Goal: Task Accomplishment & Management: Use online tool/utility

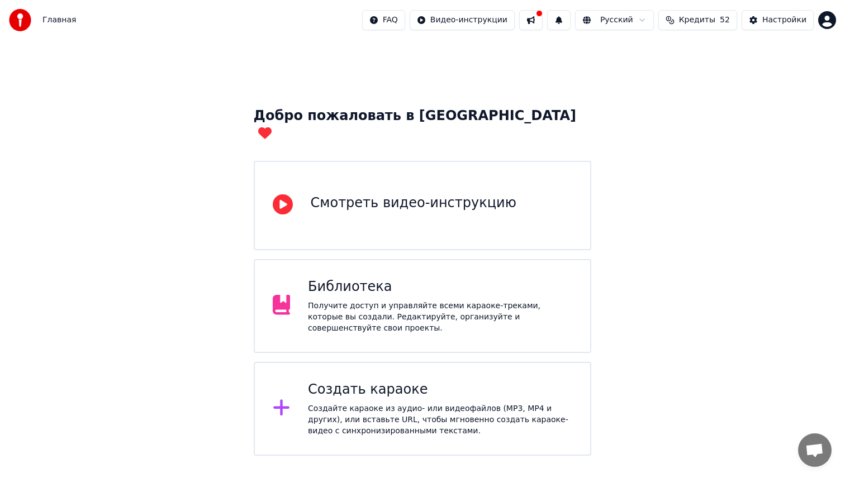
click at [463, 281] on div "Библиотека Получите доступ и управляйте всеми караоке-треками, которые вы созда…" at bounding box center [440, 306] width 264 height 56
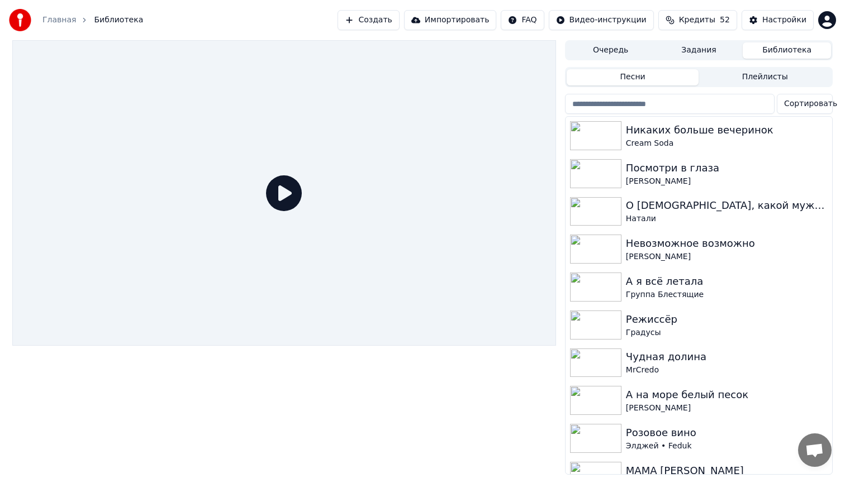
click at [382, 26] on button "Создать" at bounding box center [368, 20] width 61 height 20
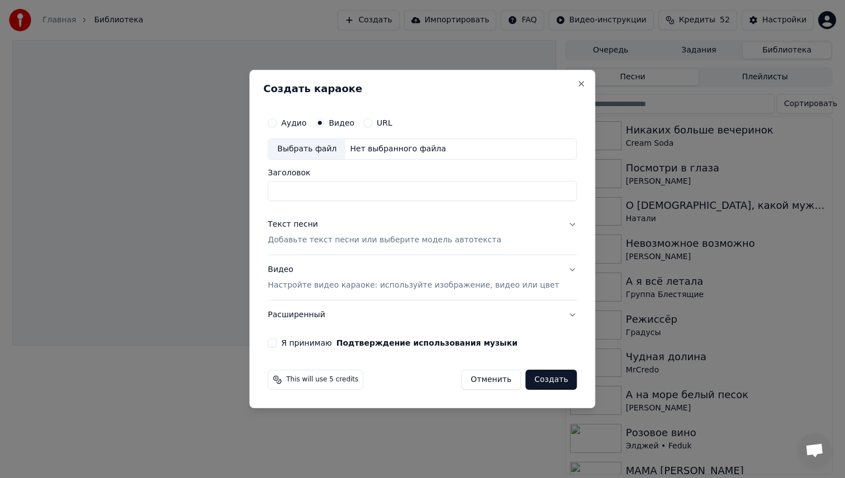
click at [330, 153] on div "Выбрать файл" at bounding box center [306, 149] width 77 height 20
type input "*****"
click at [277, 343] on button "Я принимаю Подтверждение использования музыки" at bounding box center [272, 343] width 9 height 9
click at [357, 287] on p "Настройте видео караоке: используйте изображение, видео или цвет" at bounding box center [413, 285] width 291 height 11
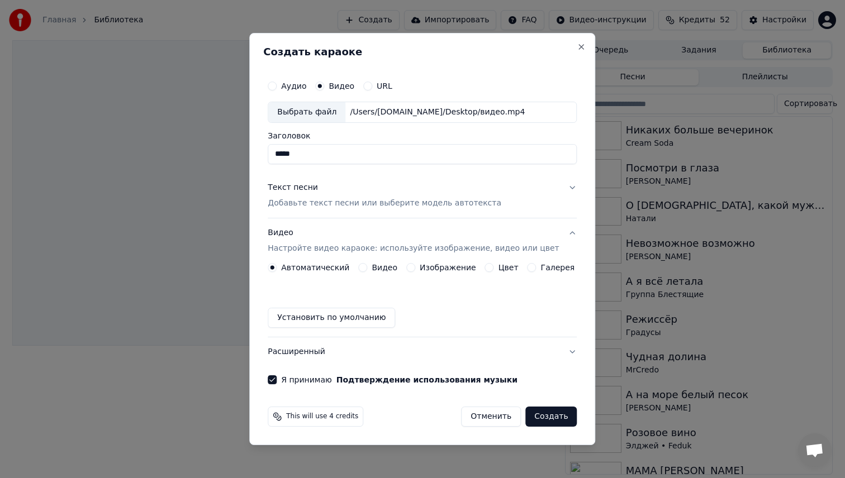
click at [391, 210] on button "Текст песни Добавьте текст песни или выберите модель автотекста" at bounding box center [422, 195] width 309 height 45
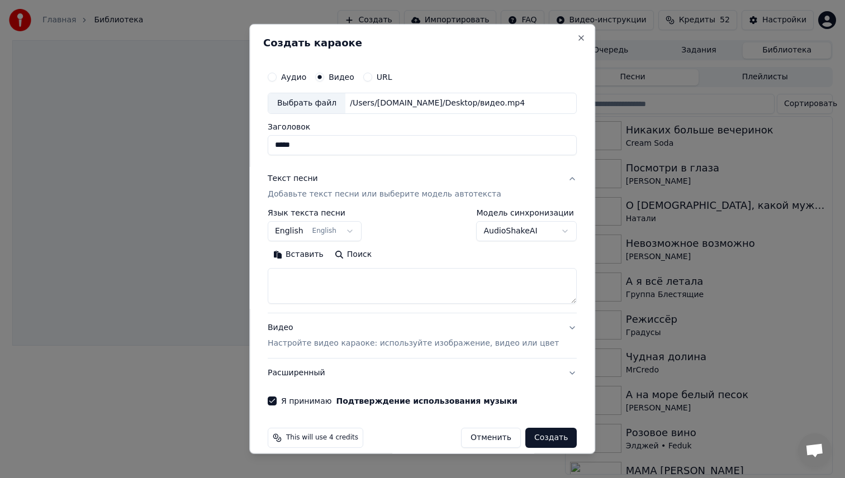
click at [358, 233] on body "Главная Библиотека Создать Импортировать FAQ Видео-инструкции Кредиты 52 Настро…" at bounding box center [422, 239] width 845 height 478
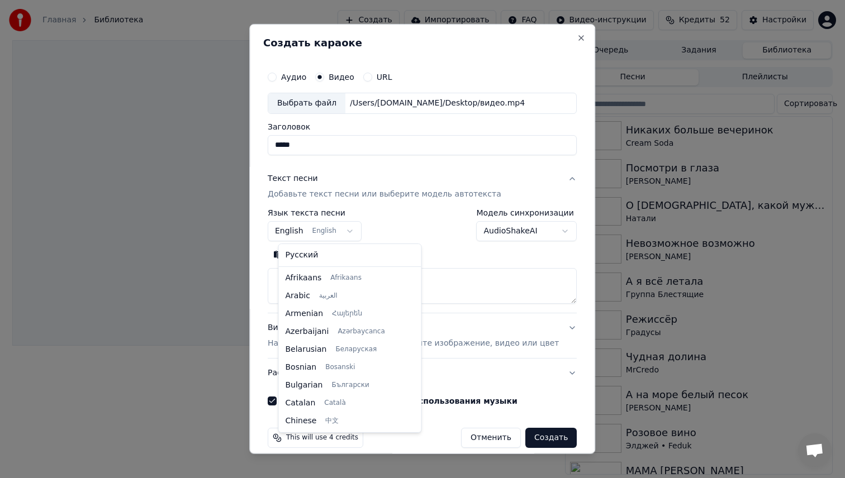
scroll to position [89, 0]
select select "**"
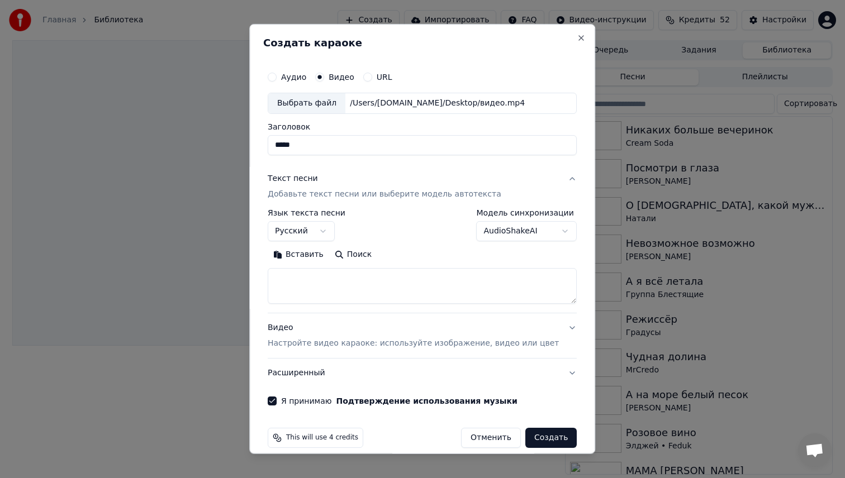
click at [523, 238] on body "Главная Библиотека Создать Импортировать FAQ Видео-инструкции Кредиты 52 Настро…" at bounding box center [422, 239] width 845 height 478
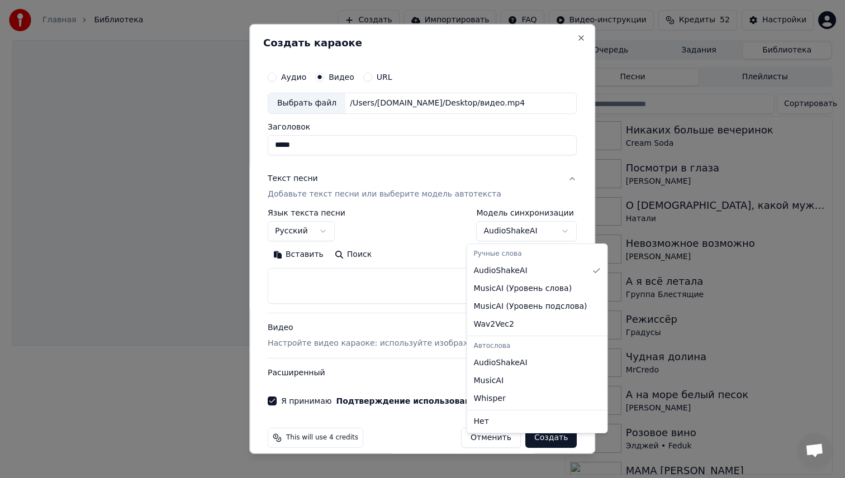
select select "**********"
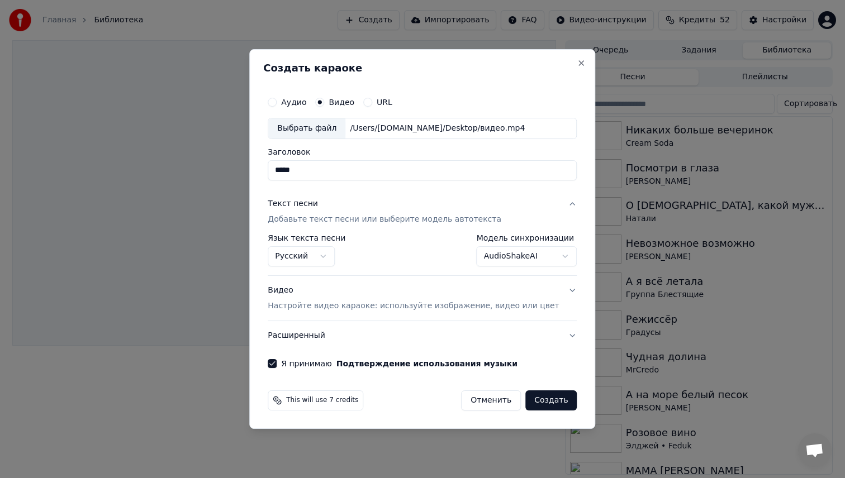
click at [421, 414] on div "This will use 7 credits Отменить Создать" at bounding box center [422, 400] width 318 height 29
click at [532, 402] on button "Создать" at bounding box center [550, 401] width 51 height 20
select select "**"
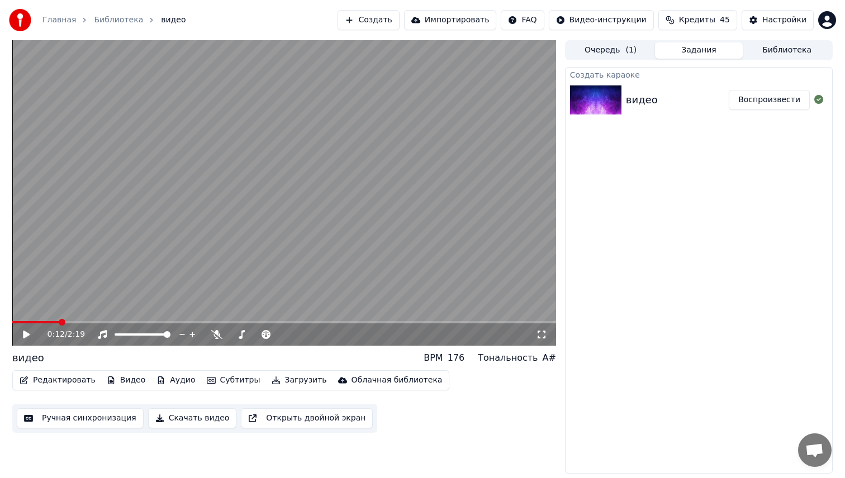
click at [88, 419] on button "Ручная синхронизация" at bounding box center [80, 419] width 127 height 20
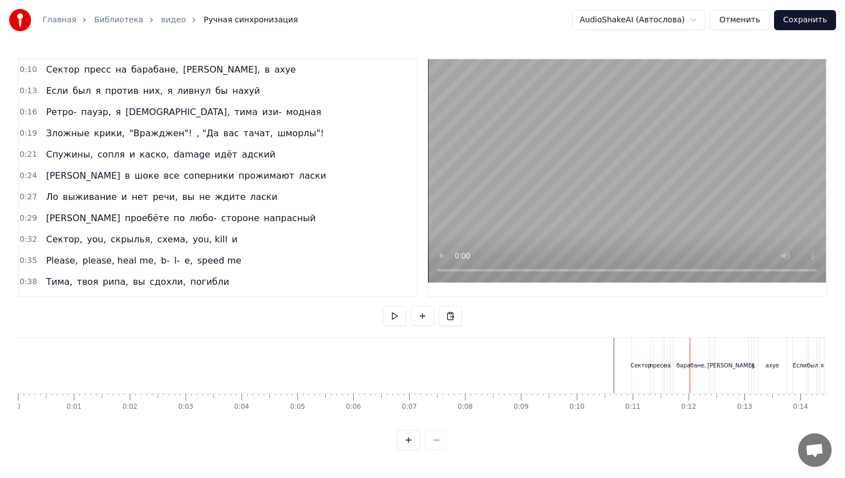
click at [55, 67] on span "Сектор" at bounding box center [63, 69] width 36 height 13
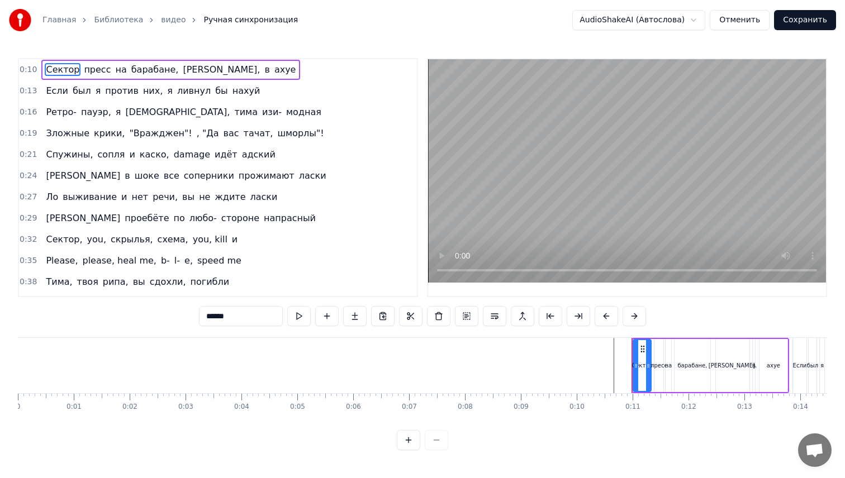
drag, startPoint x: 249, startPoint y: 317, endPoint x: 162, endPoint y: 317, distance: 87.2
click at [162, 317] on div "0:10 Сектор пресс на барабане, [PERSON_NAME], в ахуе 0:13 Если был я против них…" at bounding box center [422, 254] width 809 height 392
type input "*"
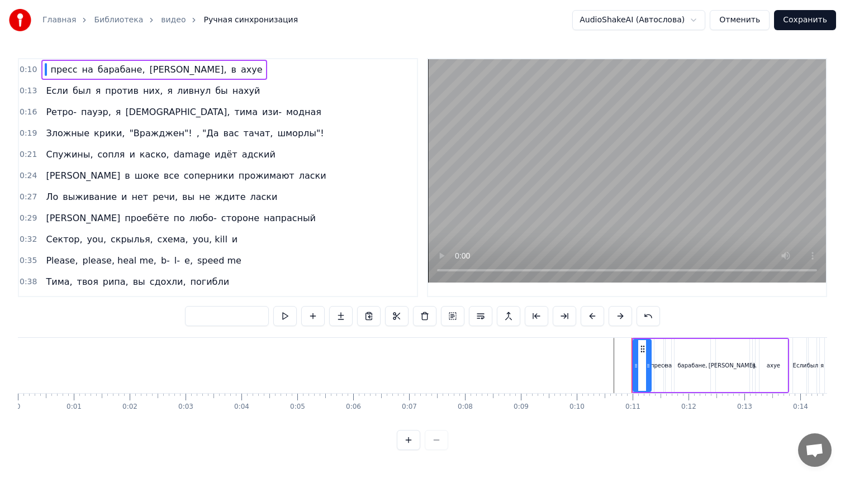
type input "*"
click at [93, 70] on span "пресс" at bounding box center [92, 69] width 29 height 13
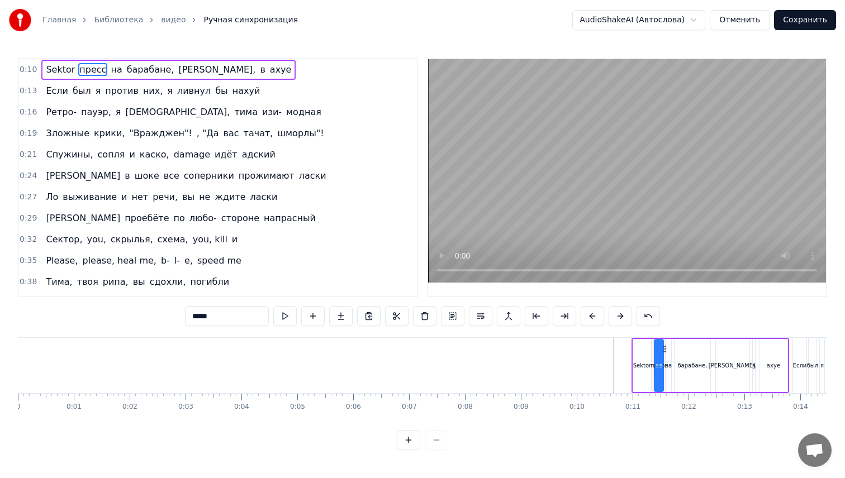
drag, startPoint x: 220, startPoint y: 320, endPoint x: 156, endPoint y: 319, distance: 63.7
click at [156, 319] on div "0:10 Sektor пресс на барабане, [PERSON_NAME], в ахуе 0:13 Если был я против них…" at bounding box center [422, 254] width 809 height 392
click at [108, 70] on span "на" at bounding box center [111, 69] width 13 height 13
drag, startPoint x: 206, startPoint y: 320, endPoint x: 164, endPoint y: 320, distance: 42.5
click at [164, 320] on div "0:10 Sektor prize на барабане, [PERSON_NAME], в ахуе 0:13 Если был я против них…" at bounding box center [422, 254] width 809 height 392
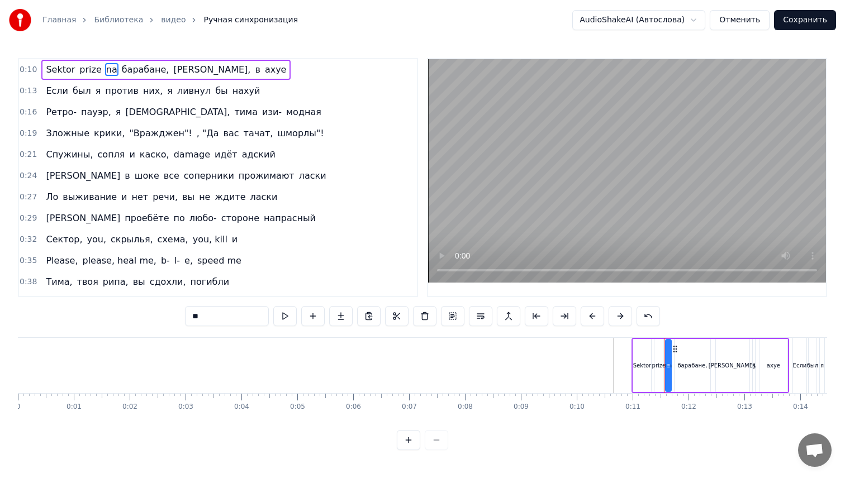
click at [137, 64] on span "барабане," at bounding box center [146, 69] width 50 height 13
drag, startPoint x: 227, startPoint y: 317, endPoint x: 161, endPoint y: 317, distance: 66.0
click at [161, 317] on div "0:10 Sektor prize na барабане, [PERSON_NAME], в ахуе 0:13 Если был я против них…" at bounding box center [422, 254] width 809 height 392
type input "*********"
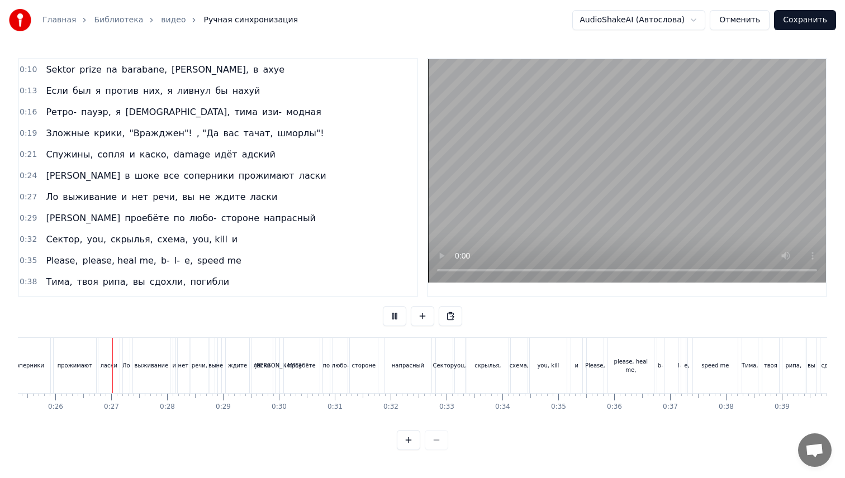
scroll to position [0, 1422]
click at [438, 362] on div "Сектор," at bounding box center [437, 366] width 23 height 8
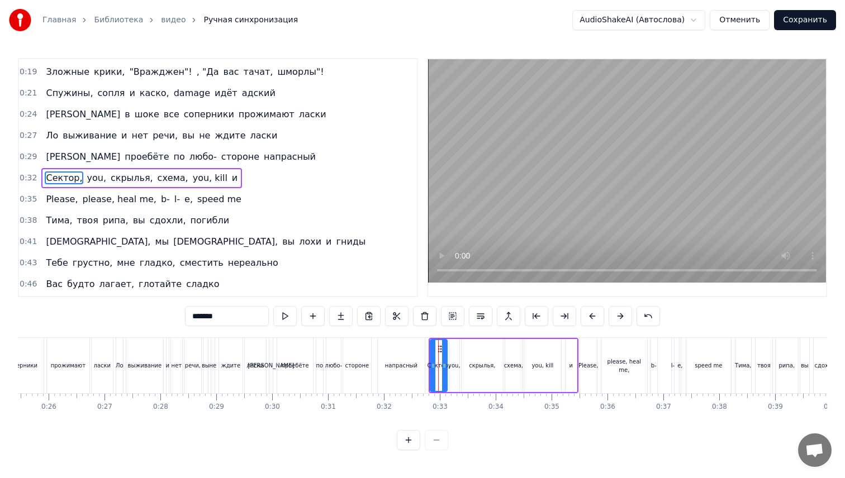
scroll to position [62, 0]
drag, startPoint x: 219, startPoint y: 317, endPoint x: 167, endPoint y: 319, distance: 52.6
click at [167, 319] on div "0:10 Sektor prize na barabane, [PERSON_NAME], в ахуе 0:13 Если был я против них…" at bounding box center [422, 254] width 809 height 392
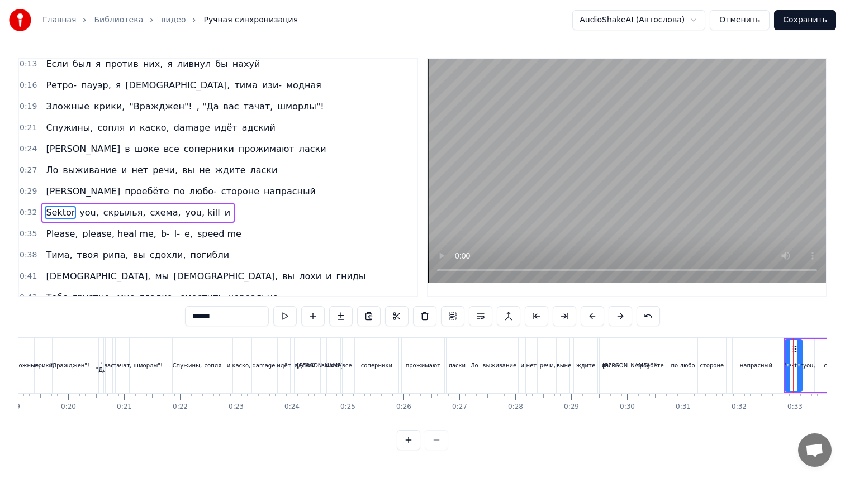
scroll to position [0, 0]
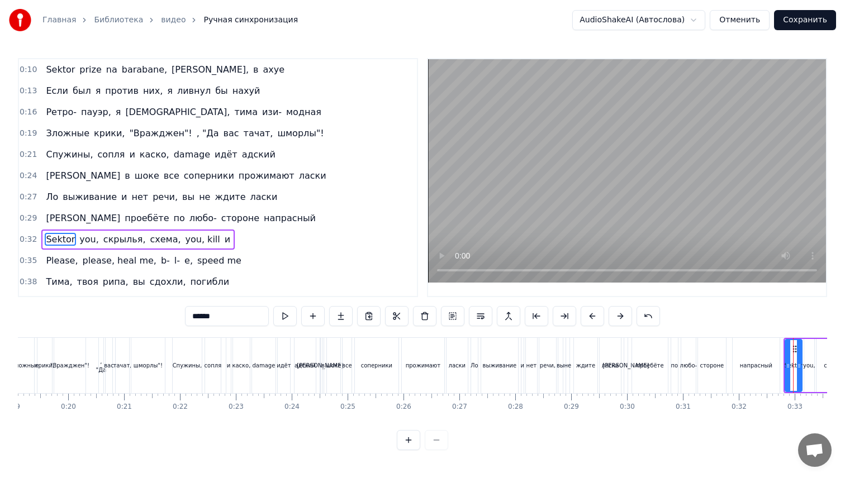
click at [82, 113] on span "пауэр," at bounding box center [96, 112] width 32 height 13
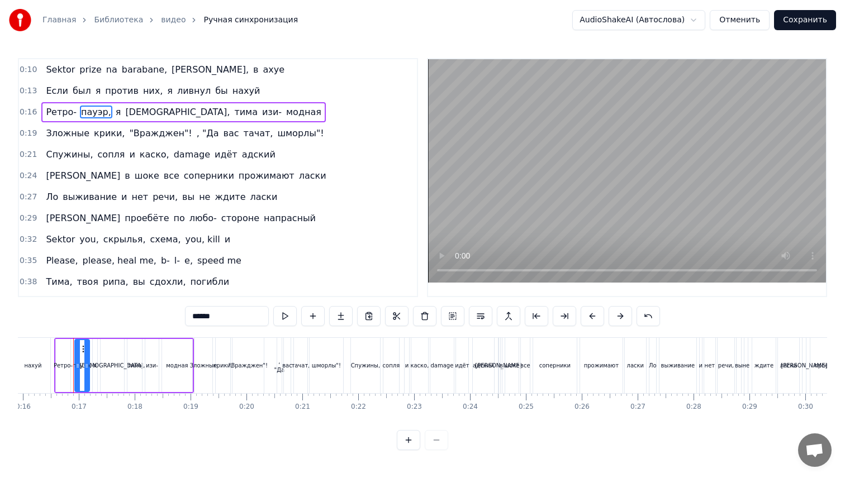
scroll to position [0, 889]
click at [217, 319] on input "******" at bounding box center [227, 316] width 84 height 20
drag, startPoint x: 215, startPoint y: 319, endPoint x: 154, endPoint y: 320, distance: 60.9
click at [154, 320] on div "0:10 Sektor prize na barabane, [PERSON_NAME], в ахуе 0:13 Если был я против них…" at bounding box center [422, 254] width 809 height 392
click at [67, 117] on span "Ретро-" at bounding box center [61, 112] width 33 height 13
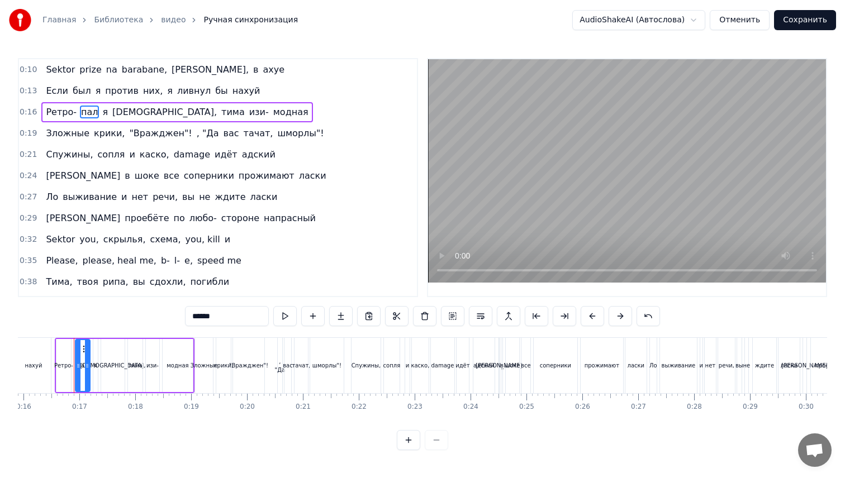
scroll to position [0, 870]
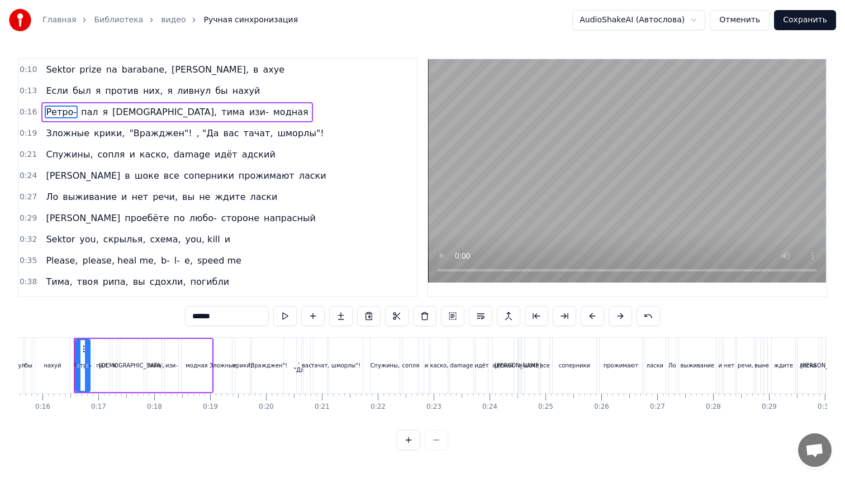
click at [221, 321] on input "******" at bounding box center [227, 316] width 84 height 20
type input "*****"
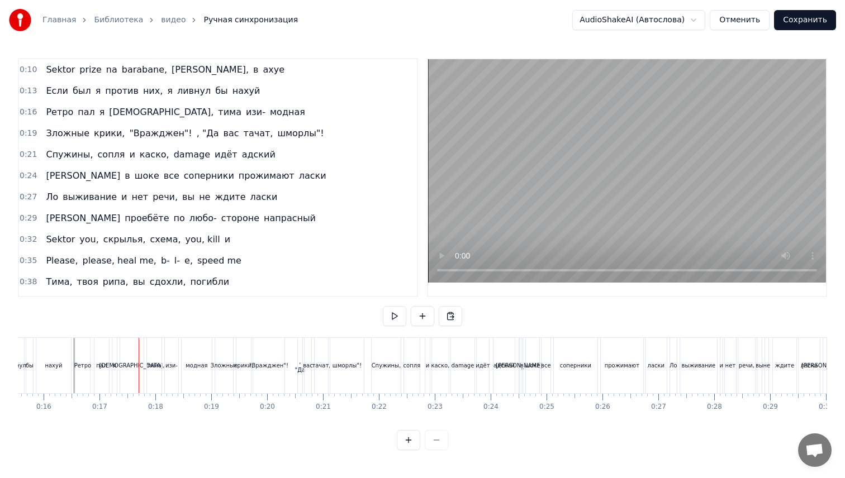
click at [98, 115] on span "я" at bounding box center [102, 112] width 8 height 13
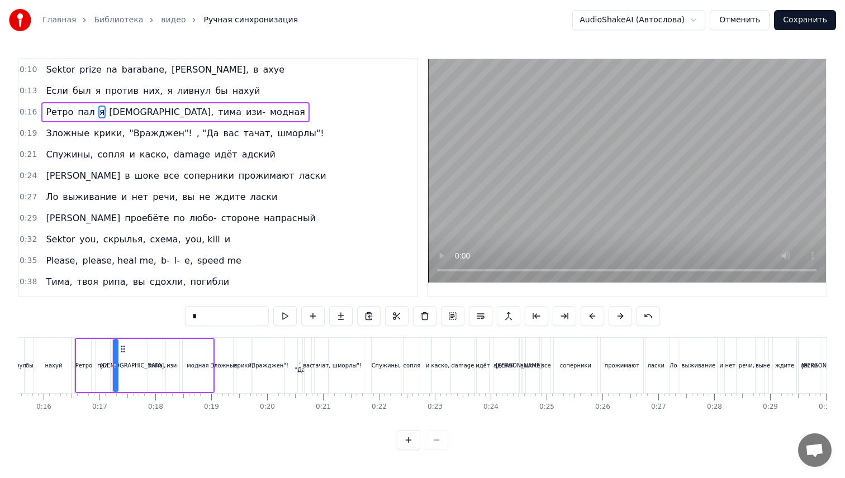
drag, startPoint x: 202, startPoint y: 317, endPoint x: 192, endPoint y: 317, distance: 9.5
click at [192, 317] on input "*" at bounding box center [227, 316] width 84 height 20
click at [125, 113] on span "[DEMOGRAPHIC_DATA]," at bounding box center [161, 112] width 107 height 13
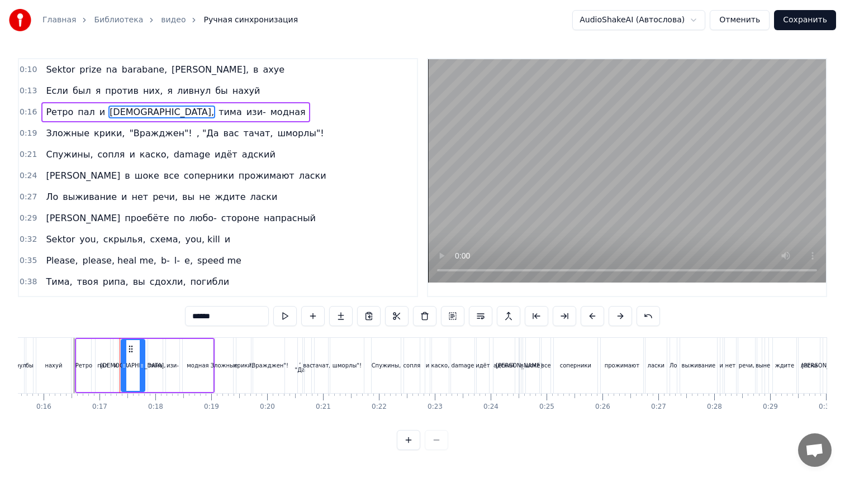
drag, startPoint x: 225, startPoint y: 325, endPoint x: 151, endPoint y: 324, distance: 73.8
click at [151, 324] on div "0:10 Sektor prize na barabane, [PERSON_NAME], в ахуе 0:13 Если был я против них…" at bounding box center [422, 254] width 809 height 392
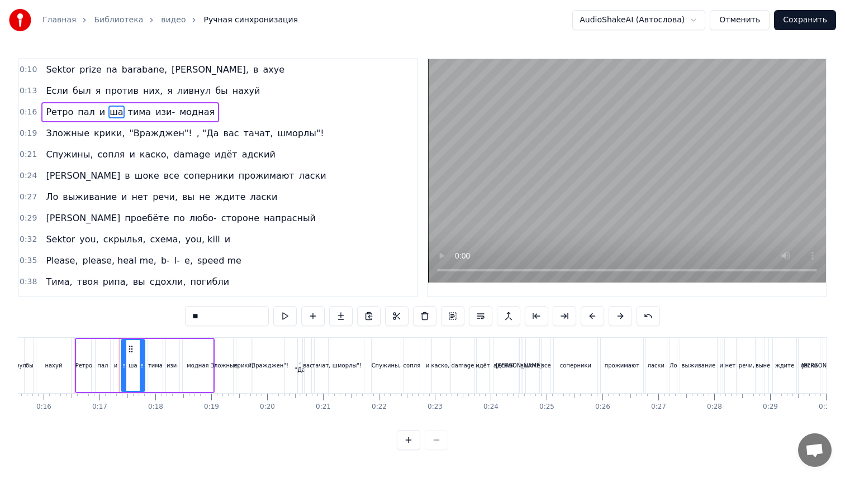
type input "*"
click at [193, 113] on span "изи-" at bounding box center [198, 112] width 22 height 13
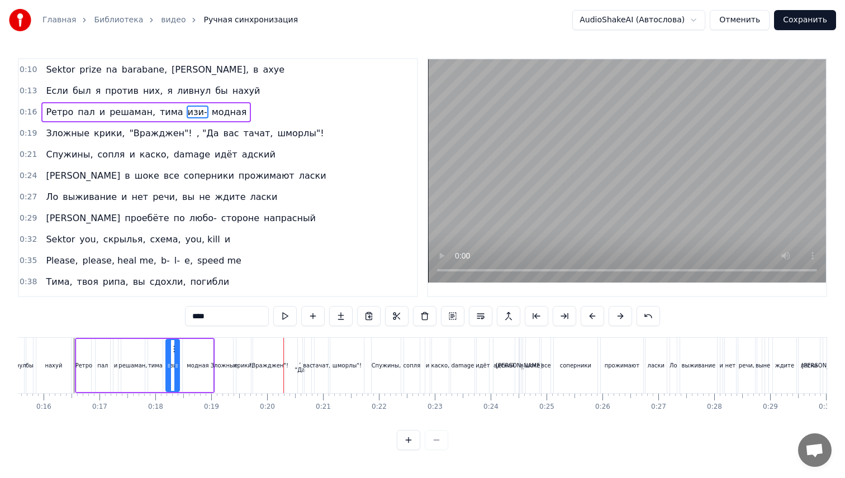
click at [227, 357] on div "Зложные" at bounding box center [224, 365] width 18 height 55
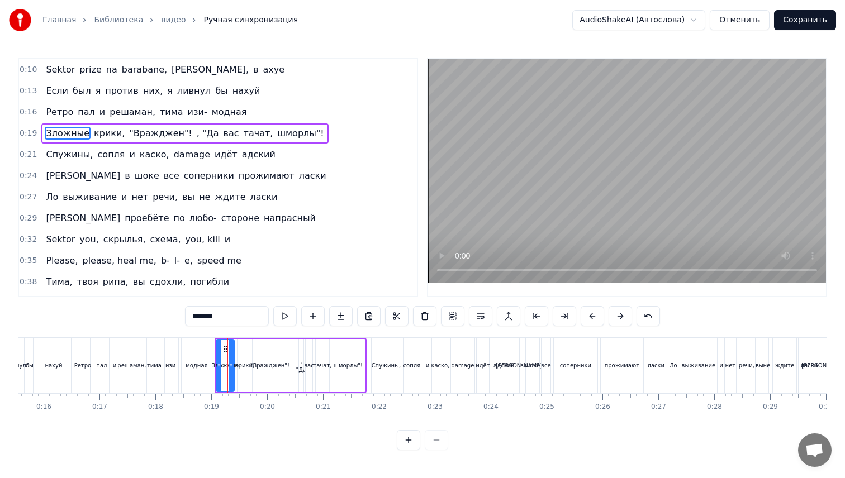
drag, startPoint x: 197, startPoint y: 317, endPoint x: 182, endPoint y: 317, distance: 14.5
click at [182, 317] on div "0:10 Sektor prize na barabane, [PERSON_NAME], в ахуе 0:13 Если был я против них…" at bounding box center [422, 254] width 809 height 392
drag, startPoint x: 241, startPoint y: 319, endPoint x: 158, endPoint y: 318, distance: 83.3
click at [158, 318] on div "0:10 Sektor prize na barabane, [PERSON_NAME], в ахуе 0:13 Если был я против них…" at bounding box center [422, 254] width 809 height 392
click at [150, 135] on span ""Вражджен"!" at bounding box center [157, 133] width 65 height 13
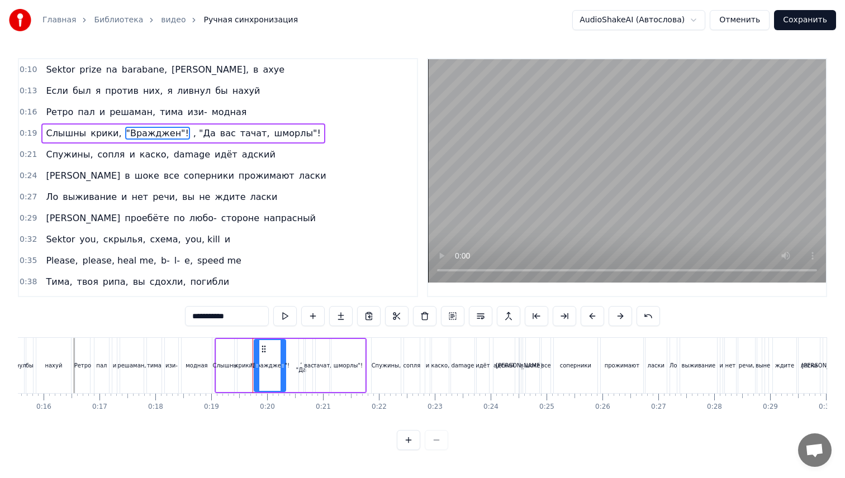
drag, startPoint x: 236, startPoint y: 317, endPoint x: 217, endPoint y: 318, distance: 19.6
click at [217, 318] on input "**********" at bounding box center [227, 316] width 84 height 20
type input "*"
click at [100, 135] on span "крики," at bounding box center [105, 133] width 33 height 13
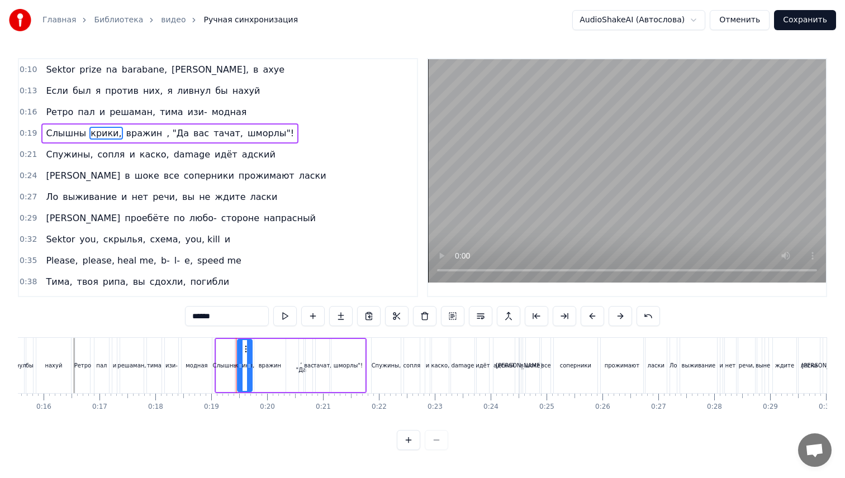
click at [226, 313] on input "******" at bounding box center [227, 316] width 84 height 20
click at [166, 135] on span ", "Да" at bounding box center [175, 133] width 25 height 13
drag, startPoint x: 215, startPoint y: 318, endPoint x: 169, endPoint y: 318, distance: 46.4
click at [169, 318] on div "0:10 Sektor prize na barabane, [PERSON_NAME], в ахуе 0:13 Если был я против них…" at bounding box center [422, 254] width 809 height 392
click at [178, 136] on span "вас" at bounding box center [187, 133] width 18 height 13
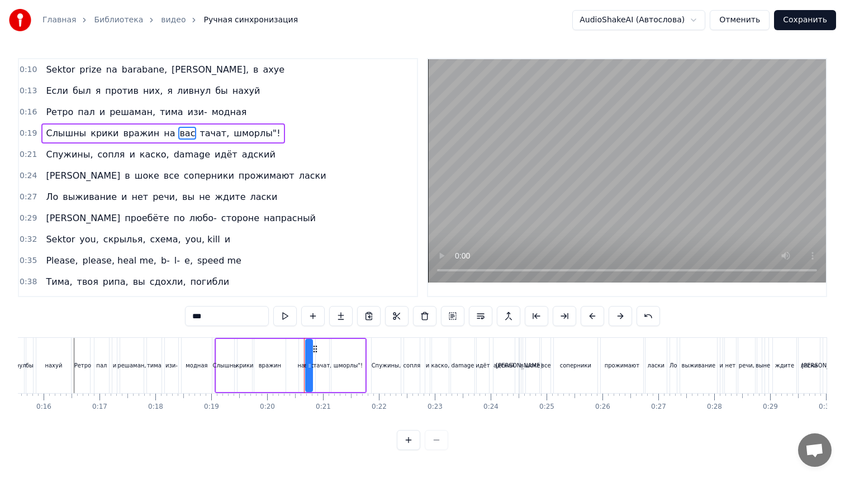
drag, startPoint x: 197, startPoint y: 315, endPoint x: 182, endPoint y: 315, distance: 14.5
click at [182, 315] on div "0:10 Sektor prize na barabane, [PERSON_NAME], в ахуе 0:13 Если был я против них…" at bounding box center [422, 254] width 809 height 392
click at [203, 130] on span "тачат," at bounding box center [216, 133] width 32 height 13
drag, startPoint x: 222, startPoint y: 318, endPoint x: 174, endPoint y: 318, distance: 48.1
click at [174, 318] on div "0:10 Sektor prize na barabane, [PERSON_NAME], в ахуе 0:13 Если был я против них…" at bounding box center [422, 254] width 809 height 392
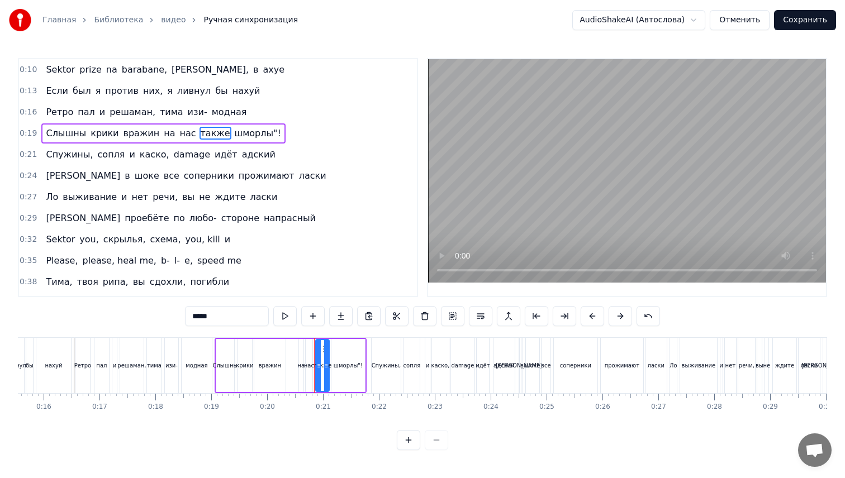
click at [234, 131] on span "шморлы"!" at bounding box center [258, 133] width 49 height 13
click at [242, 320] on input "********" at bounding box center [227, 316] width 84 height 20
type input "*******"
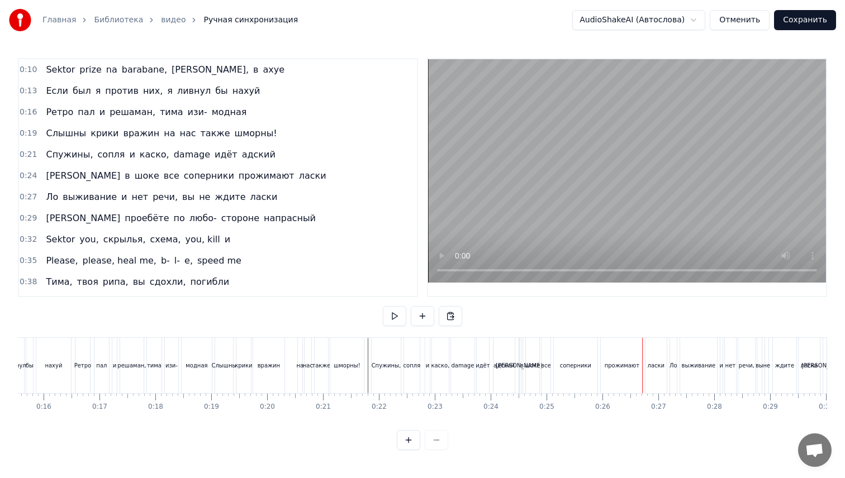
click at [653, 372] on div "ласки" at bounding box center [656, 365] width 21 height 55
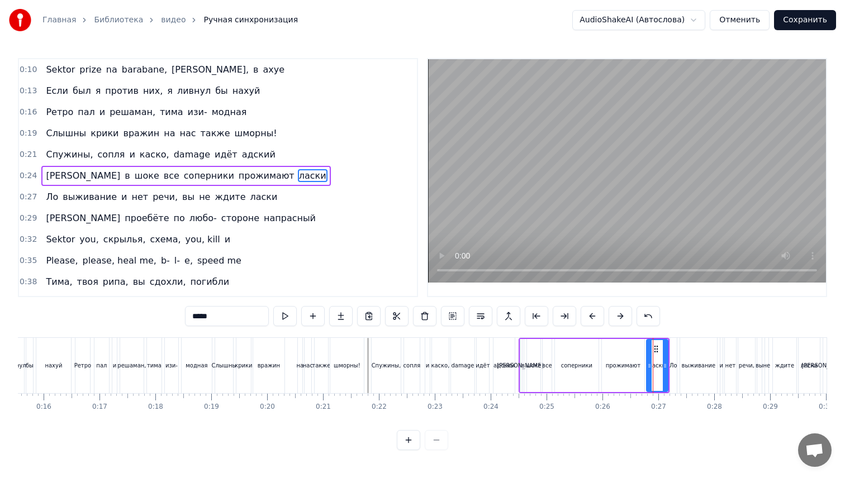
click at [192, 315] on input "*****" at bounding box center [227, 316] width 84 height 20
type input "******"
click at [516, 366] on div "Спужины, сопля и каско, damage идёт адский" at bounding box center [444, 365] width 146 height 55
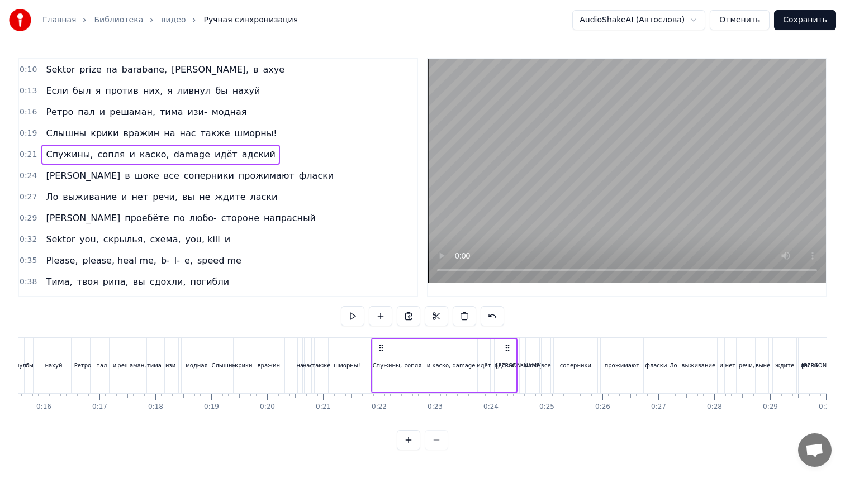
click at [671, 369] on div "Ло" at bounding box center [674, 366] width 8 height 8
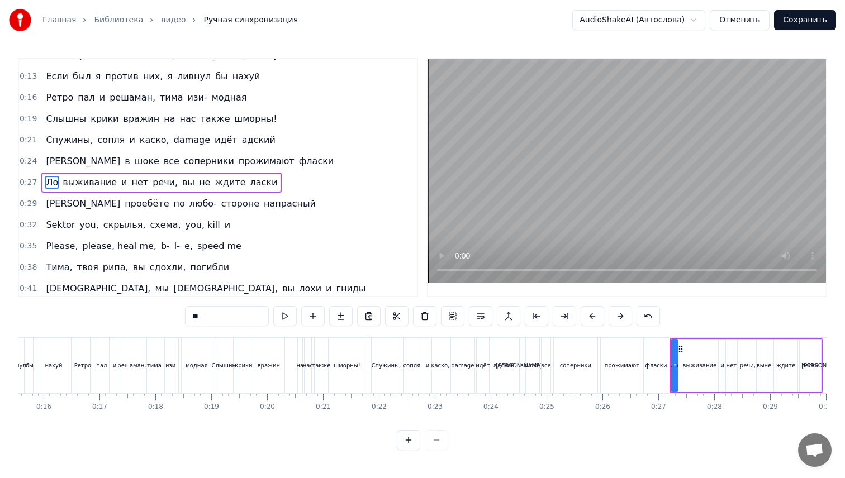
scroll to position [20, 0]
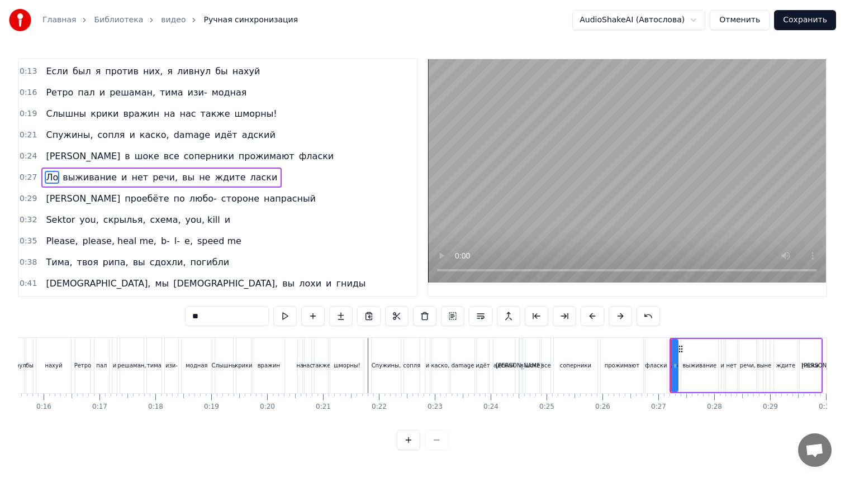
drag, startPoint x: 205, startPoint y: 314, endPoint x: 144, endPoint y: 314, distance: 60.4
click at [144, 314] on div "0:10 Sektor prize na barabane, [PERSON_NAME], в ахуе 0:13 Если был я против них…" at bounding box center [422, 254] width 809 height 392
click at [63, 181] on span "выживание" at bounding box center [77, 177] width 56 height 13
type input "*********"
click at [46, 179] on div "выживание и нет речи, вы не ждите ласки" at bounding box center [155, 178] width 228 height 20
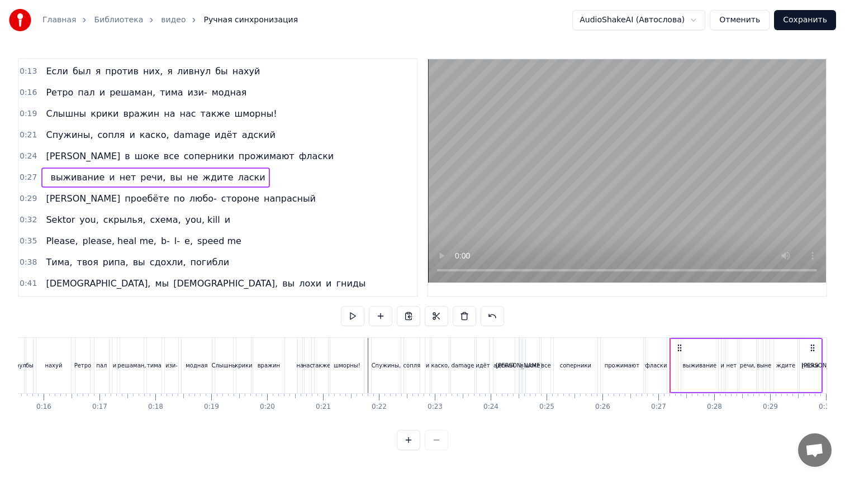
click at [45, 177] on span at bounding box center [46, 177] width 2 height 13
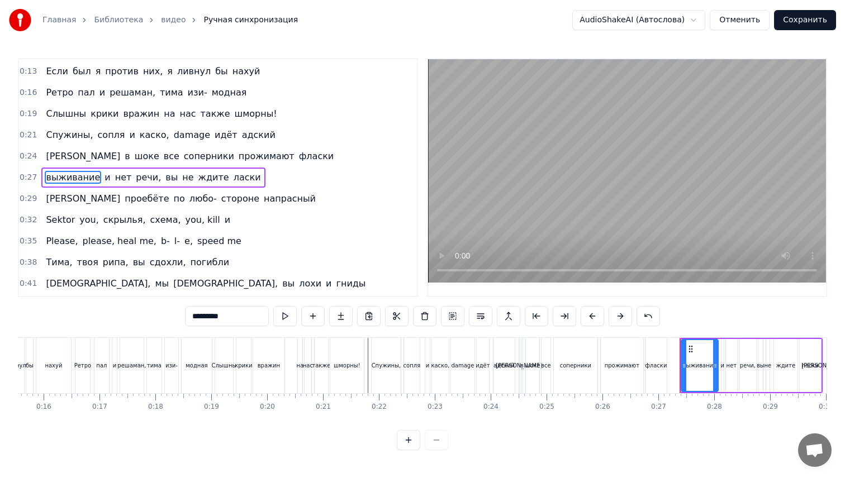
drag, startPoint x: 197, startPoint y: 314, endPoint x: 184, endPoint y: 314, distance: 12.3
click at [185, 314] on input "*********" at bounding box center [227, 316] width 84 height 20
type input "*********"
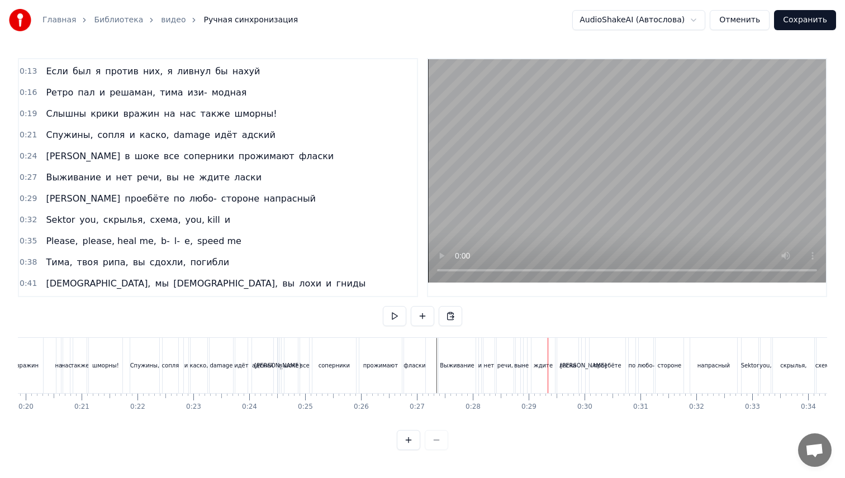
scroll to position [0, 1122]
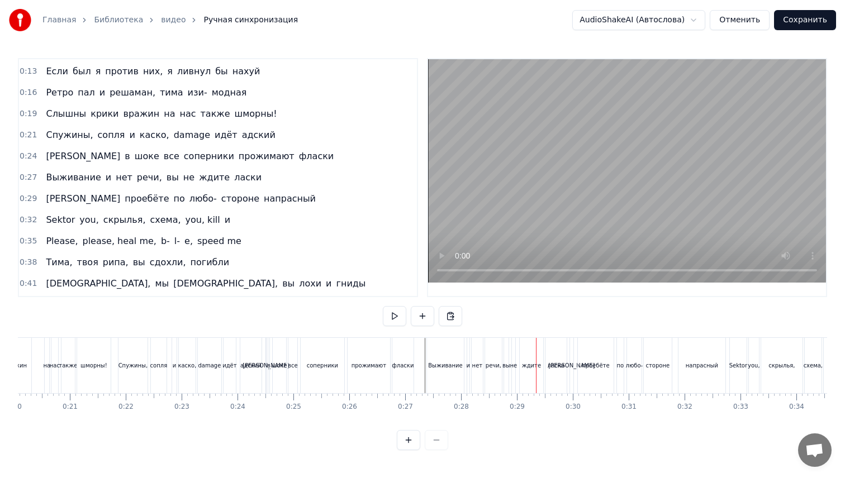
click at [453, 385] on div "Выживание" at bounding box center [445, 365] width 37 height 55
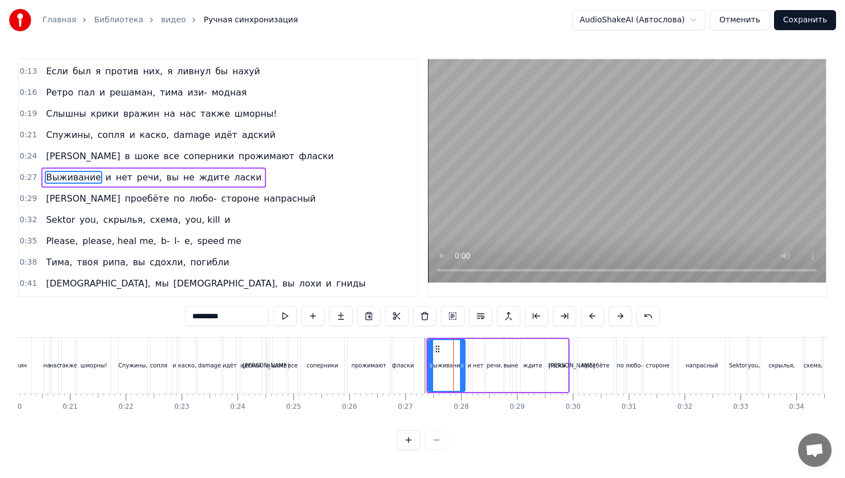
click at [194, 317] on input "*********" at bounding box center [227, 316] width 84 height 20
type input "**********"
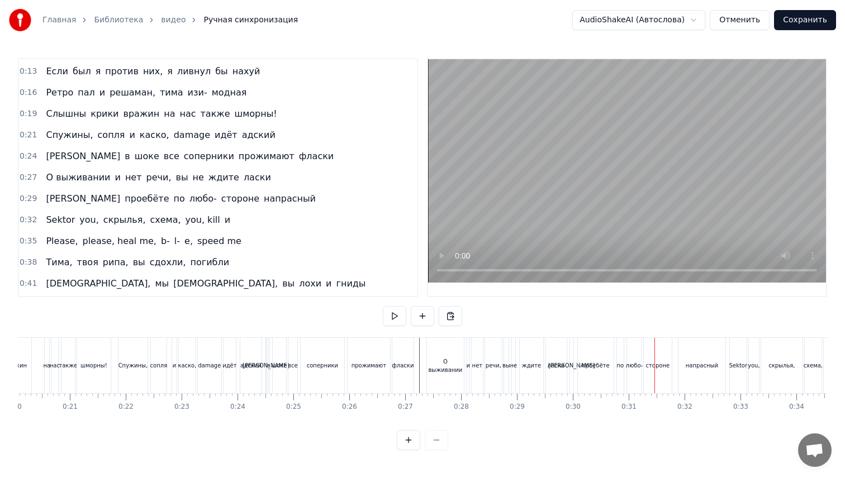
click at [642, 368] on div "любо-" at bounding box center [633, 366] width 17 height 8
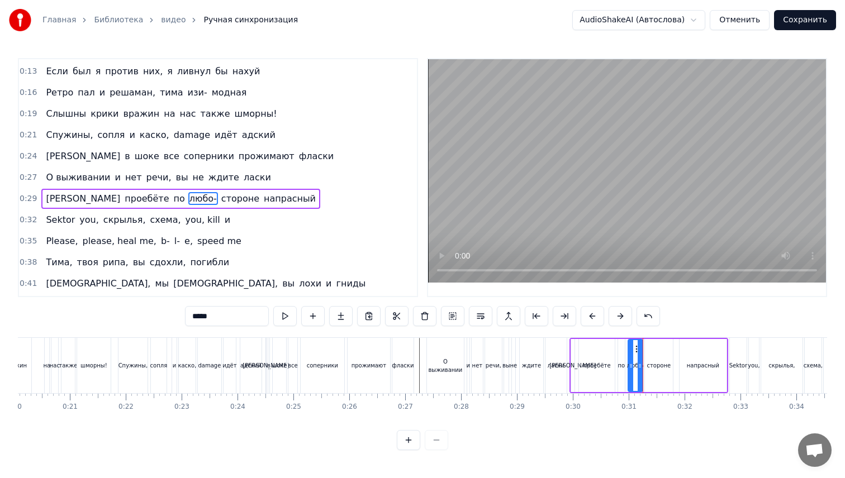
scroll to position [41, 0]
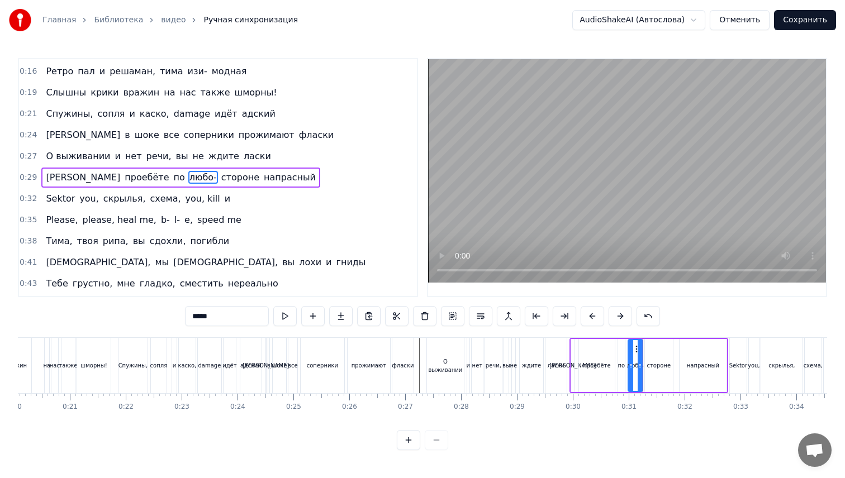
click at [233, 317] on input "*****" at bounding box center [227, 316] width 84 height 20
type input "*****"
click at [577, 373] on div "И проебёте по любас стороне напрасный" at bounding box center [649, 365] width 159 height 55
click at [660, 375] on div "стороне" at bounding box center [659, 365] width 28 height 53
drag, startPoint x: 230, startPoint y: 312, endPoint x: 159, endPoint y: 312, distance: 71.0
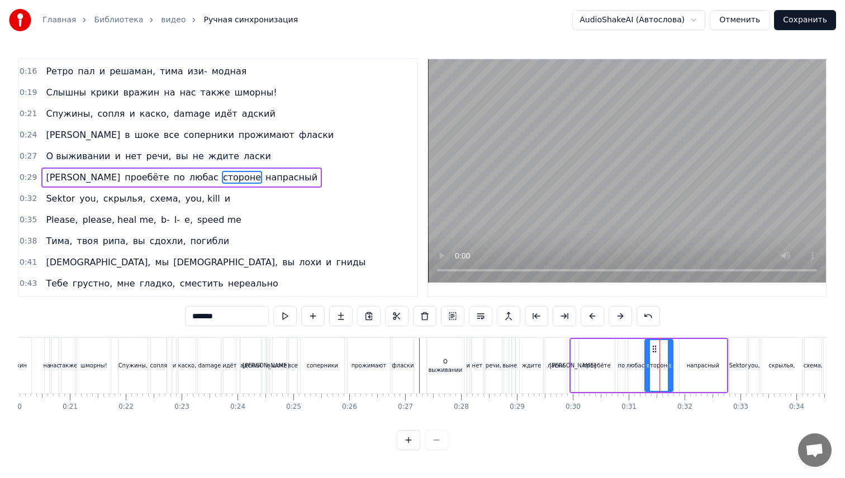
click at [159, 312] on div "0:10 Sektor prize na barabane, [PERSON_NAME], в ахуе 0:13 Если был я против них…" at bounding box center [422, 254] width 809 height 392
click at [270, 178] on span "напрасный" at bounding box center [297, 177] width 54 height 13
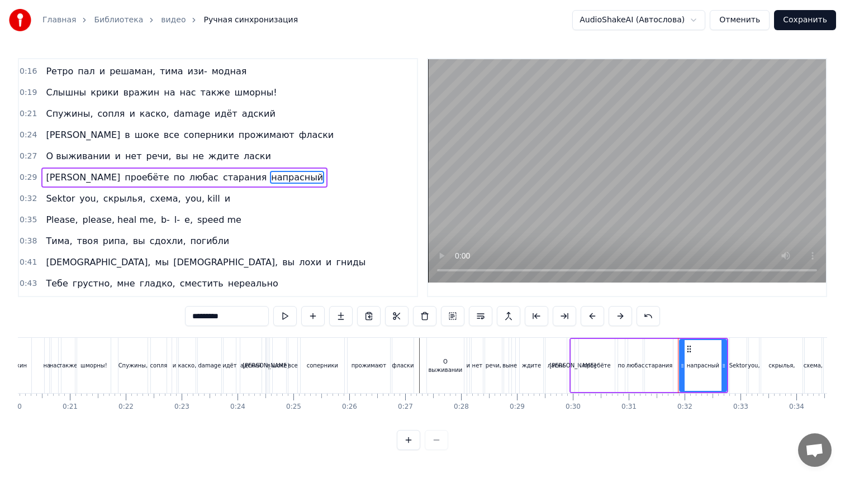
click at [255, 317] on input "*********" at bounding box center [227, 316] width 84 height 20
type input "********"
click at [568, 357] on div "О выживании и нет речи, вы не ждите ласки" at bounding box center [497, 365] width 143 height 55
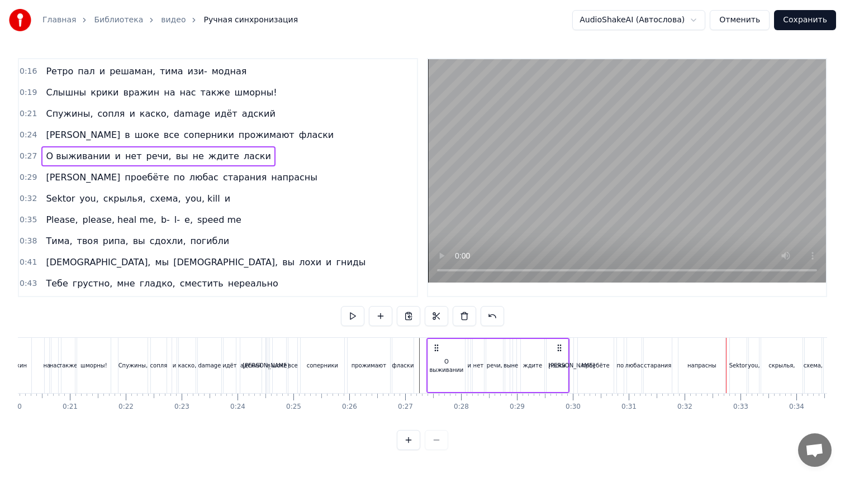
click at [727, 372] on div "И проебёте по любас старания напрасны" at bounding box center [649, 365] width 159 height 55
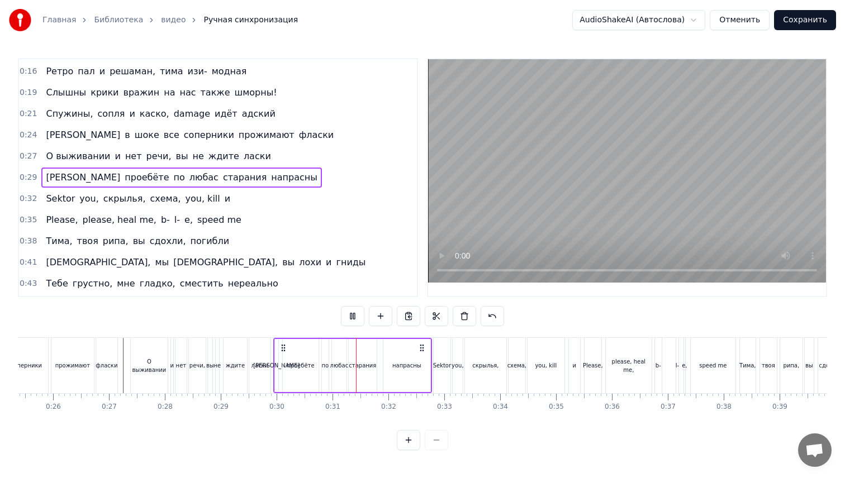
scroll to position [0, 1433]
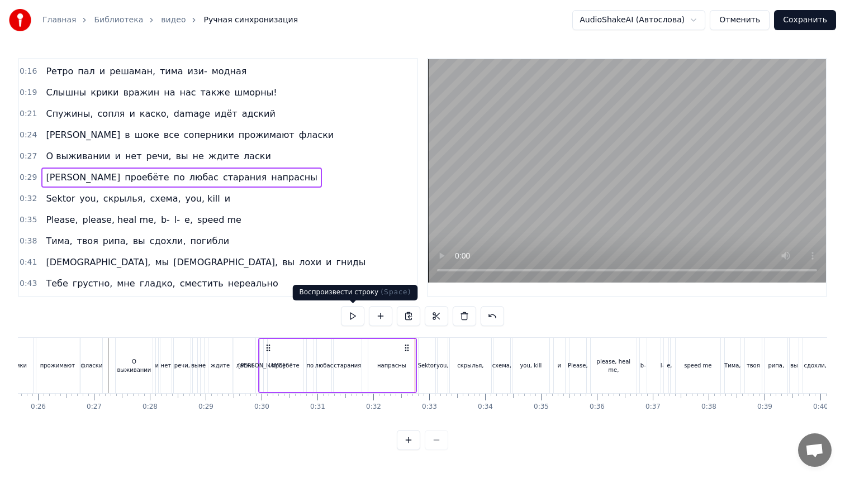
click at [355, 319] on button at bounding box center [352, 316] width 23 height 20
click at [341, 306] on button at bounding box center [352, 316] width 23 height 20
click at [422, 375] on div "Sektor" at bounding box center [427, 365] width 17 height 55
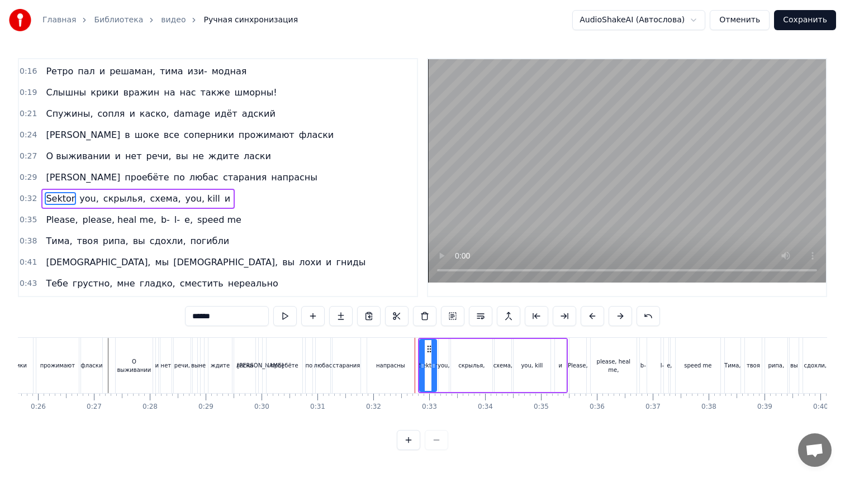
scroll to position [62, 0]
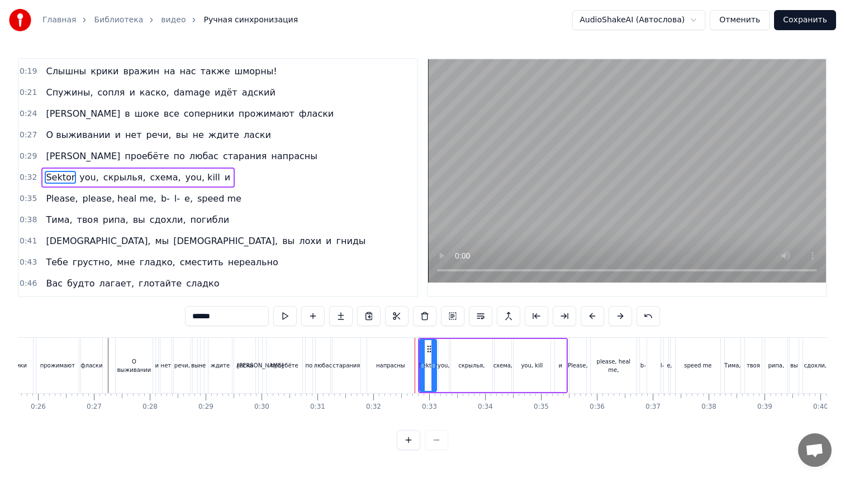
click at [415, 371] on div "И проебёте по любас старания напрасны" at bounding box center [337, 365] width 159 height 55
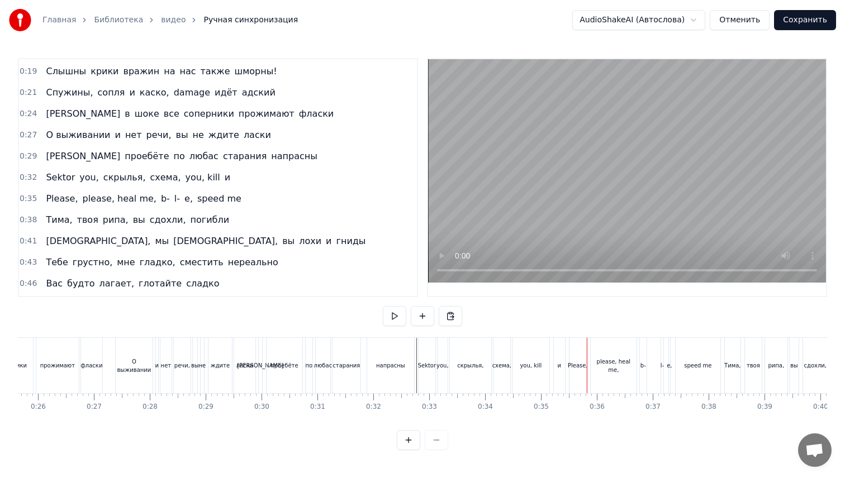
click at [564, 379] on div "и" at bounding box center [559, 365] width 11 height 55
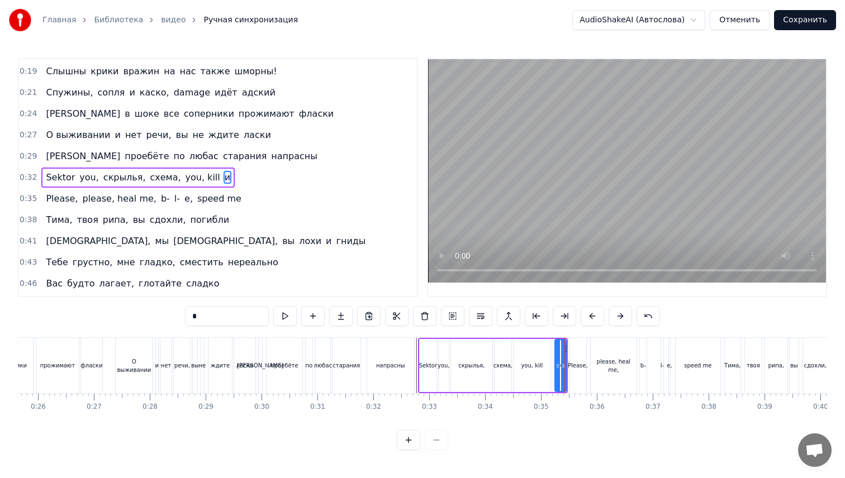
drag, startPoint x: 222, startPoint y: 314, endPoint x: 145, endPoint y: 312, distance: 77.1
click at [145, 312] on div "0:10 Sektor prize na barabane, [PERSON_NAME], в ахуе 0:13 Если был я против них…" at bounding box center [422, 254] width 809 height 392
click at [86, 177] on span "you," at bounding box center [88, 177] width 21 height 13
click at [420, 372] on div "Sektor" at bounding box center [428, 365] width 17 height 53
click at [429, 362] on div "Sektor" at bounding box center [428, 366] width 18 height 8
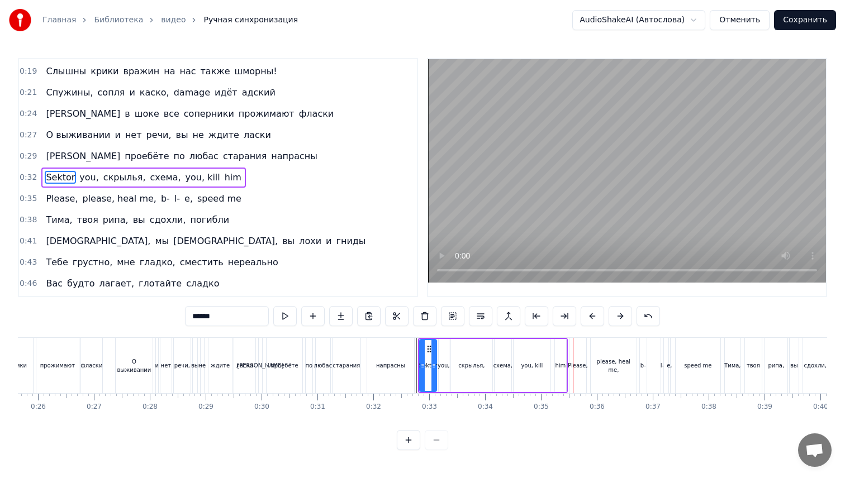
click at [477, 373] on div "скрылья," at bounding box center [471, 365] width 41 height 53
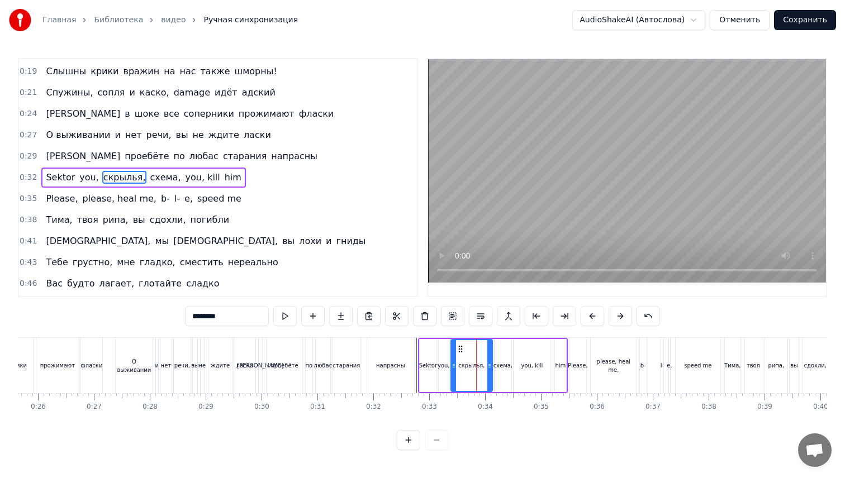
click at [88, 181] on span "you," at bounding box center [88, 177] width 21 height 13
click at [216, 319] on input "****" at bounding box center [227, 316] width 84 height 20
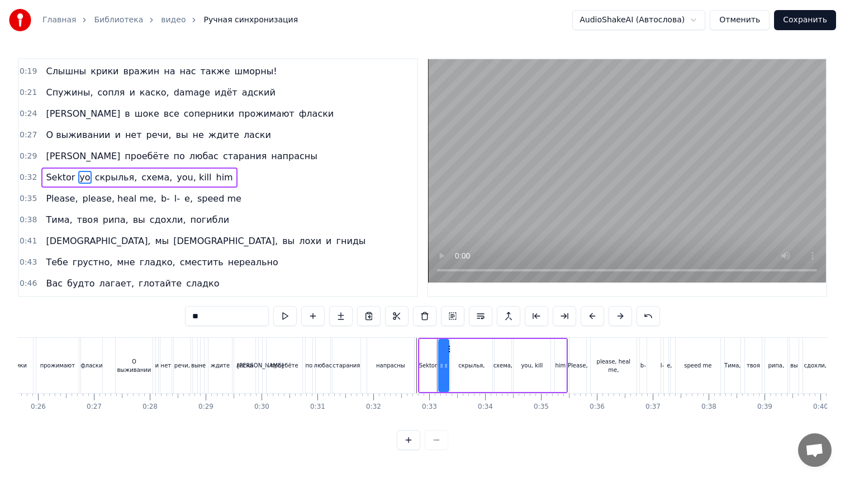
click at [105, 179] on span "скрылья," at bounding box center [116, 177] width 45 height 13
drag, startPoint x: 196, startPoint y: 317, endPoint x: 164, endPoint y: 317, distance: 32.4
click at [164, 317] on div "0:10 Sektor prize na barabane, [PERSON_NAME], в ахуе 0:13 Если был я против них…" at bounding box center [422, 254] width 809 height 392
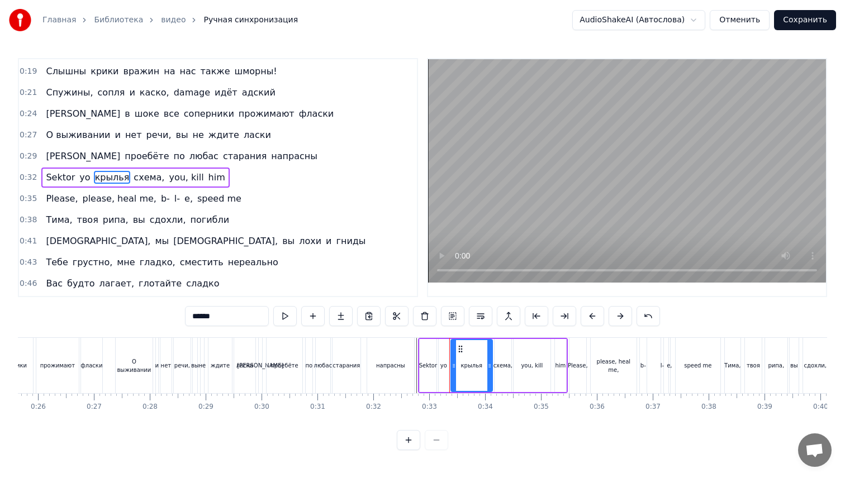
click at [427, 359] on div "Sektor" at bounding box center [428, 365] width 17 height 53
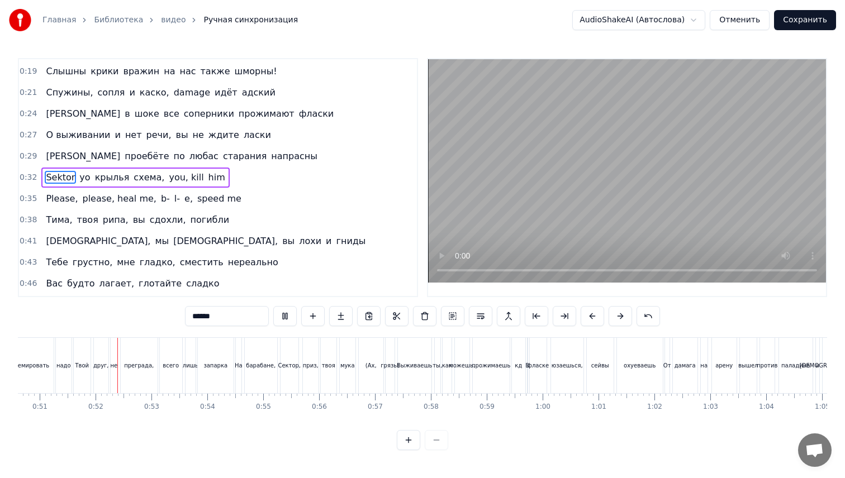
scroll to position [0, 2832]
click at [290, 359] on div "Сектор," at bounding box center [286, 365] width 18 height 55
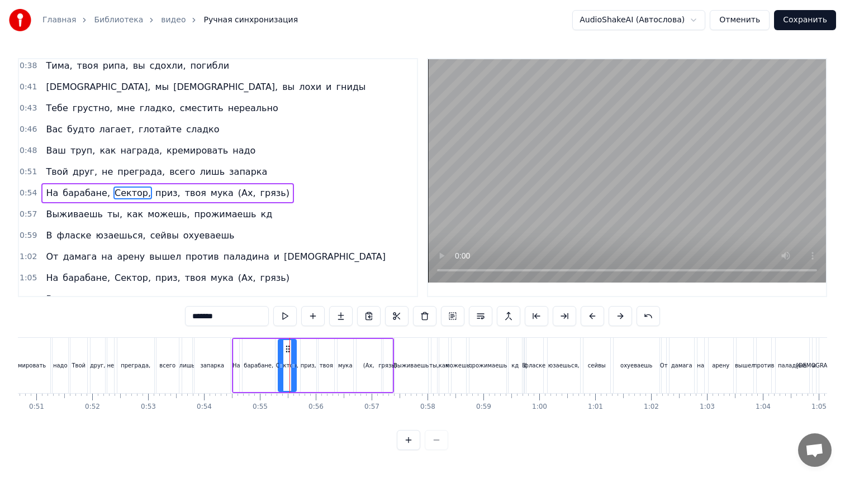
scroll to position [232, 0]
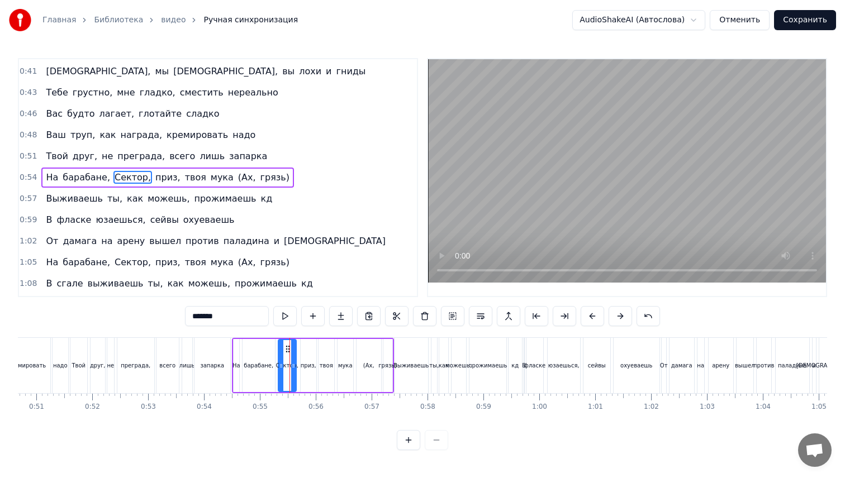
click at [55, 181] on span "На" at bounding box center [52, 177] width 15 height 13
drag, startPoint x: 206, startPoint y: 319, endPoint x: 178, endPoint y: 319, distance: 28.5
click at [178, 319] on div "0:10 Sektor prize na barabane, [PERSON_NAME], в ахуе 0:13 Если был я против них…" at bounding box center [422, 254] width 809 height 392
click at [68, 181] on span "барабане," at bounding box center [86, 177] width 50 height 13
drag, startPoint x: 240, startPoint y: 316, endPoint x: 141, endPoint y: 316, distance: 98.4
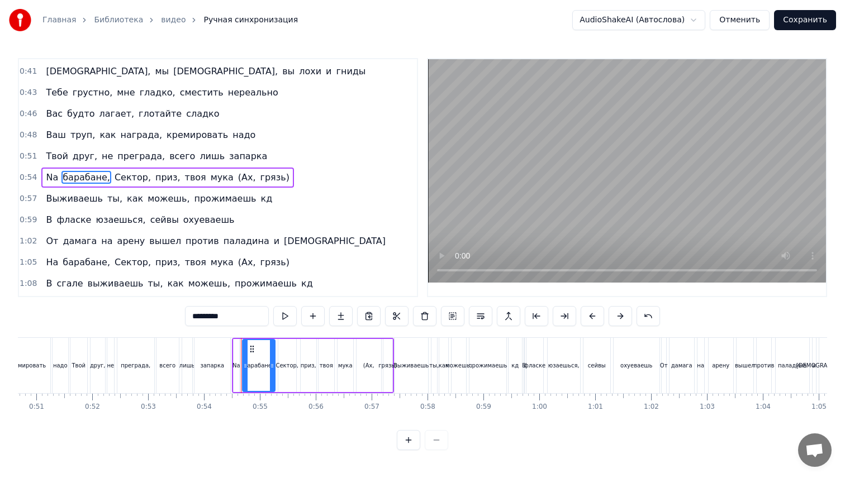
click at [141, 316] on div "0:10 Sektor prize na barabane, [PERSON_NAME], в ахуе 0:13 Если был я против них…" at bounding box center [422, 254] width 809 height 392
click at [116, 177] on span "Сектор," at bounding box center [128, 177] width 39 height 13
drag, startPoint x: 233, startPoint y: 320, endPoint x: 154, endPoint y: 318, distance: 78.8
click at [154, 318] on div "0:10 Sektor prize na barabane, [PERSON_NAME], в ахуе 0:13 Если был я против них…" at bounding box center [422, 254] width 809 height 392
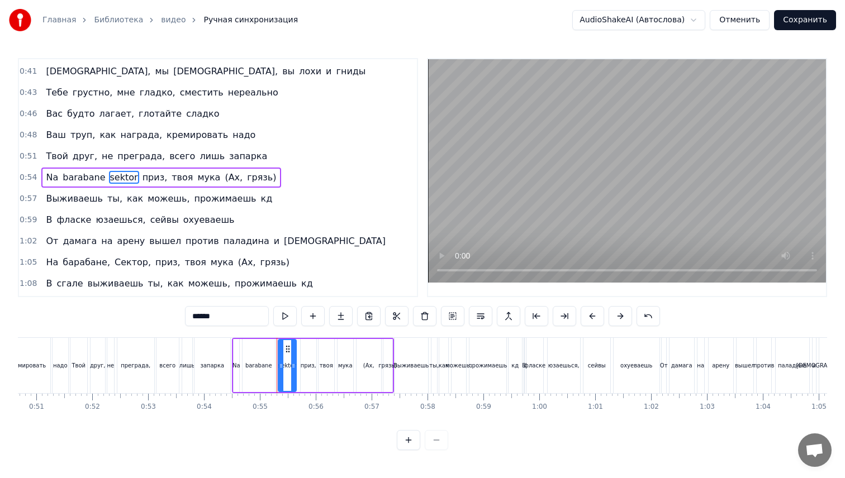
click at [156, 179] on span "приз," at bounding box center [154, 177] width 27 height 13
drag, startPoint x: 218, startPoint y: 316, endPoint x: 160, endPoint y: 316, distance: 58.1
click at [160, 316] on div "0:10 Sektor prize na barabane, [PERSON_NAME], в ахуе 0:13 Если был я против них…" at bounding box center [422, 254] width 809 height 392
type input "*****"
click at [233, 371] on div "Na barabane sektor prize твоя мука (Ах, грязь)" at bounding box center [313, 365] width 162 height 55
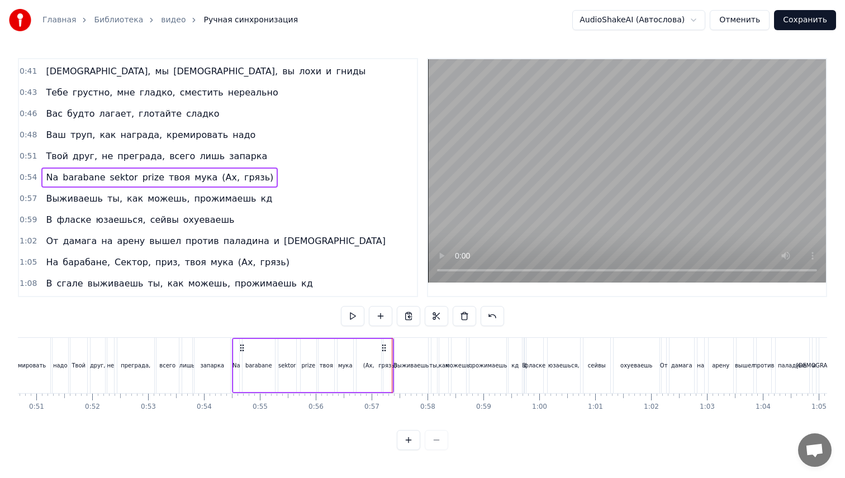
click at [397, 373] on div "Выживаешь" at bounding box center [412, 365] width 34 height 55
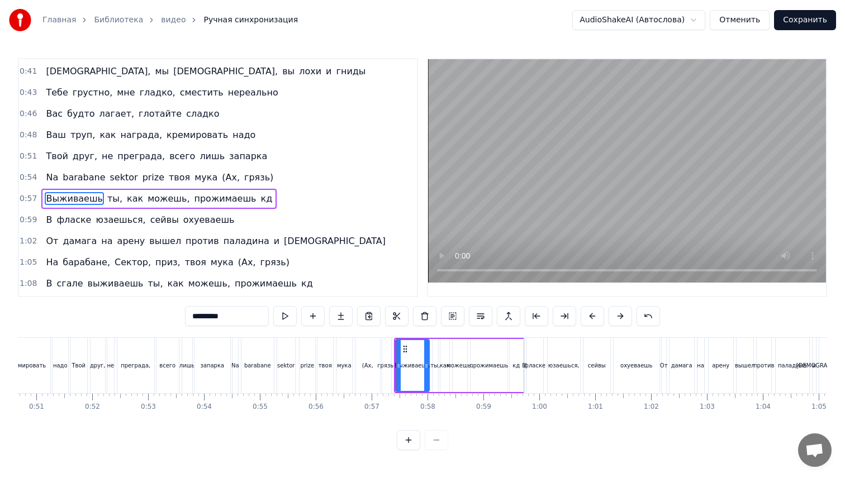
scroll to position [253, 0]
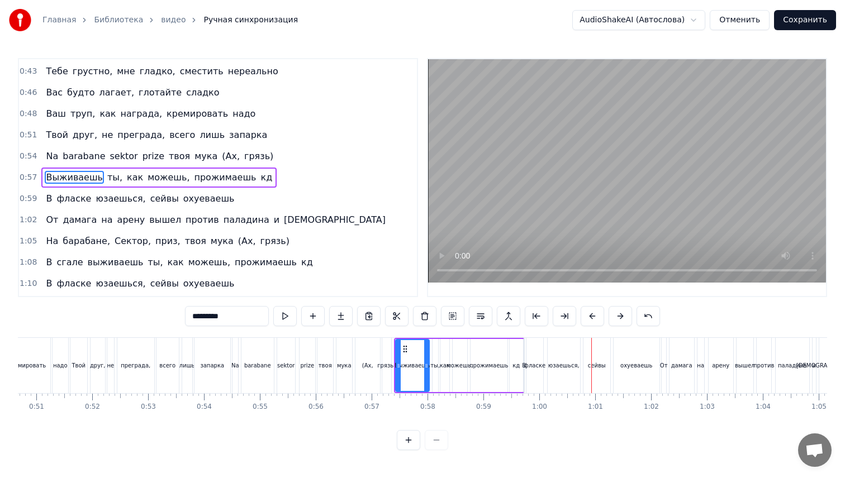
click at [529, 368] on div "фласке" at bounding box center [535, 366] width 22 height 8
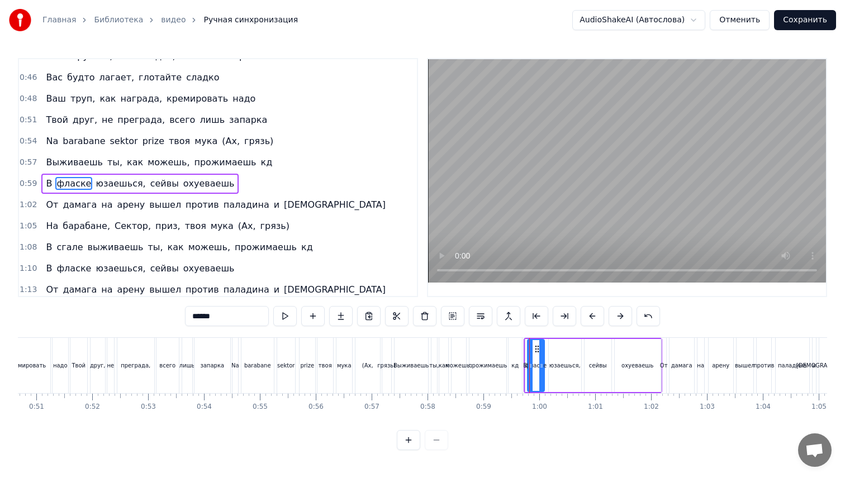
scroll to position [274, 0]
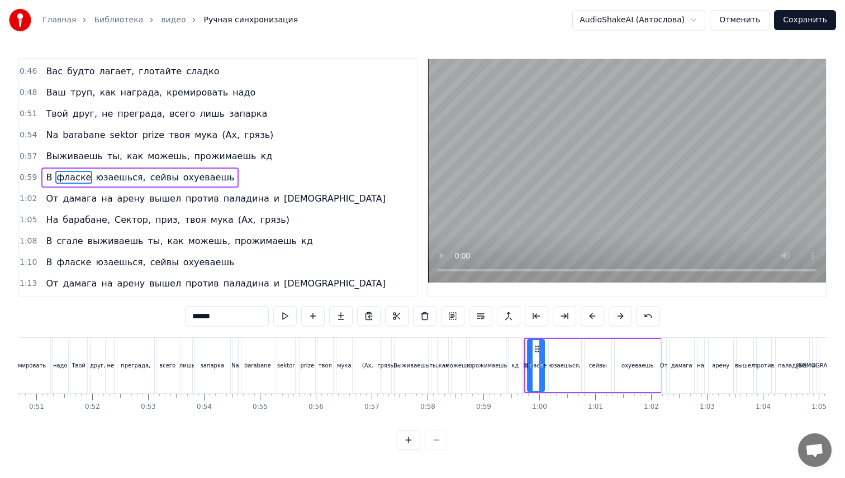
click at [49, 176] on span "В" at bounding box center [49, 177] width 8 height 13
click at [218, 315] on input "******" at bounding box center [227, 316] width 84 height 20
type input "******"
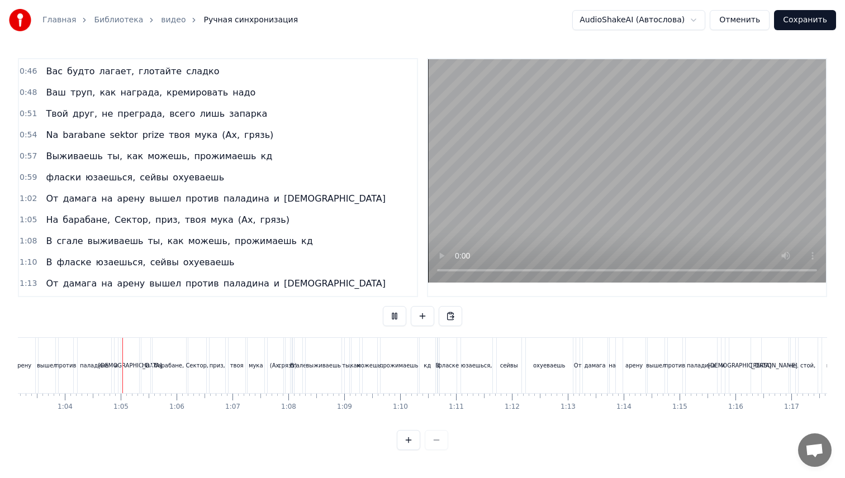
scroll to position [0, 3542]
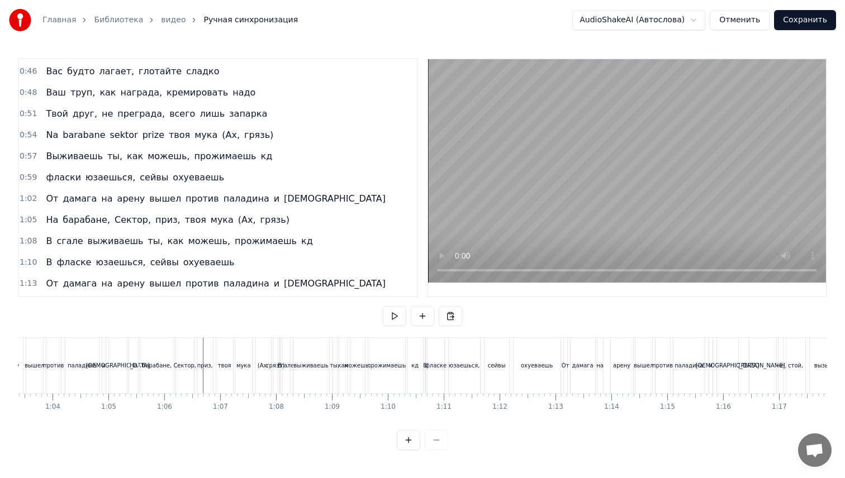
click at [151, 359] on div "барабане," at bounding box center [157, 365] width 34 height 55
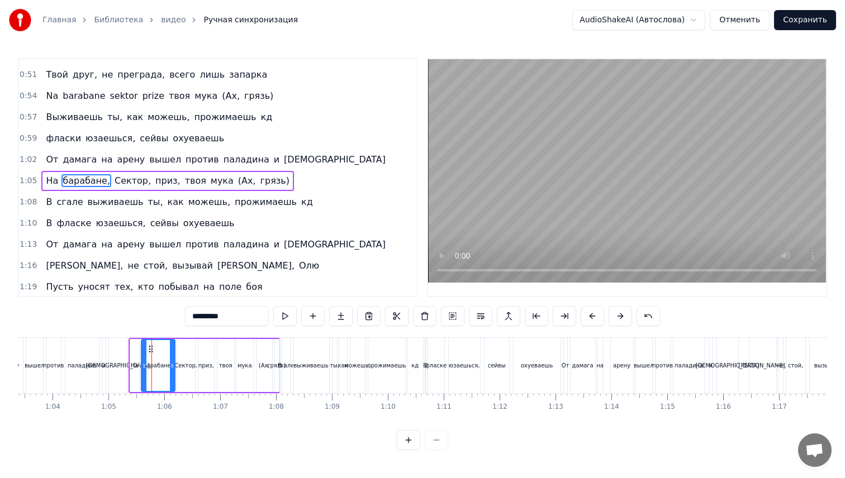
scroll to position [317, 0]
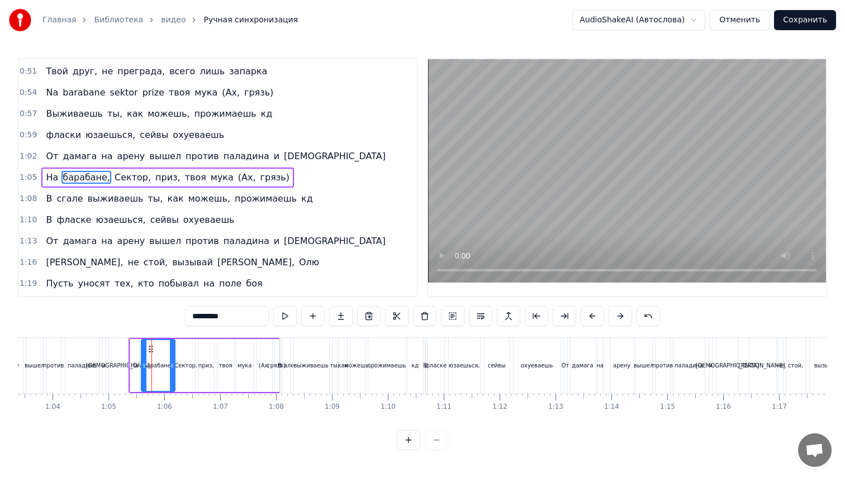
click at [49, 176] on span "На" at bounding box center [52, 177] width 15 height 13
drag, startPoint x: 214, startPoint y: 322, endPoint x: 154, endPoint y: 322, distance: 59.8
click at [154, 322] on div "0:10 Sektor prize na barabane, [PERSON_NAME], в ахуе 0:13 Если был я против них…" at bounding box center [422, 254] width 809 height 392
type input "*"
click at [70, 181] on span "барабане," at bounding box center [86, 177] width 50 height 13
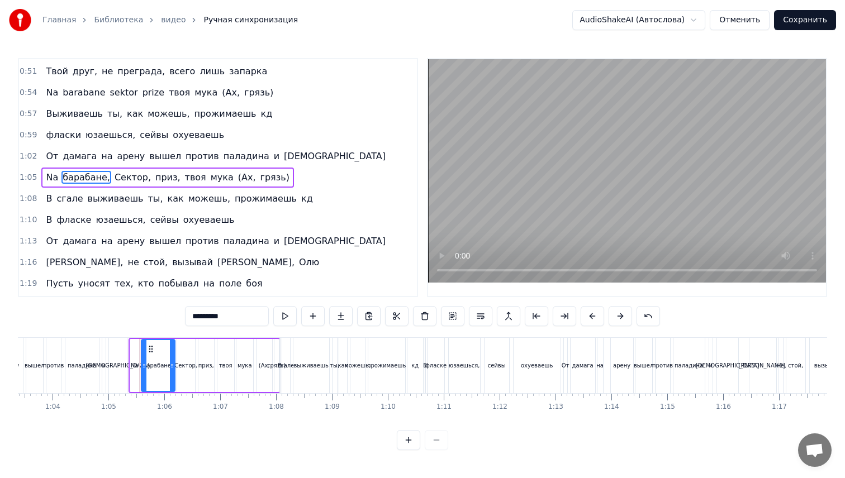
drag, startPoint x: 241, startPoint y: 315, endPoint x: 144, endPoint y: 315, distance: 97.3
click at [144, 315] on div "0:10 Sektor prize na barabane, [PERSON_NAME], в ахуе 0:13 Если был я против них…" at bounding box center [422, 254] width 809 height 392
click at [121, 180] on span "Сектор," at bounding box center [128, 177] width 39 height 13
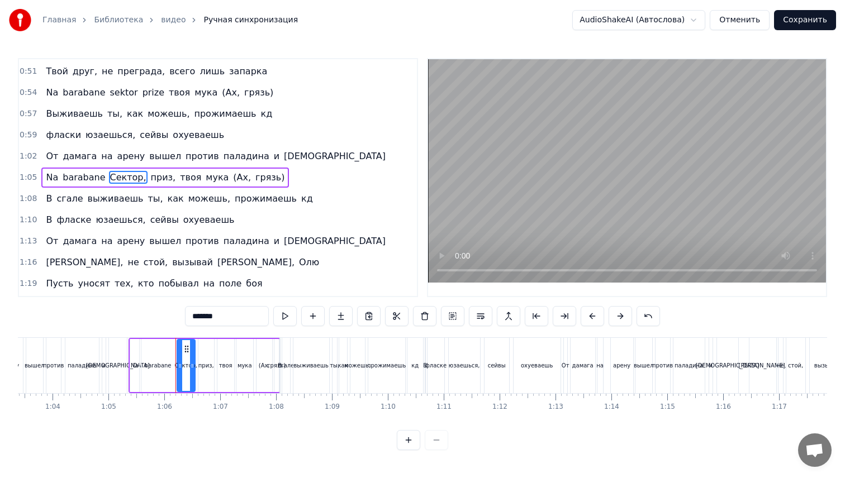
drag, startPoint x: 233, startPoint y: 312, endPoint x: 169, endPoint y: 312, distance: 63.2
click at [170, 312] on div "0:10 Sektor prize na barabane, [PERSON_NAME], в ахуе 0:13 Если был я против них…" at bounding box center [422, 254] width 809 height 392
click at [143, 181] on span "приз," at bounding box center [154, 177] width 27 height 13
drag, startPoint x: 214, startPoint y: 317, endPoint x: 158, endPoint y: 319, distance: 55.9
click at [158, 317] on div "0:10 Sektor prize na barabane, [PERSON_NAME], в ахуе 0:13 Если был я против них…" at bounding box center [422, 254] width 809 height 392
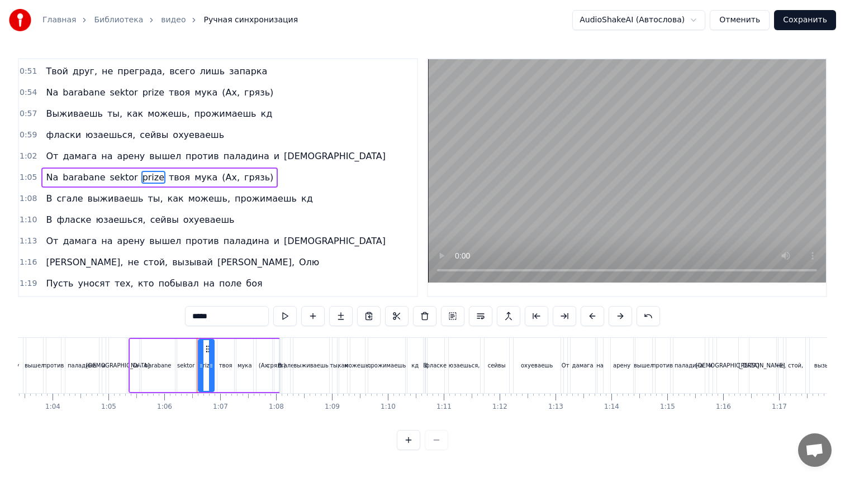
type input "*****"
click at [129, 367] on div "Na barabane sektor prize твоя мука (Ах, грязь)" at bounding box center [205, 365] width 152 height 55
click at [221, 179] on span "(Ах," at bounding box center [231, 177] width 20 height 13
drag, startPoint x: 222, startPoint y: 312, endPoint x: 164, endPoint y: 312, distance: 58.1
click at [164, 312] on div "0:10 Sektor prize na barabane, [PERSON_NAME], в ахуе 0:13 Если был я против них…" at bounding box center [422, 254] width 809 height 392
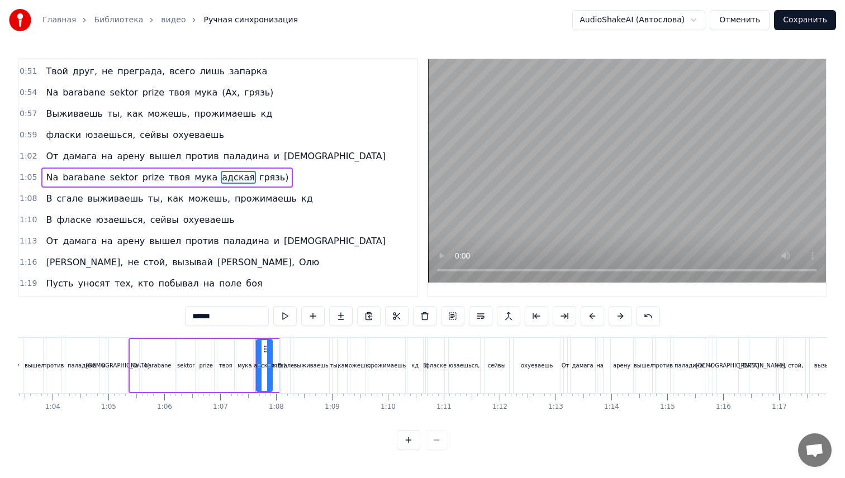
click at [259, 177] on span "грязь)" at bounding box center [273, 177] width 31 height 13
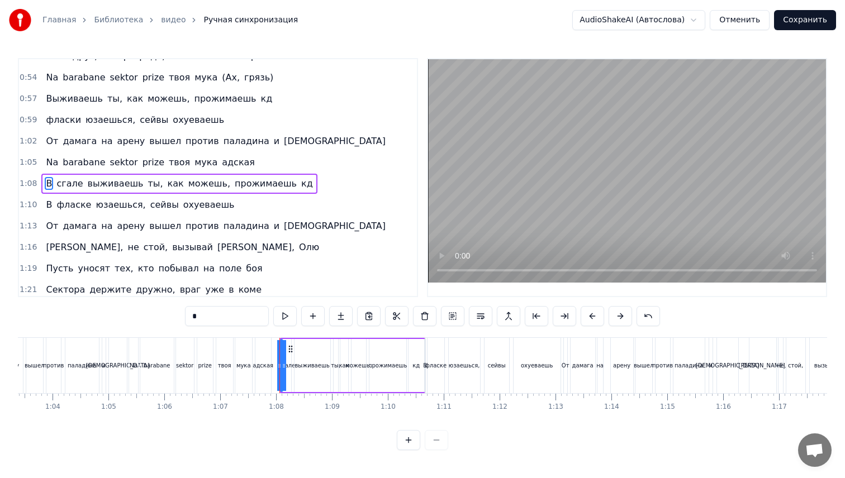
scroll to position [338, 0]
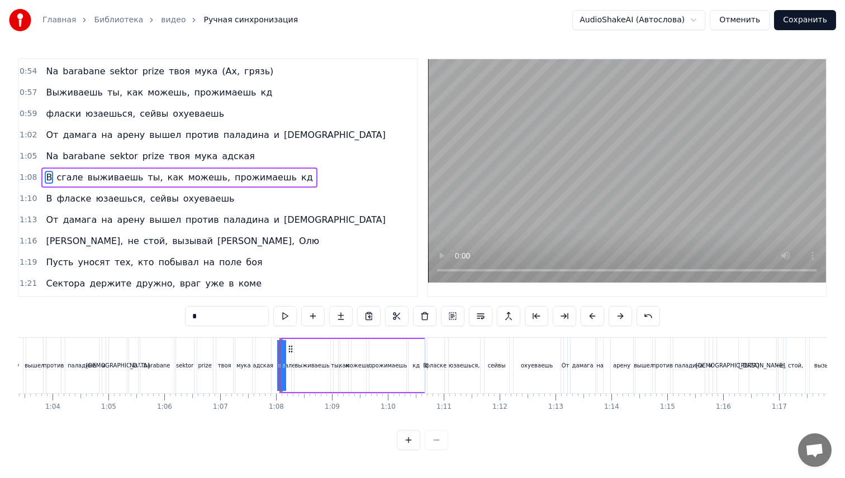
click at [221, 71] on span "(Ах," at bounding box center [231, 71] width 20 height 13
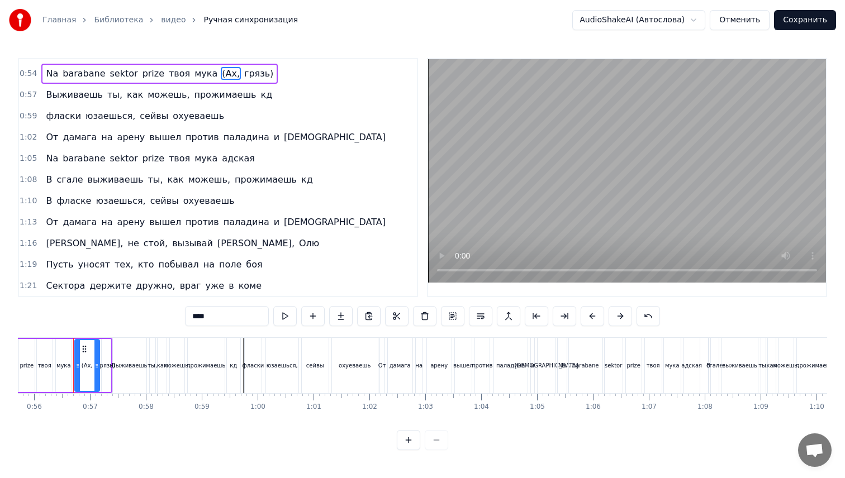
scroll to position [0, 3113]
drag, startPoint x: 203, startPoint y: 321, endPoint x: 154, endPoint y: 321, distance: 49.7
click at [154, 321] on div "0:10 Sektor prize na barabane, [PERSON_NAME], в ахуе 0:13 Если был я против них…" at bounding box center [422, 254] width 809 height 392
type input "*"
click at [260, 73] on span "грязь)" at bounding box center [273, 73] width 31 height 13
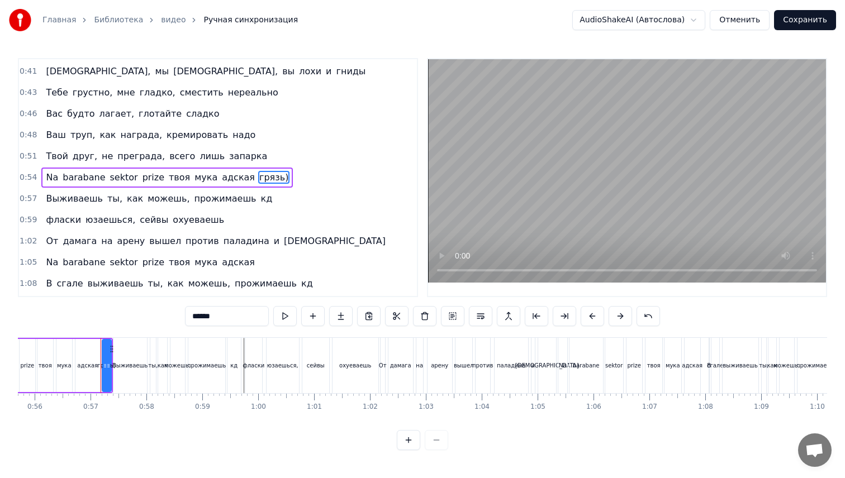
type input "*********"
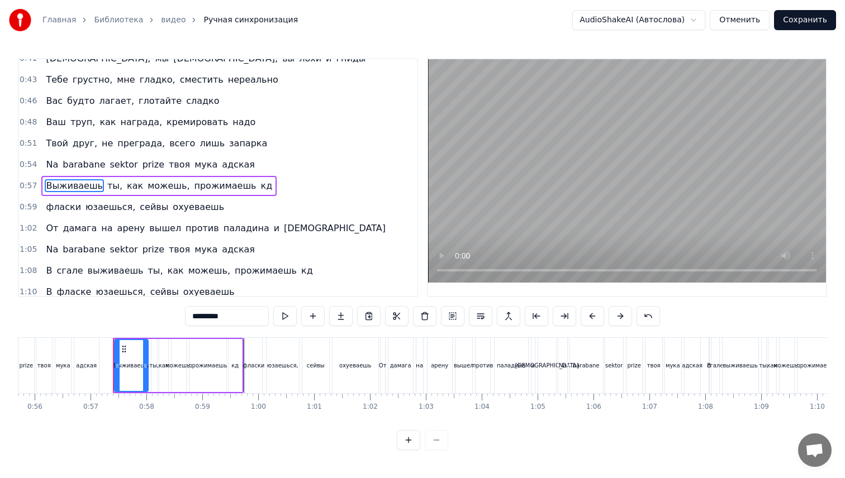
scroll to position [253, 0]
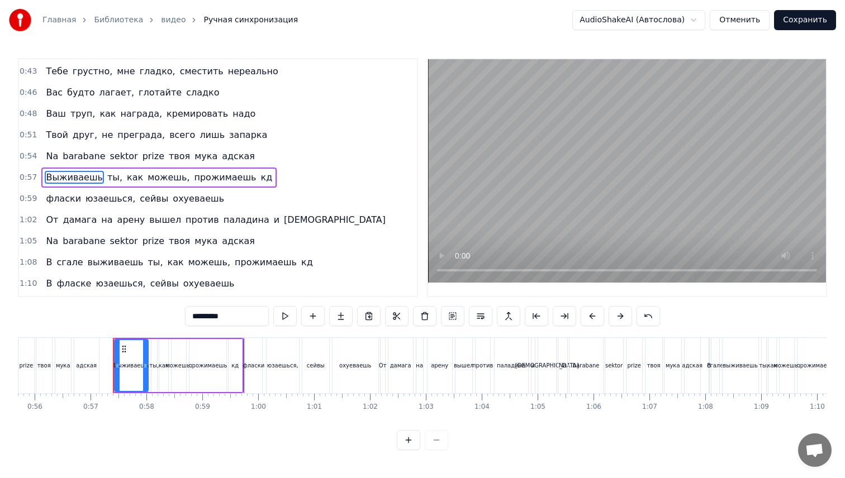
click at [25, 240] on span "1:05" at bounding box center [28, 241] width 17 height 11
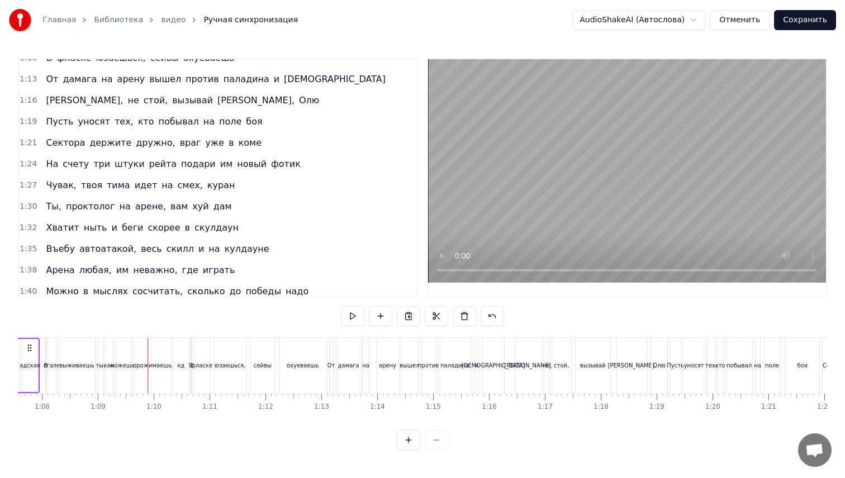
scroll to position [0, 3760]
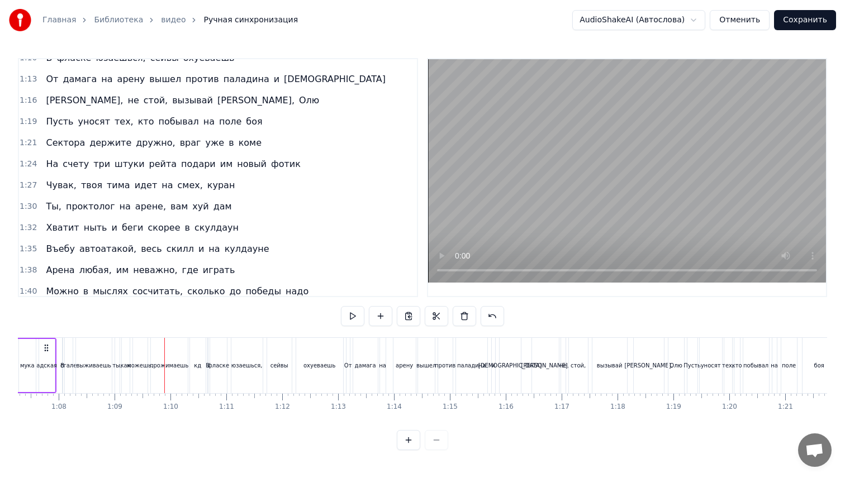
click at [68, 364] on div "сгале" at bounding box center [68, 366] width 16 height 8
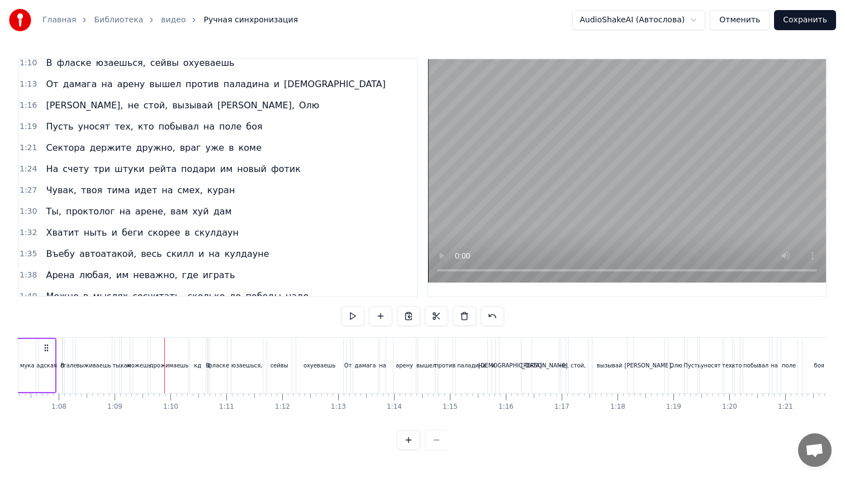
scroll to position [0, 3754]
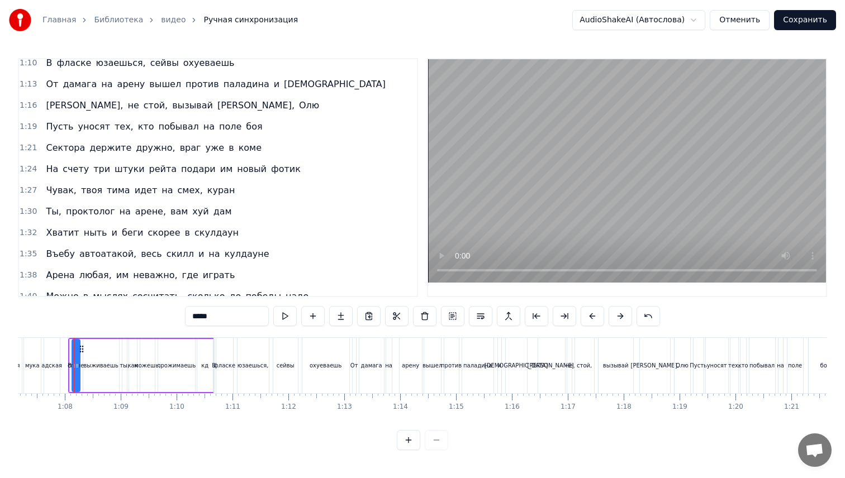
click at [75, 373] on div at bounding box center [77, 365] width 4 height 51
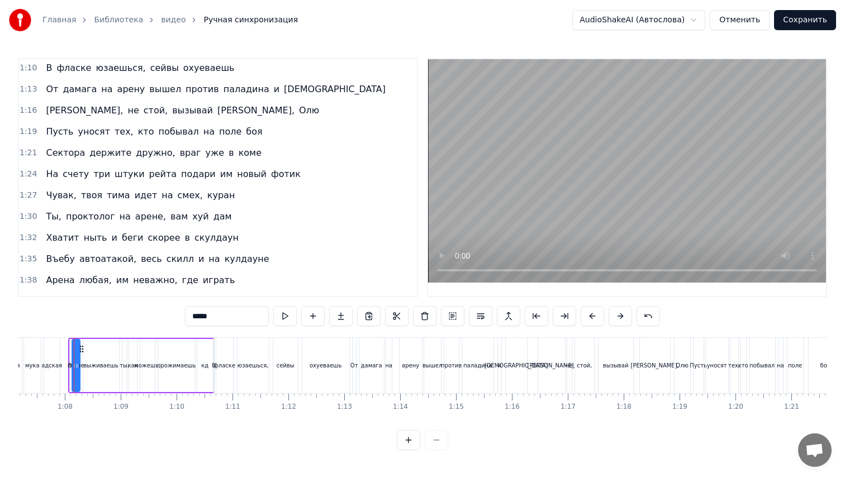
scroll to position [0, 3753]
click at [101, 370] on div "выживаешь" at bounding box center [102, 365] width 36 height 53
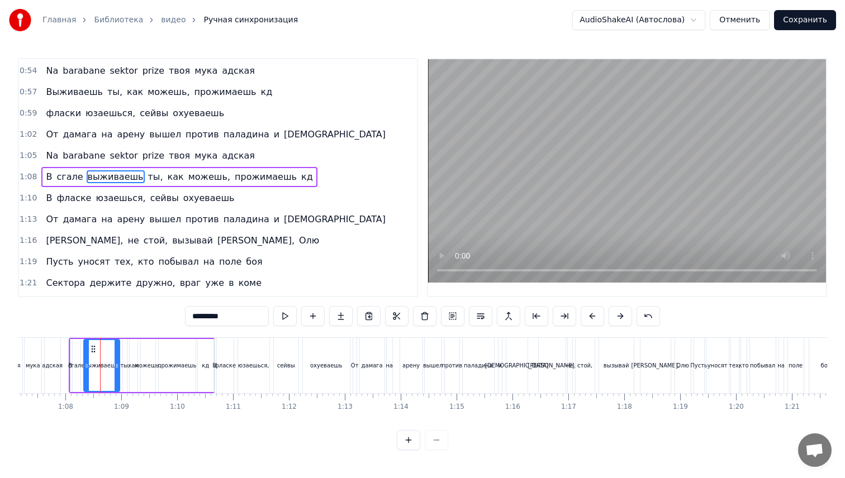
scroll to position [338, 0]
click at [61, 177] on span "сгале" at bounding box center [69, 177] width 29 height 13
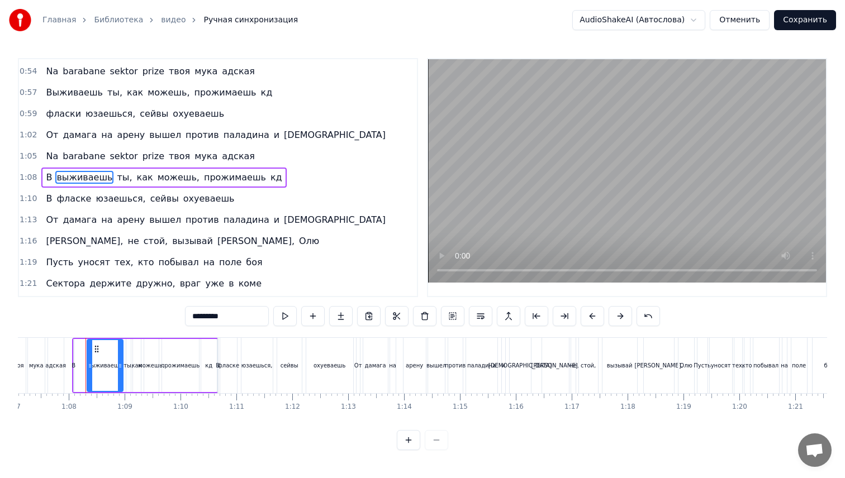
click at [48, 176] on span "В" at bounding box center [49, 177] width 8 height 13
type input "*********"
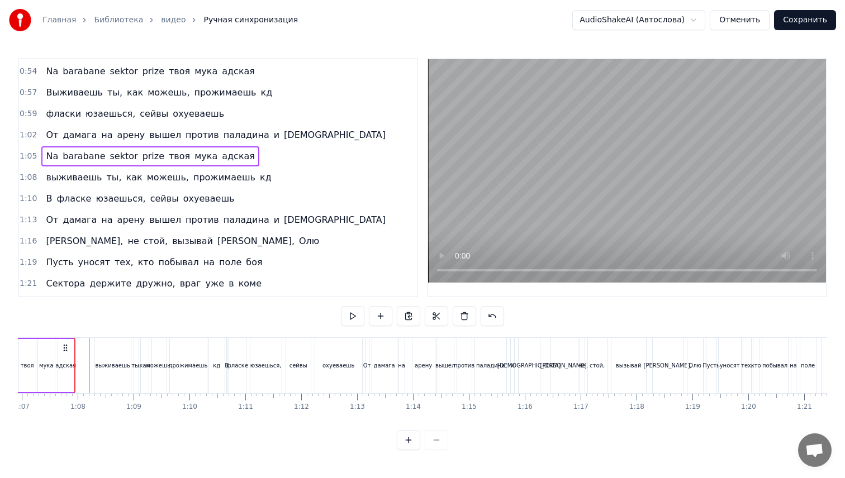
click at [88, 365] on div at bounding box center [164, 365] width 7775 height 55
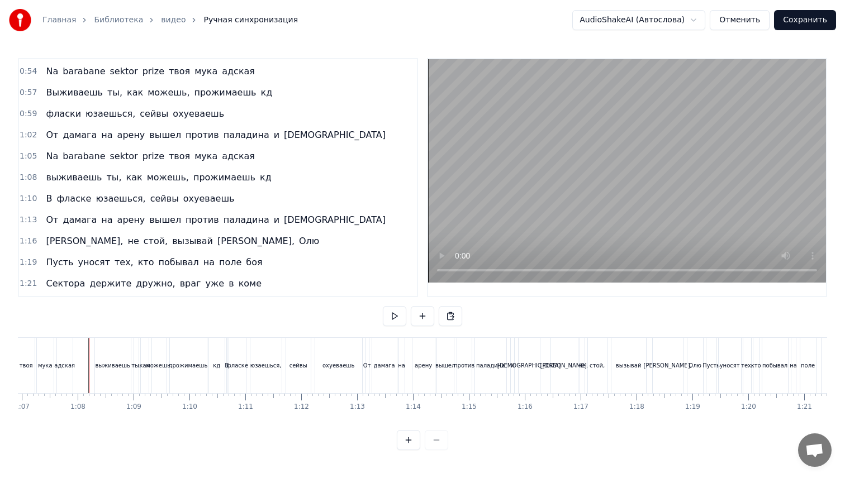
click at [80, 363] on div at bounding box center [164, 365] width 7775 height 55
click at [226, 371] on div "В" at bounding box center [226, 365] width 1 height 55
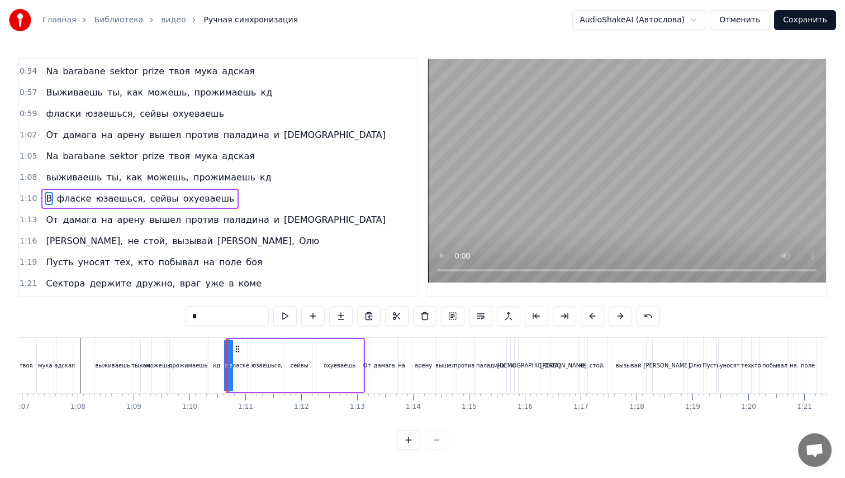
scroll to position [359, 0]
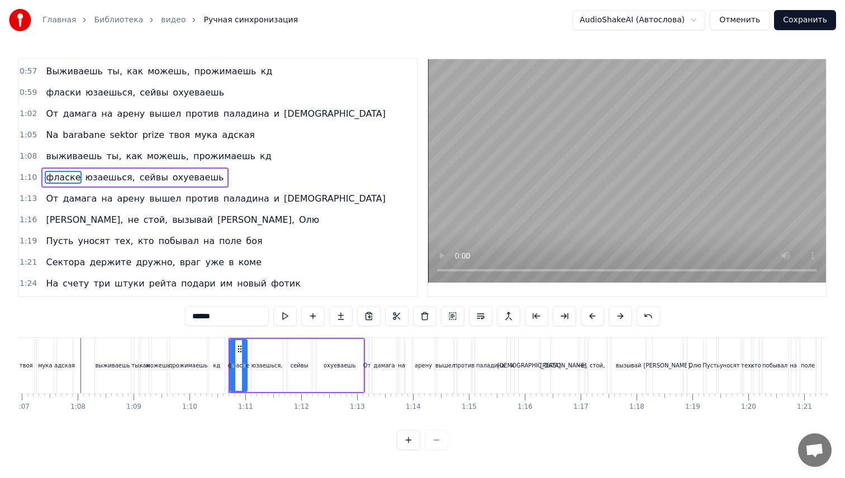
click at [245, 306] on input "******" at bounding box center [227, 316] width 84 height 20
type input "******"
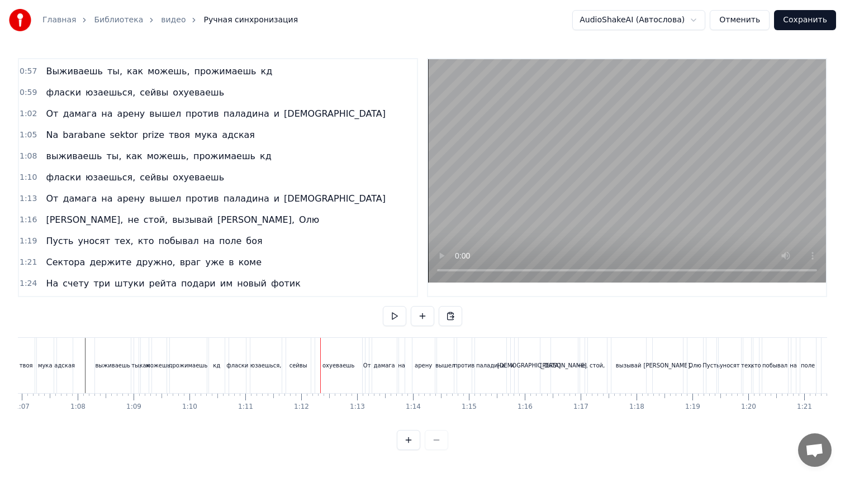
click at [241, 367] on div "фласки" at bounding box center [237, 366] width 22 height 8
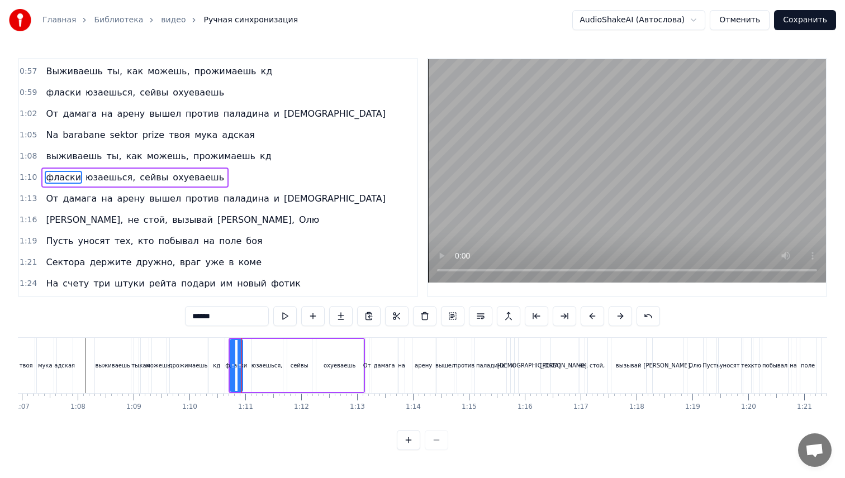
click at [239, 367] on icon at bounding box center [240, 366] width 4 height 9
click at [227, 369] on icon at bounding box center [228, 366] width 4 height 9
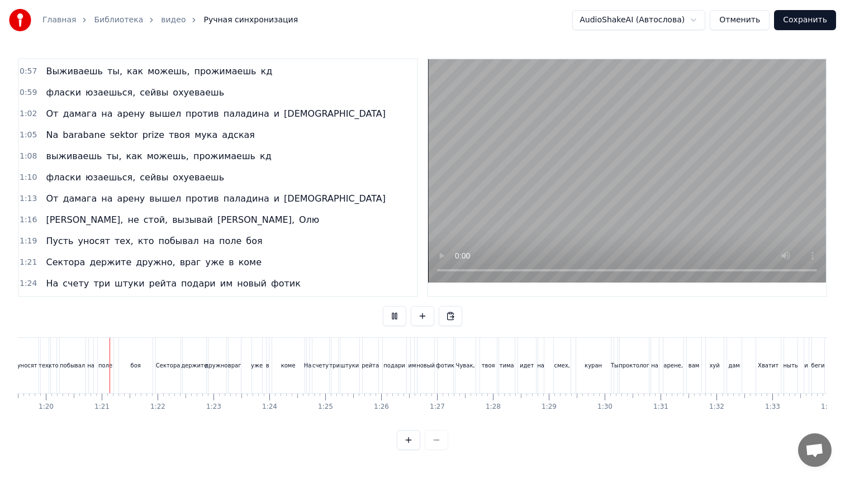
scroll to position [0, 4449]
click at [158, 371] on div "Сектора" at bounding box center [163, 365] width 25 height 55
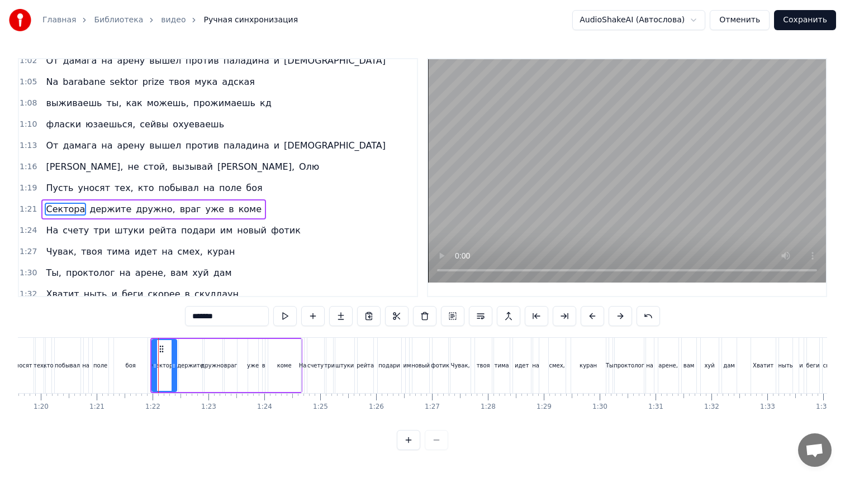
scroll to position [444, 0]
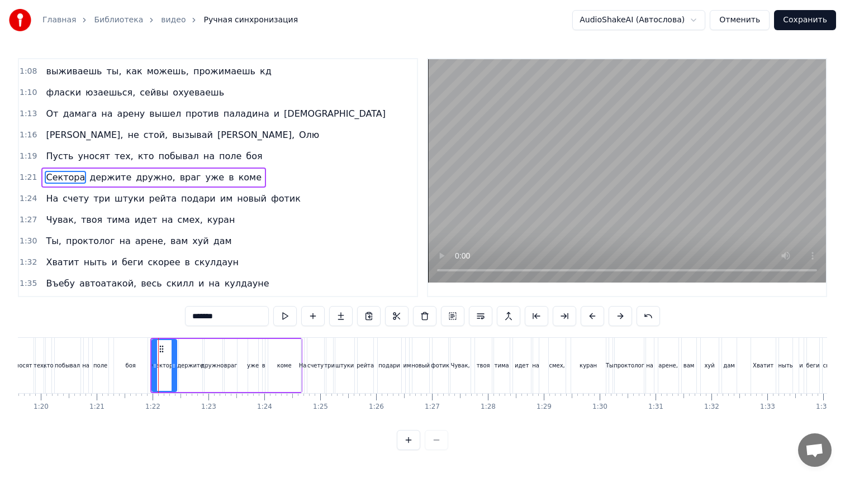
drag, startPoint x: 240, startPoint y: 312, endPoint x: 149, endPoint y: 309, distance: 90.6
click at [149, 309] on div "0:10 Sektor prize na barabane, [PERSON_NAME], в ахуе 0:13 Если был я против них…" at bounding box center [422, 254] width 809 height 392
type input "*******"
click at [149, 365] on div "Пусть уносят тех, кто побывал на поле боя" at bounding box center [74, 365] width 152 height 55
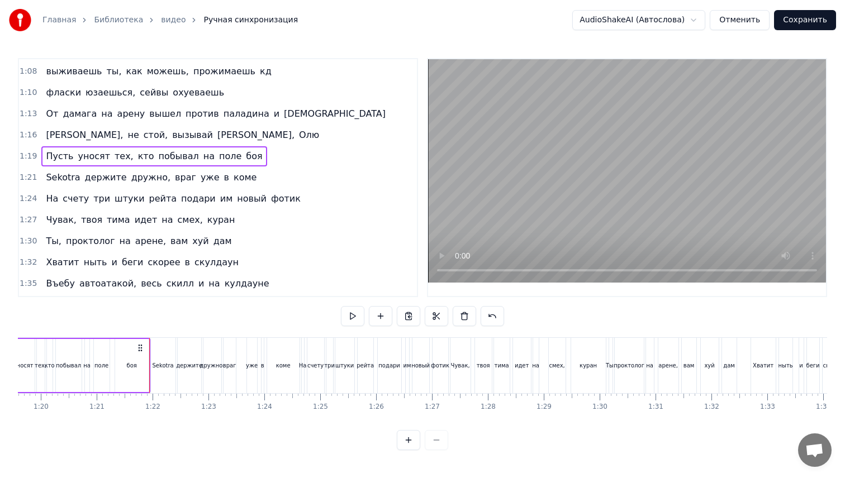
click at [26, 177] on span "1:21" at bounding box center [28, 177] width 17 height 11
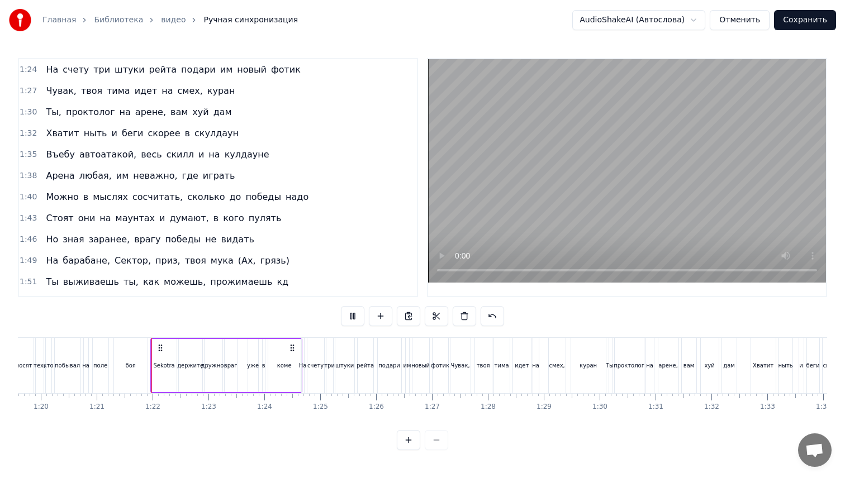
scroll to position [670, 0]
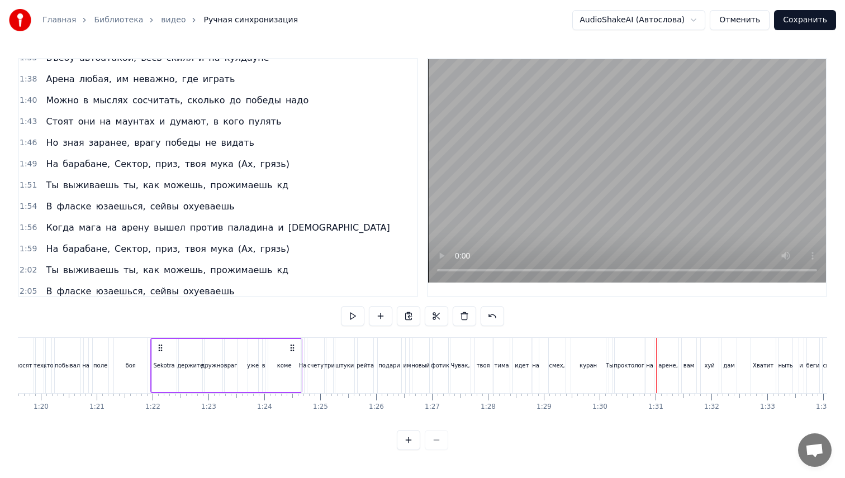
click at [582, 359] on div "куран" at bounding box center [588, 365] width 35 height 55
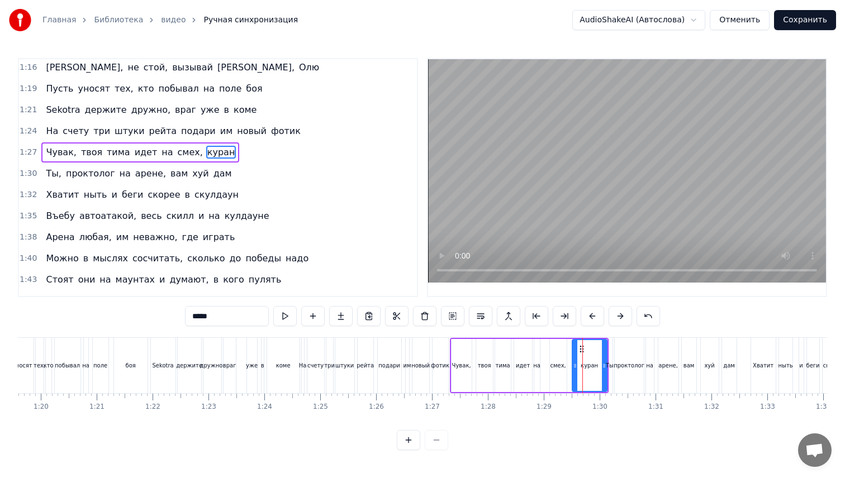
scroll to position [487, 0]
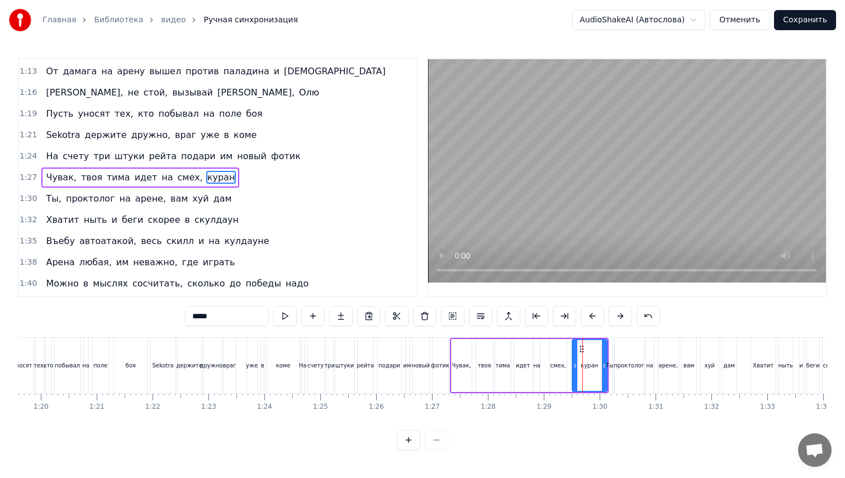
click at [240, 310] on input "*****" at bounding box center [227, 316] width 84 height 20
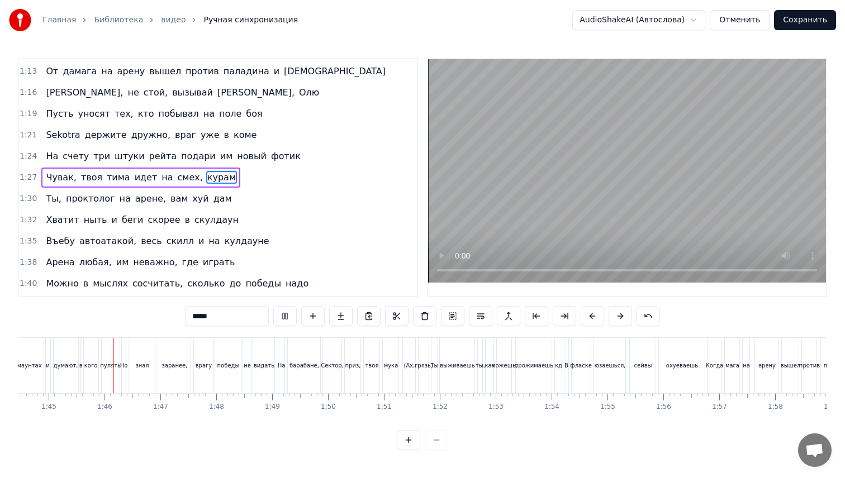
scroll to position [0, 5845]
click at [399, 361] on div "(Ах," at bounding box center [402, 365] width 12 height 55
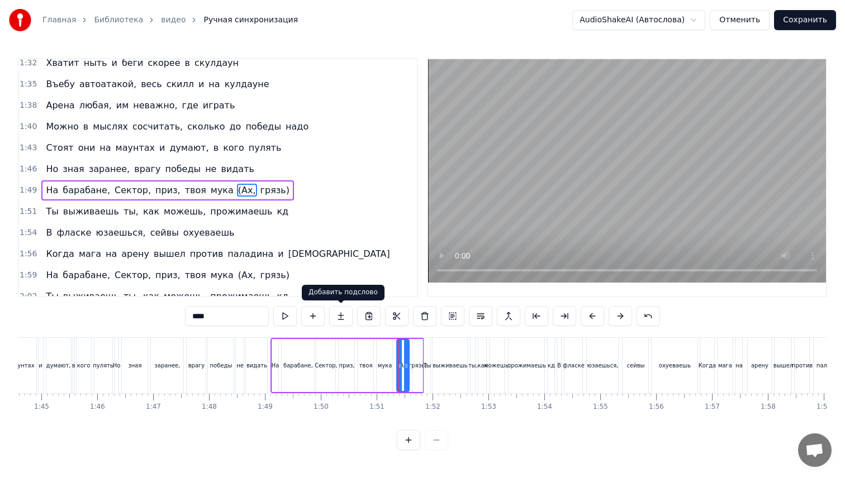
scroll to position [657, 0]
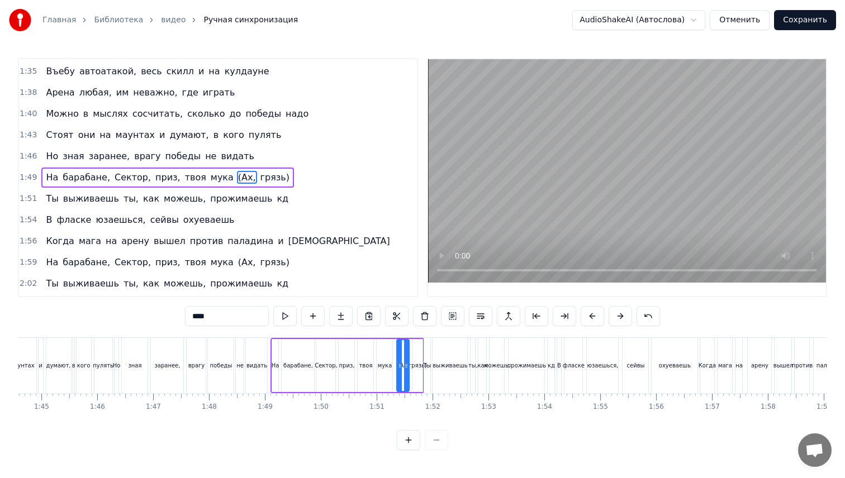
drag, startPoint x: 231, startPoint y: 314, endPoint x: 145, endPoint y: 325, distance: 87.4
click at [145, 325] on div "0:10 Sektor prize na barabane, [PERSON_NAME], в ахуе 0:13 Если был я против них…" at bounding box center [422, 254] width 809 height 392
click at [55, 181] on span "На" at bounding box center [52, 177] width 15 height 13
drag, startPoint x: 212, startPoint y: 313, endPoint x: 159, endPoint y: 313, distance: 52.5
click at [159, 313] on div "0:10 Sektor prize na barabane, [PERSON_NAME], в ахуе 0:13 Если был я против них…" at bounding box center [422, 254] width 809 height 392
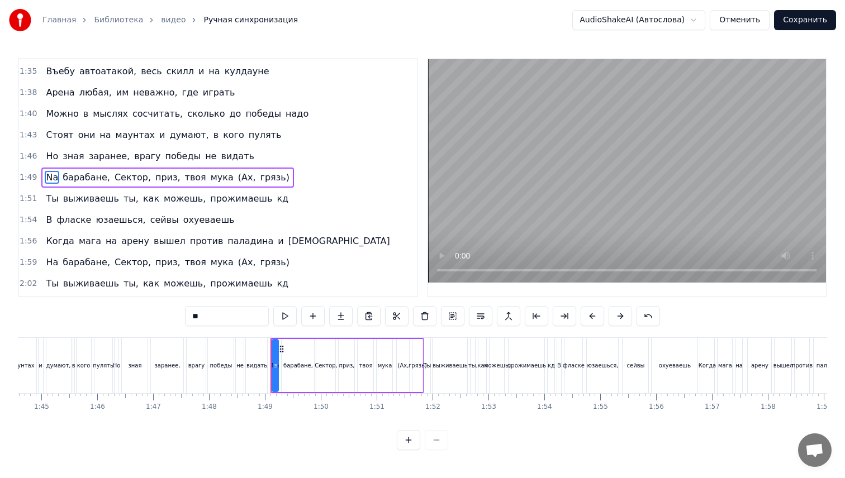
click at [82, 171] on span "барабане," at bounding box center [86, 177] width 50 height 13
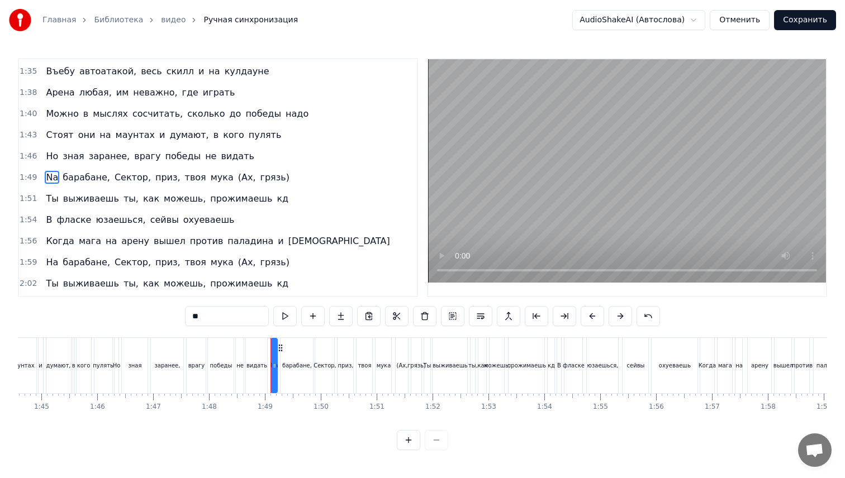
click at [82, 177] on span "барабане," at bounding box center [86, 177] width 50 height 13
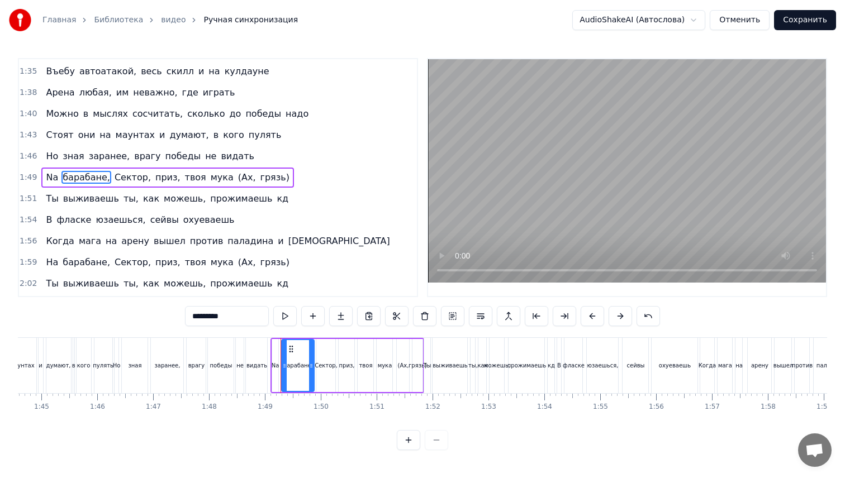
drag, startPoint x: 249, startPoint y: 323, endPoint x: 128, endPoint y: 321, distance: 120.7
click at [128, 321] on div "0:10 Sektor prize na barabane, [PERSON_NAME], в ахуе 0:13 Если был я против них…" at bounding box center [422, 254] width 809 height 392
type input "*"
click at [132, 173] on span "Сектор," at bounding box center [128, 177] width 39 height 13
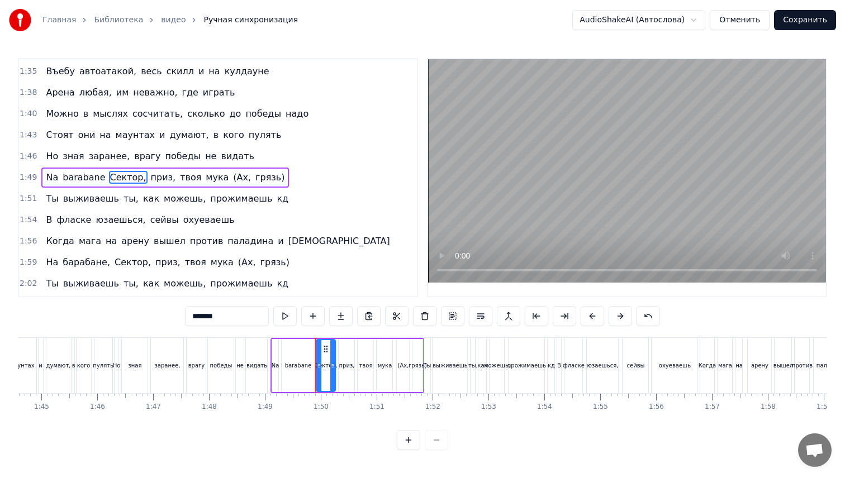
drag, startPoint x: 228, startPoint y: 316, endPoint x: 160, endPoint y: 316, distance: 68.2
click at [160, 316] on div "0:10 Sektor prize na barabane, [PERSON_NAME], в ахуе 0:13 Если был я против них…" at bounding box center [422, 254] width 809 height 392
click at [141, 176] on span "приз," at bounding box center [154, 177] width 27 height 13
drag, startPoint x: 215, startPoint y: 319, endPoint x: 158, endPoint y: 319, distance: 57.0
click at [158, 319] on div "0:10 Sektor prize na barabane, [PERSON_NAME], в ахуе 0:13 Если был я против них…" at bounding box center [422, 254] width 809 height 392
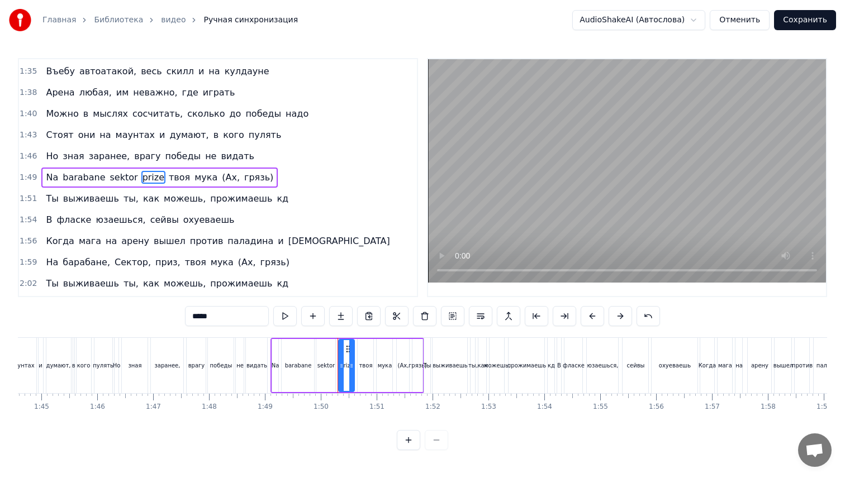
click at [221, 175] on span "(Ах," at bounding box center [231, 177] width 20 height 13
drag, startPoint x: 216, startPoint y: 323, endPoint x: 181, endPoint y: 323, distance: 35.8
click at [181, 323] on div "0:10 Sektor prize na barabane, [PERSON_NAME], в ахуе 0:13 Если был я против них…" at bounding box center [422, 254] width 809 height 392
type input "*"
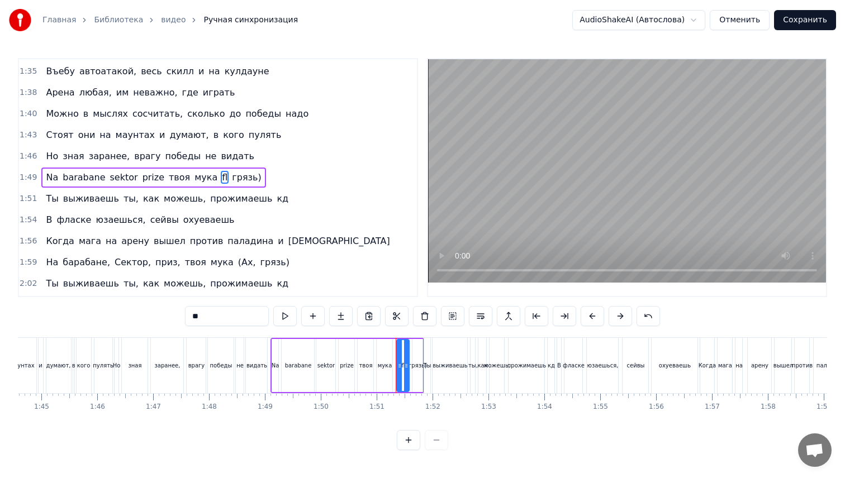
type input "*"
click at [258, 176] on span "грязь)" at bounding box center [273, 177] width 31 height 13
type input "**"
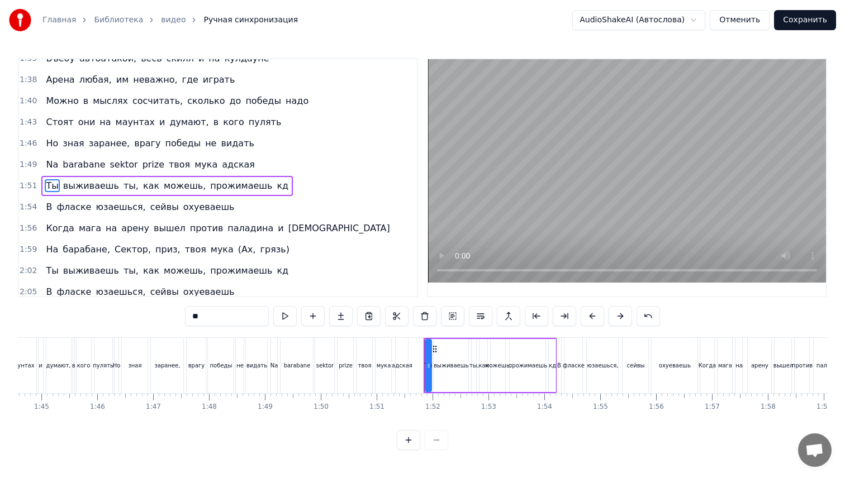
scroll to position [678, 0]
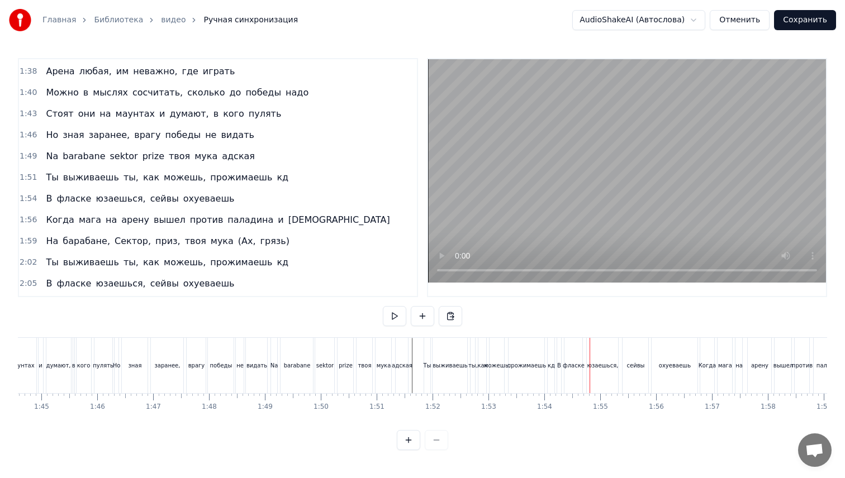
click at [558, 378] on div "В" at bounding box center [559, 365] width 4 height 55
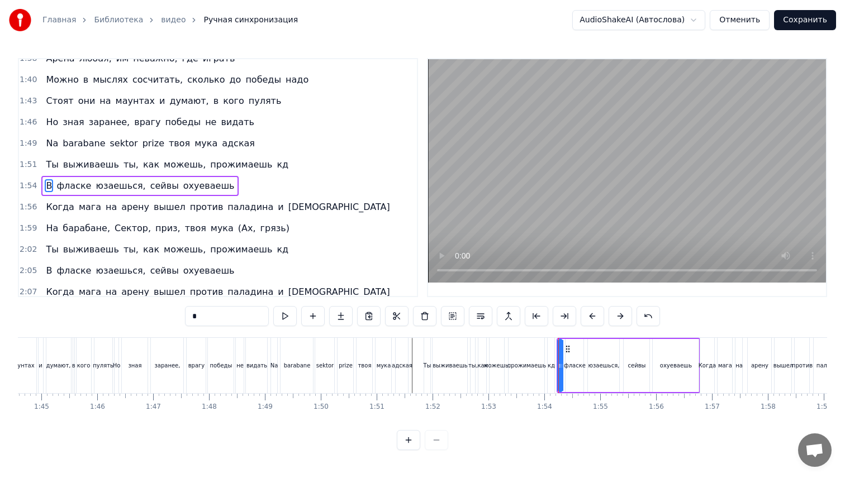
scroll to position [698, 0]
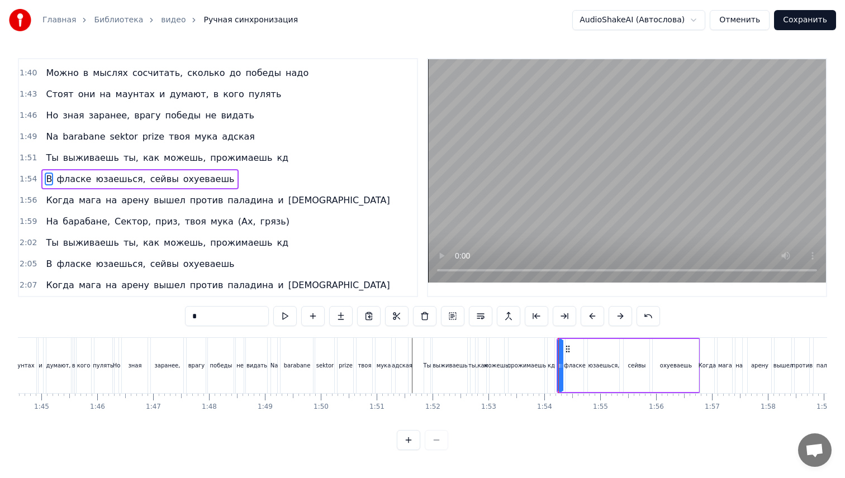
drag, startPoint x: 201, startPoint y: 311, endPoint x: 175, endPoint y: 311, distance: 25.7
click at [175, 311] on div "0:10 Sektor prize na barabane, [PERSON_NAME], в ахуе 0:13 Если был я против них…" at bounding box center [422, 254] width 809 height 392
click at [105, 201] on span "на" at bounding box center [111, 200] width 13 height 13
type input "**"
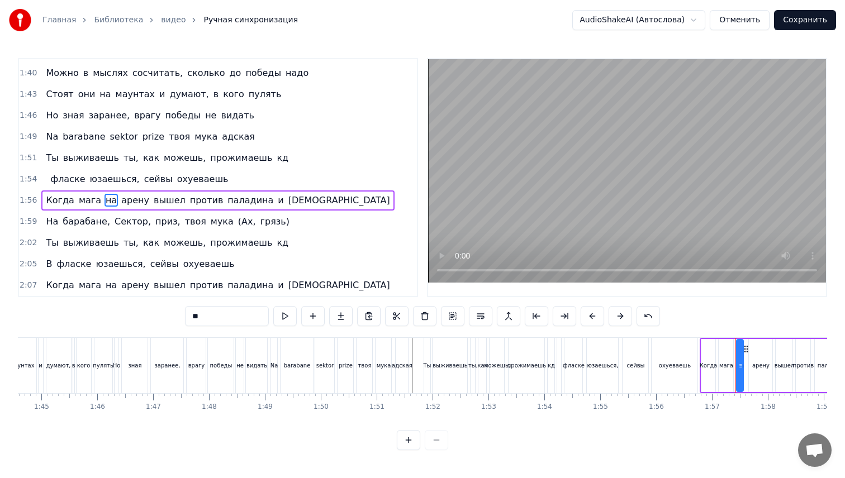
click at [45, 179] on span at bounding box center [46, 179] width 2 height 13
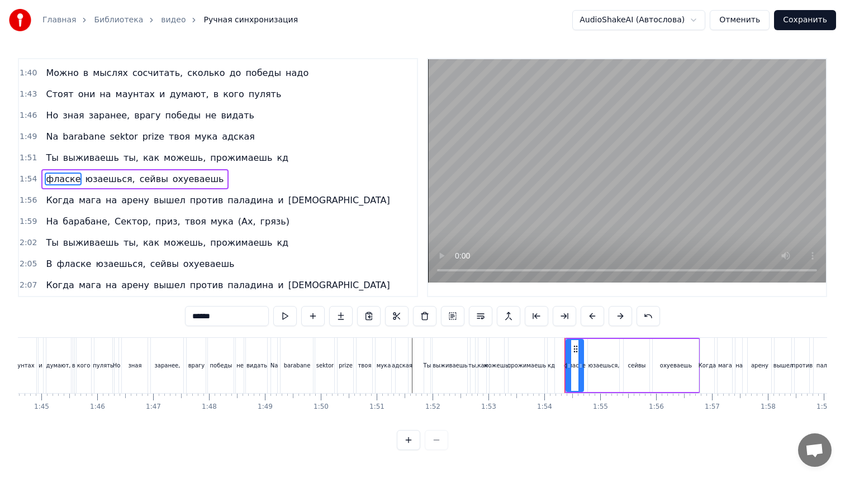
click at [232, 316] on input "******" at bounding box center [227, 316] width 84 height 20
type input "******"
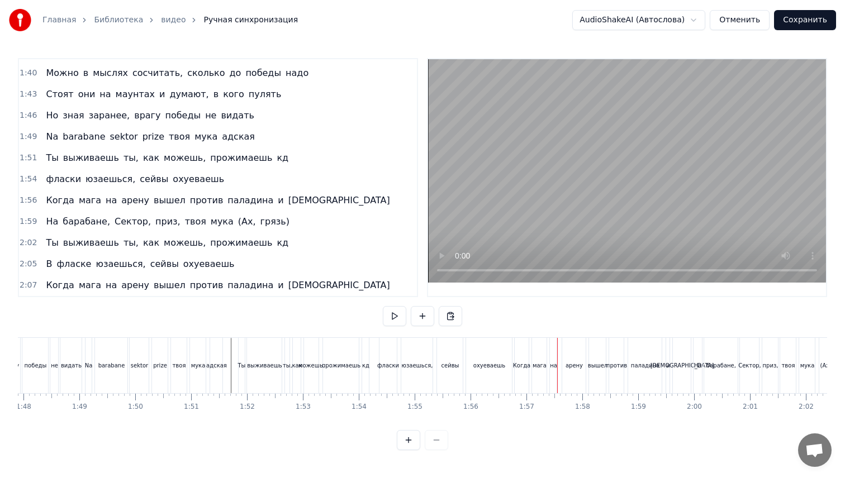
scroll to position [0, 6033]
click at [525, 357] on div "Когда" at bounding box center [520, 365] width 15 height 55
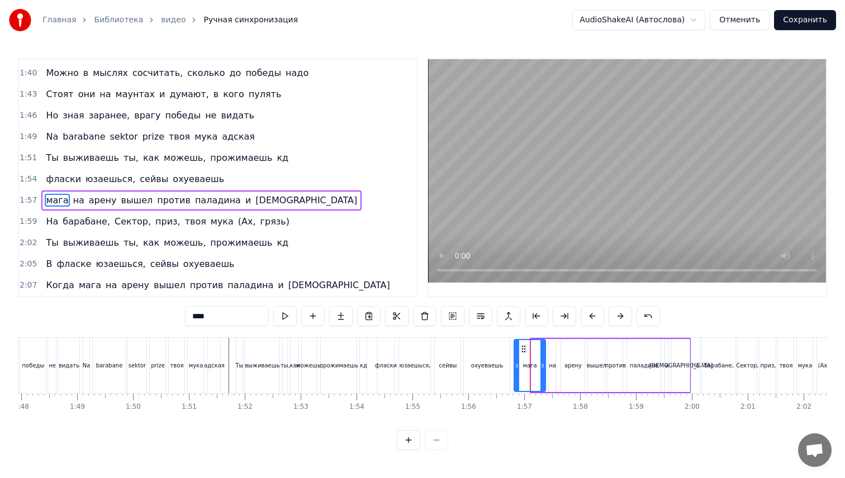
drag, startPoint x: 533, startPoint y: 365, endPoint x: 517, endPoint y: 365, distance: 16.2
click at [517, 365] on icon at bounding box center [517, 366] width 4 height 9
click at [193, 316] on input "****" at bounding box center [227, 316] width 84 height 20
type input "*********"
click at [512, 371] on div "фласки юзаешься, [PERSON_NAME]" at bounding box center [445, 365] width 136 height 55
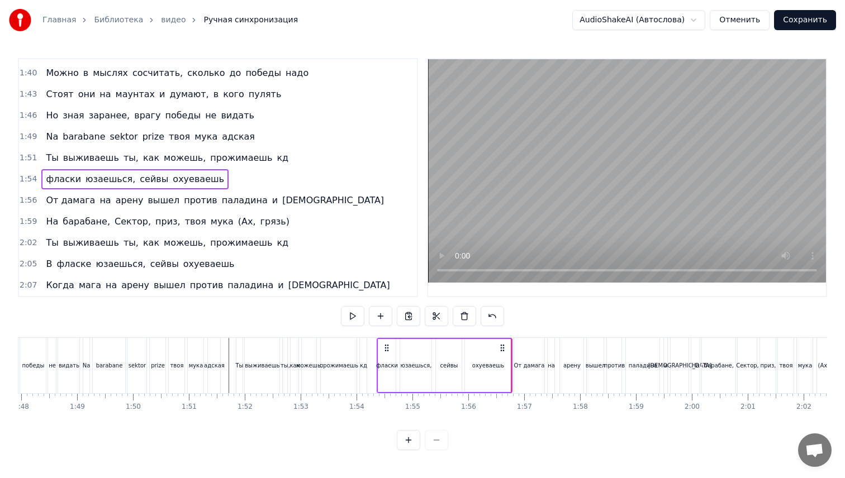
click at [496, 368] on div "охуеваешь" at bounding box center [488, 366] width 32 height 8
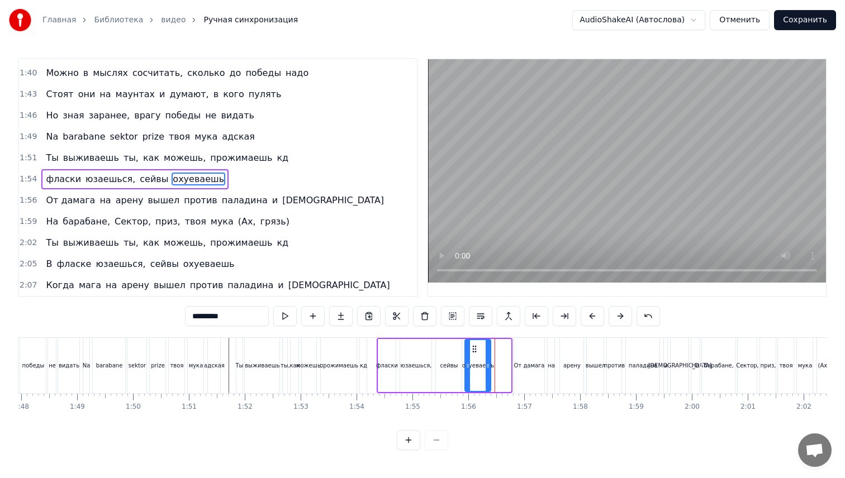
drag, startPoint x: 509, startPoint y: 369, endPoint x: 490, endPoint y: 369, distance: 19.0
click at [490, 369] on icon at bounding box center [488, 366] width 4 height 9
click at [520, 371] on div "От дамага" at bounding box center [529, 365] width 31 height 55
type input "*********"
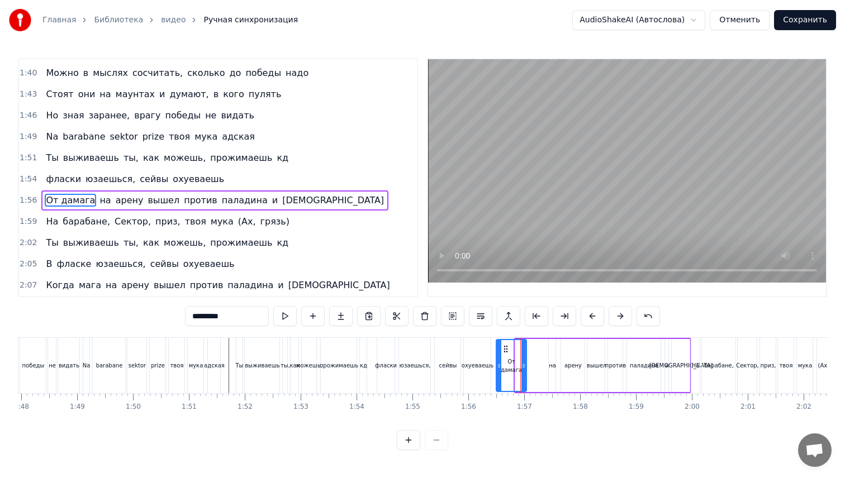
drag, startPoint x: 524, startPoint y: 349, endPoint x: 504, endPoint y: 350, distance: 19.6
click at [504, 350] on icon at bounding box center [505, 349] width 9 height 9
drag, startPoint x: 524, startPoint y: 371, endPoint x: 533, endPoint y: 371, distance: 9.0
click at [532, 371] on div at bounding box center [529, 365] width 4 height 51
click at [506, 374] on div "От дамага" at bounding box center [515, 365] width 39 height 51
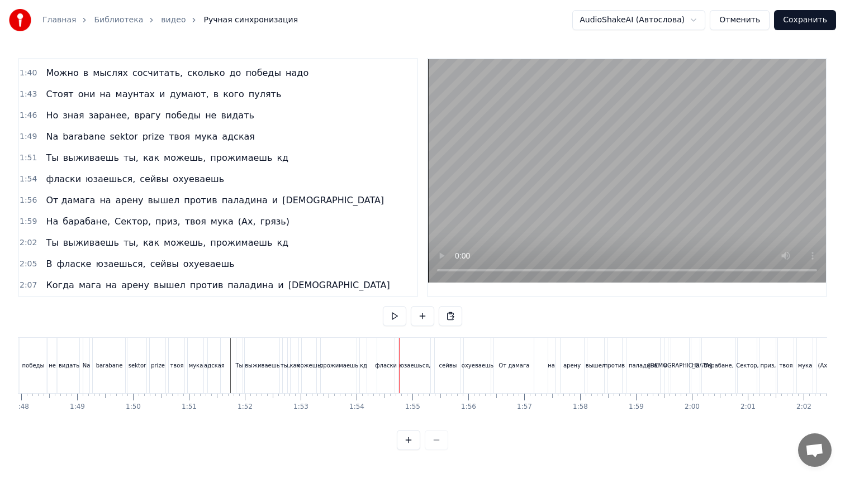
click at [381, 374] on div "фласки" at bounding box center [386, 365] width 18 height 55
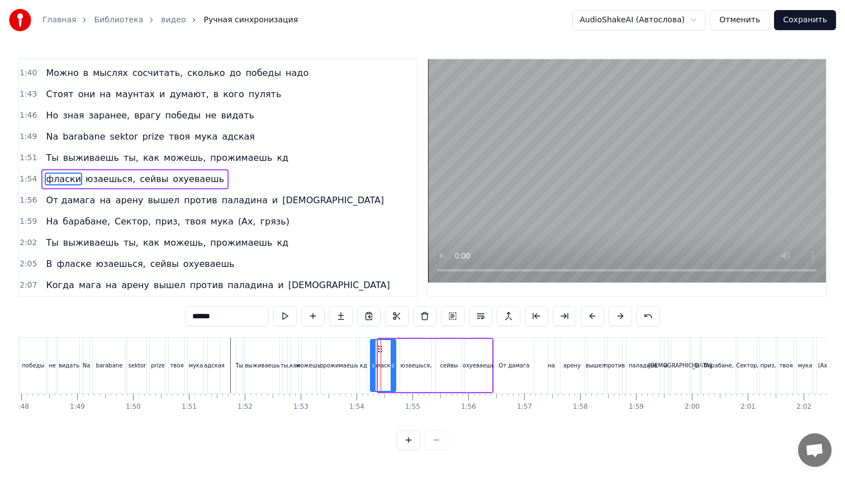
click at [374, 364] on icon at bounding box center [373, 366] width 4 height 9
click at [387, 372] on div at bounding box center [388, 365] width 4 height 51
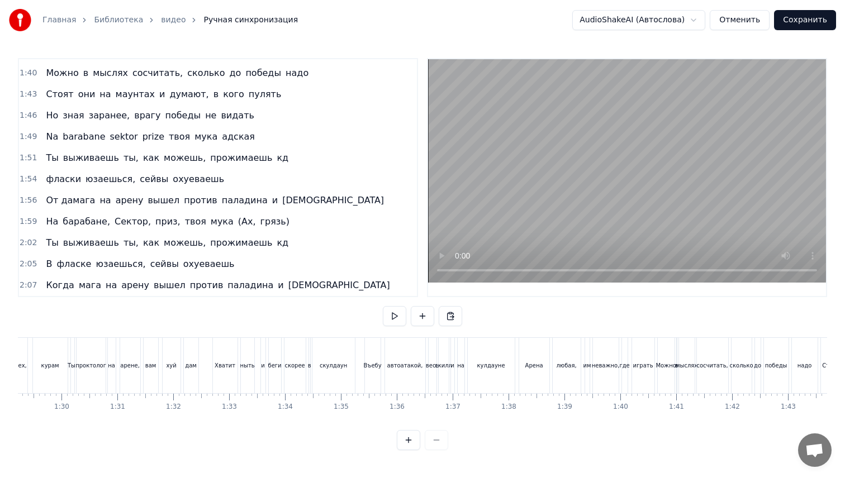
scroll to position [0, 4986]
click at [337, 370] on div "скулдаун" at bounding box center [335, 365] width 42 height 55
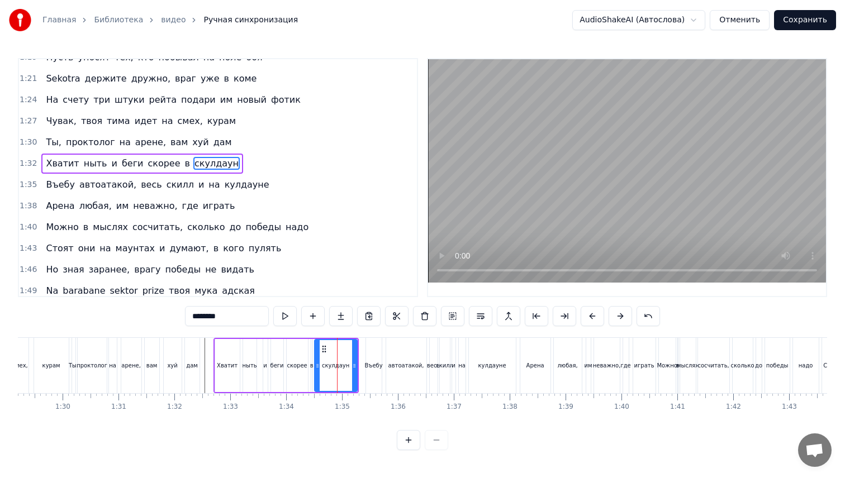
scroll to position [529, 0]
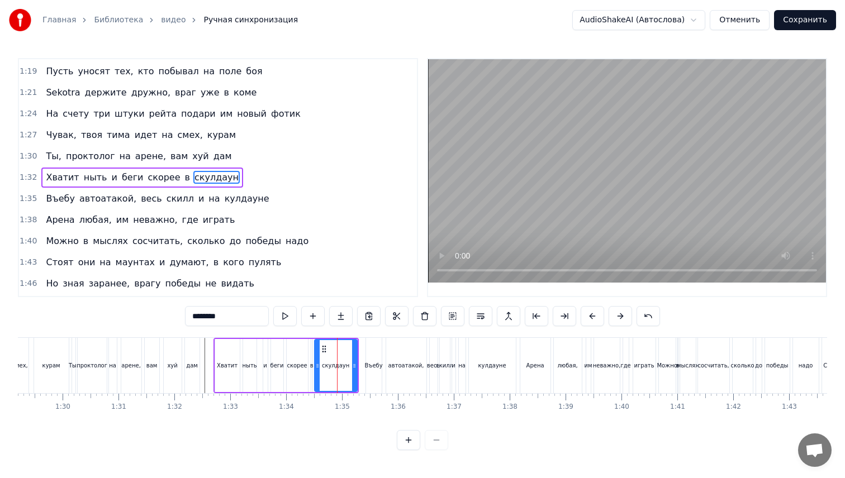
drag, startPoint x: 239, startPoint y: 317, endPoint x: 175, endPoint y: 317, distance: 63.7
click at [175, 317] on div "0:10 Sektor prize na barabane, [PERSON_NAME], в ахуе 0:13 Если был я против них…" at bounding box center [422, 254] width 809 height 392
type input "**********"
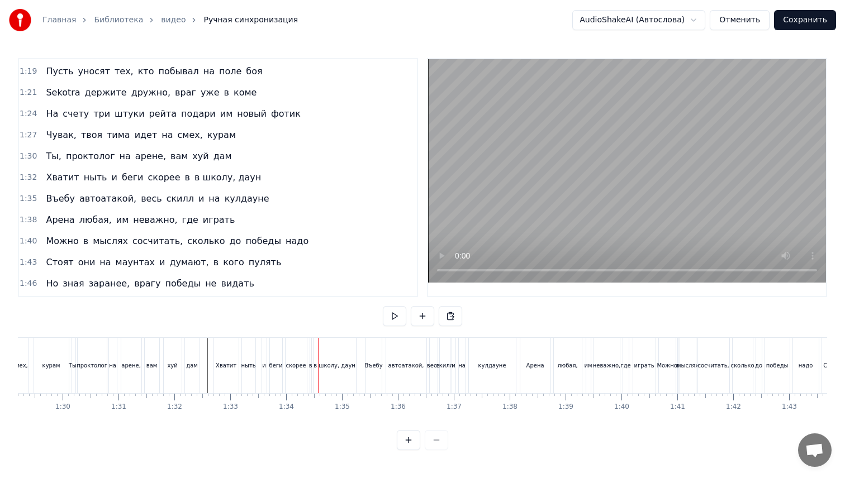
click at [310, 369] on div "в" at bounding box center [310, 366] width 3 height 8
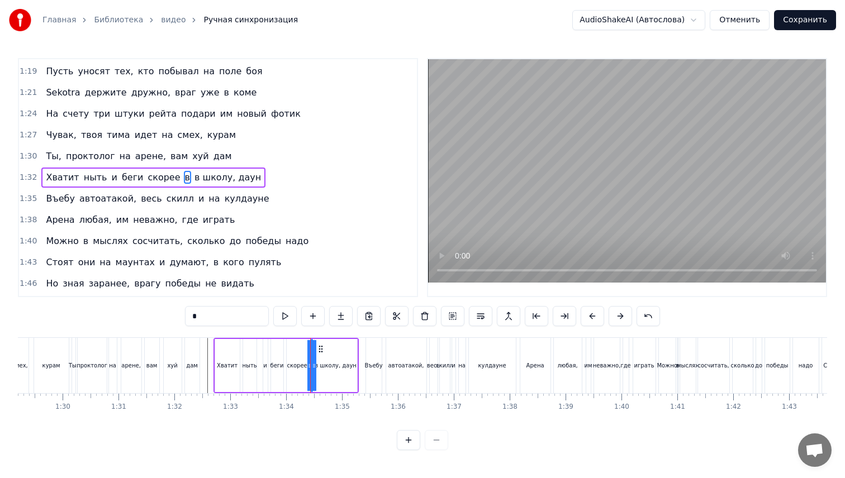
type input "**********"
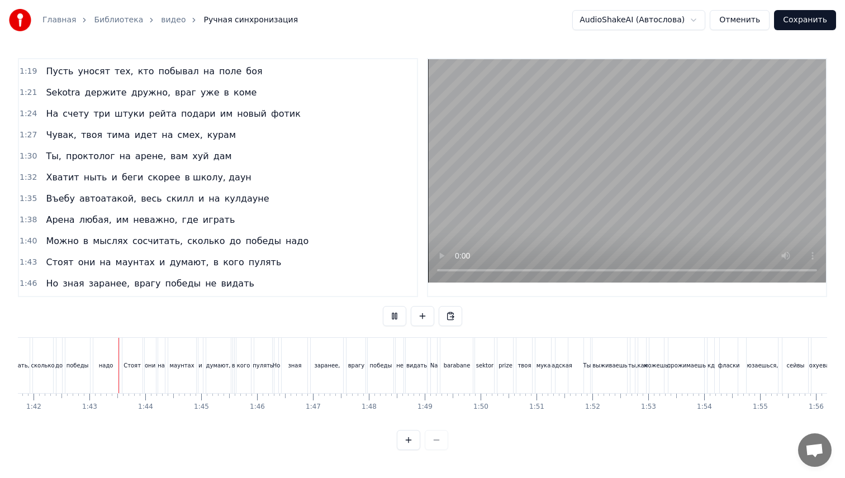
scroll to position [0, 5693]
click at [292, 362] on div "зная" at bounding box center [287, 366] width 13 height 8
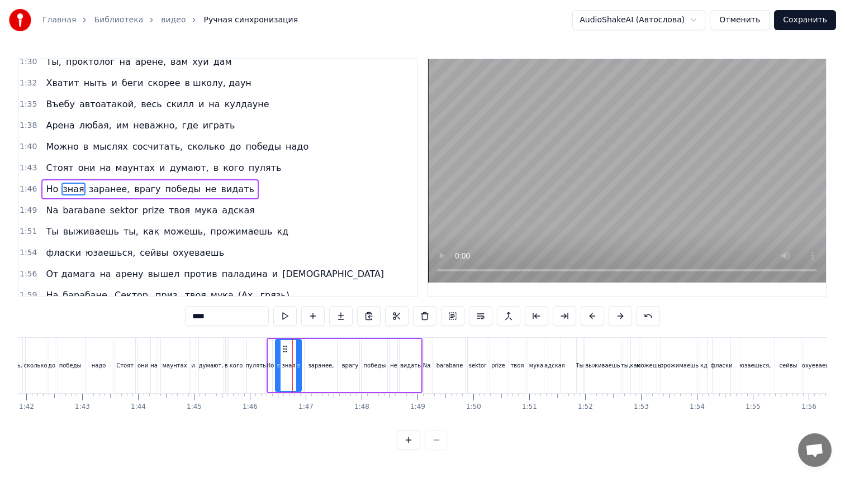
scroll to position [636, 0]
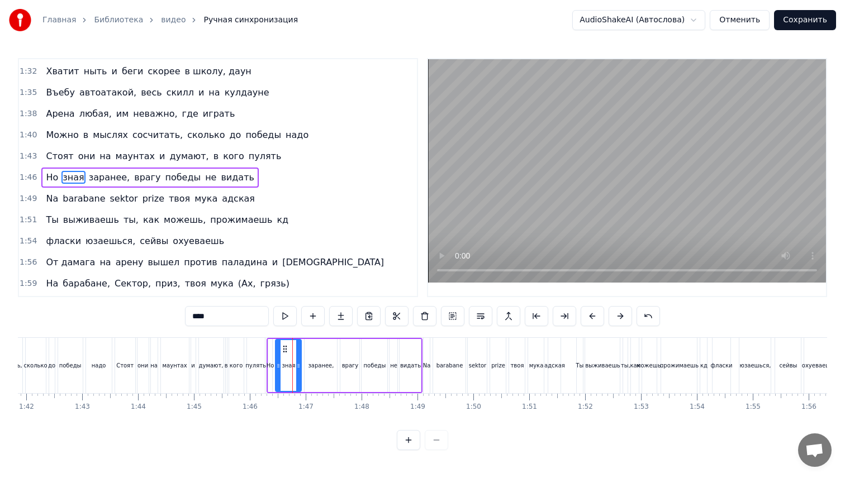
click at [225, 312] on input "****" at bounding box center [227, 316] width 84 height 20
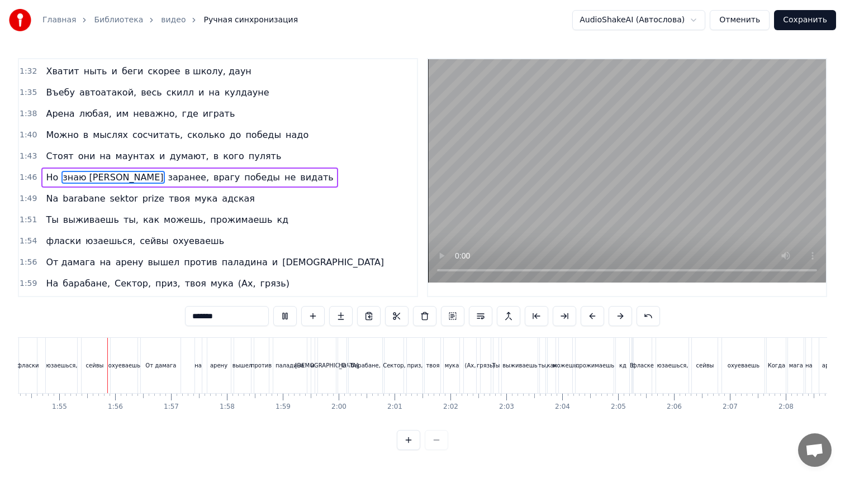
scroll to position [0, 6391]
click at [340, 359] on div "На" at bounding box center [337, 365] width 9 height 55
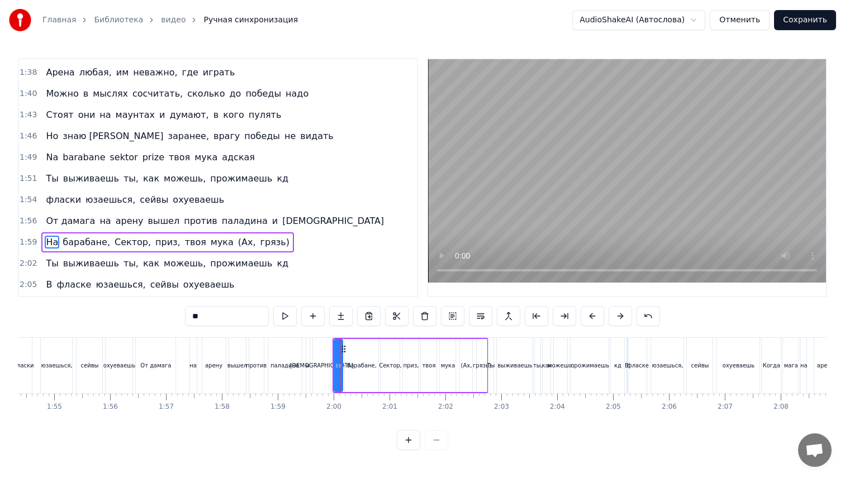
scroll to position [698, 0]
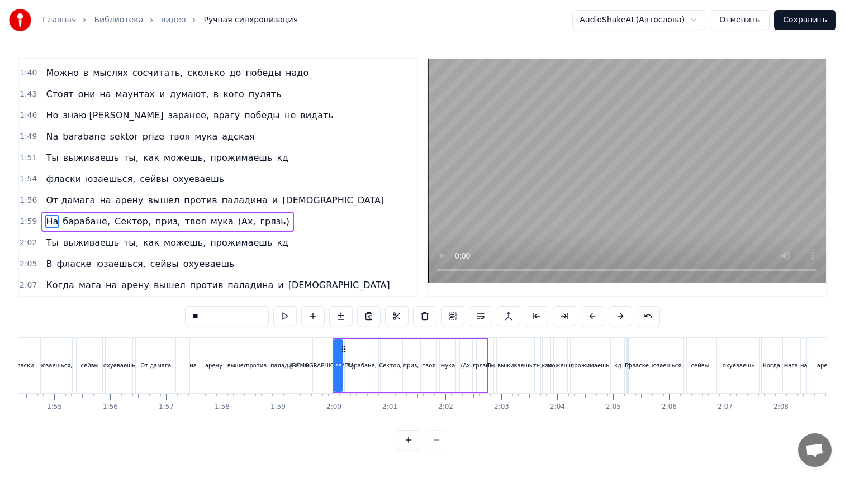
drag, startPoint x: 224, startPoint y: 321, endPoint x: 142, endPoint y: 321, distance: 82.2
click at [142, 321] on div "0:10 Sektor prize na barabane, [PERSON_NAME], в ахуе 0:13 Если был я против них…" at bounding box center [422, 254] width 809 height 392
type input "**"
click at [89, 232] on div "1:59 Na барабане, Сектор, приз, твоя мука (Ах, грязь)" at bounding box center [218, 221] width 398 height 21
click at [91, 224] on span "барабане," at bounding box center [86, 221] width 50 height 13
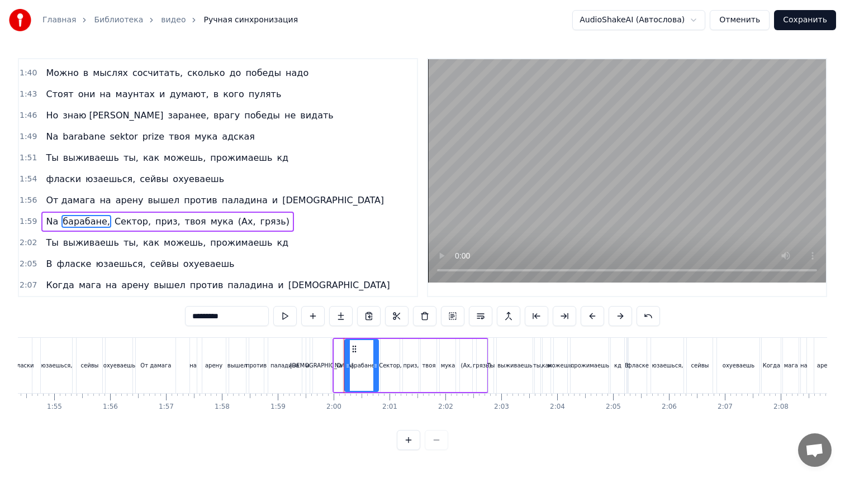
drag, startPoint x: 254, startPoint y: 319, endPoint x: 129, endPoint y: 316, distance: 125.8
click at [129, 316] on div "0:10 Sektor prize na barabane, [PERSON_NAME], в ахуе 0:13 Если был я против них…" at bounding box center [422, 254] width 809 height 392
click at [118, 223] on span "Сектор," at bounding box center [128, 221] width 39 height 13
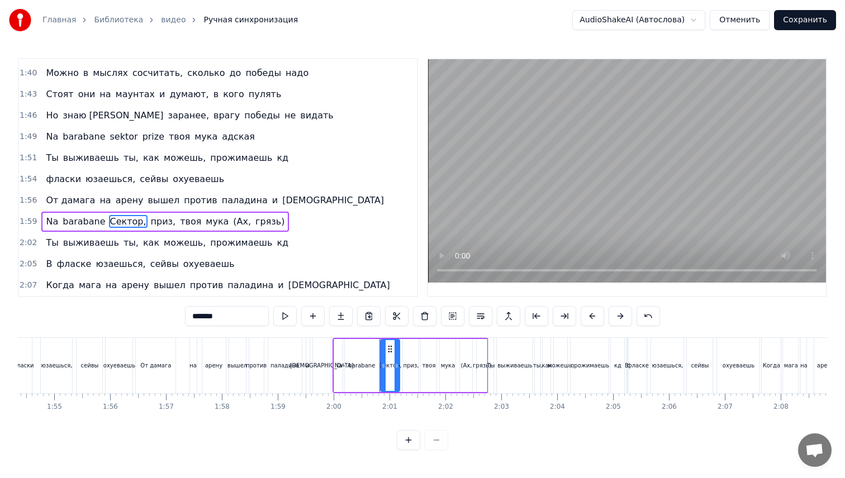
drag, startPoint x: 223, startPoint y: 319, endPoint x: 173, endPoint y: 319, distance: 49.7
click at [173, 319] on div "0:10 Sektor prize na barabane, [PERSON_NAME], в ахуе 0:13 Если был я против них…" at bounding box center [422, 254] width 809 height 392
click at [141, 224] on span "приз," at bounding box center [154, 221] width 27 height 13
drag, startPoint x: 201, startPoint y: 320, endPoint x: 175, endPoint y: 320, distance: 25.7
click at [175, 320] on div "0:10 Sektor prize na barabane, [PERSON_NAME], в ахуе 0:13 Если был я против них…" at bounding box center [422, 254] width 809 height 392
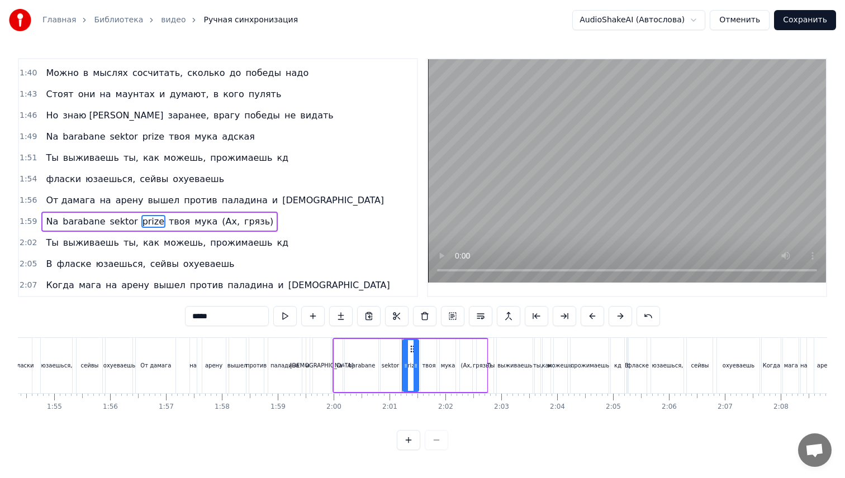
click at [221, 221] on span "(Ах," at bounding box center [231, 221] width 20 height 13
drag, startPoint x: 215, startPoint y: 314, endPoint x: 160, endPoint y: 314, distance: 55.3
click at [160, 314] on div "0:10 Sektor prize na barabane, [PERSON_NAME], в ахуе 0:13 Если был я против них…" at bounding box center [422, 254] width 809 height 392
click at [258, 219] on span "грязь)" at bounding box center [273, 221] width 31 height 13
type input "**"
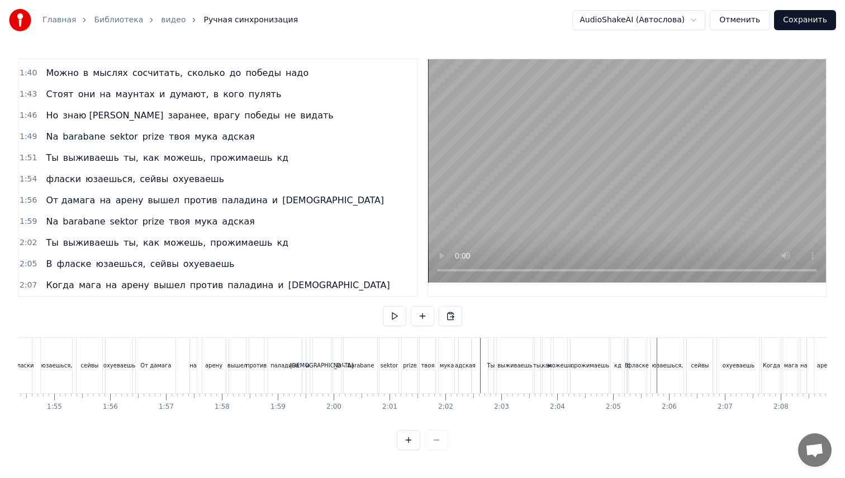
click at [625, 368] on div "В" at bounding box center [627, 366] width 4 height 8
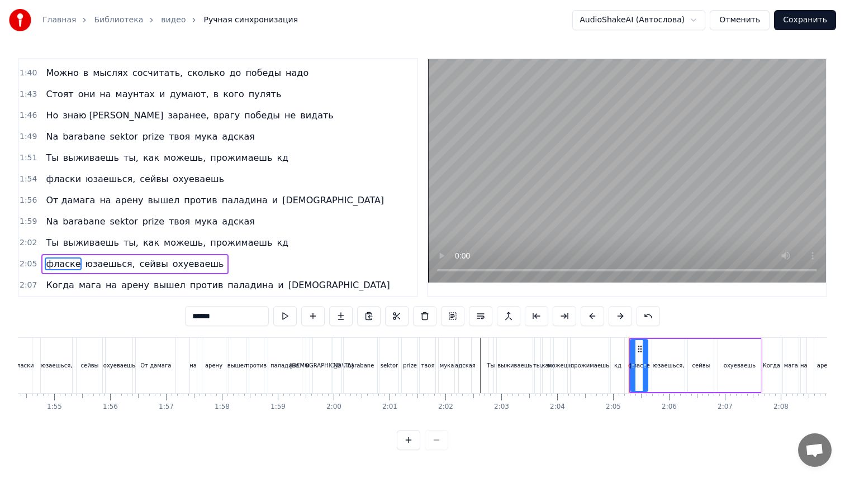
click at [639, 369] on div "фласке" at bounding box center [639, 366] width 22 height 8
click at [224, 316] on input "******" at bounding box center [227, 316] width 84 height 20
click at [624, 379] on div "кд" at bounding box center [617, 365] width 15 height 55
type input "**"
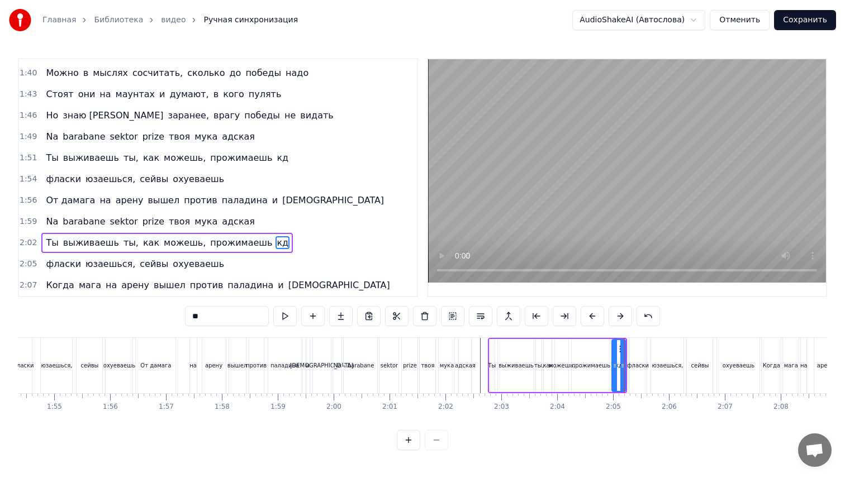
click at [627, 379] on div "Ты выживаешь ты, как можешь, прожимаешь кд" at bounding box center [558, 365] width 140 height 55
click at [620, 368] on div "кд" at bounding box center [618, 366] width 7 height 8
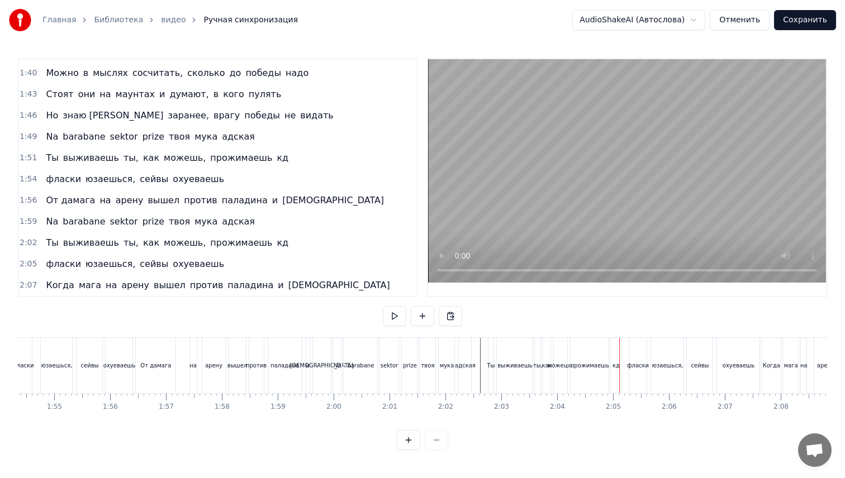
click at [636, 367] on div "фласки" at bounding box center [638, 366] width 22 height 8
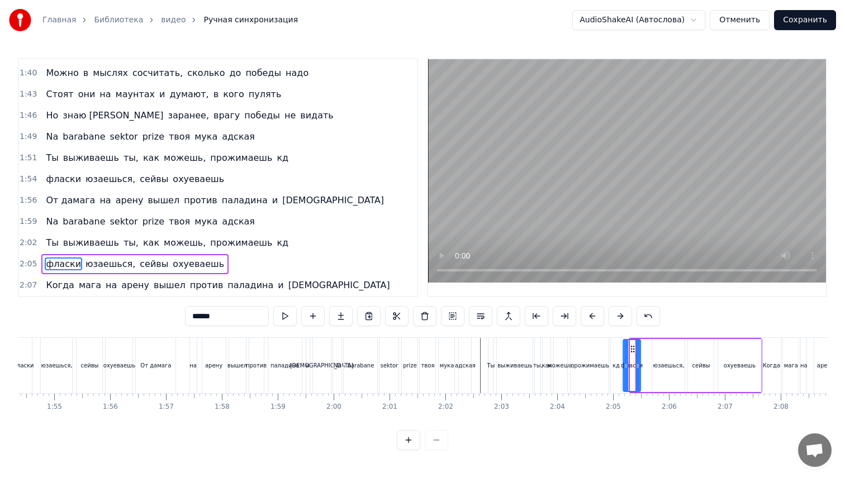
drag, startPoint x: 638, startPoint y: 349, endPoint x: 631, endPoint y: 349, distance: 7.3
click at [631, 349] on circle at bounding box center [631, 349] width 1 height 1
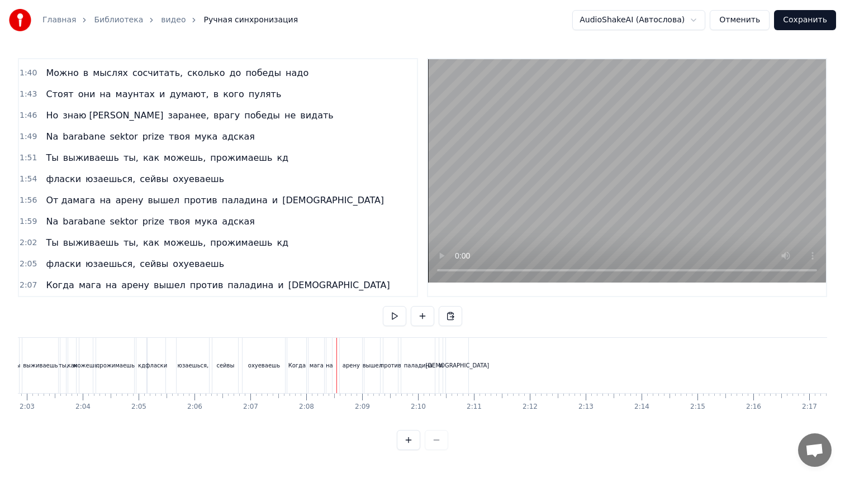
scroll to position [0, 6864]
click at [298, 364] on div "Когда" at bounding box center [299, 366] width 18 height 8
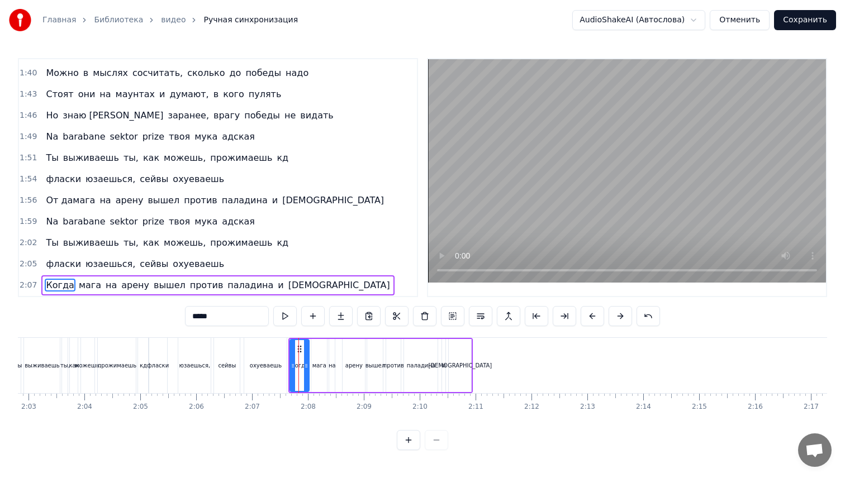
drag, startPoint x: 219, startPoint y: 316, endPoint x: 146, endPoint y: 312, distance: 72.8
click at [146, 312] on div "0:10 Sektor prize na barabane, [PERSON_NAME], в ахуе 0:13 Если был я против них…" at bounding box center [422, 254] width 809 height 392
click at [66, 282] on span "мага" at bounding box center [73, 285] width 25 height 13
click at [191, 315] on input "****" at bounding box center [227, 316] width 84 height 20
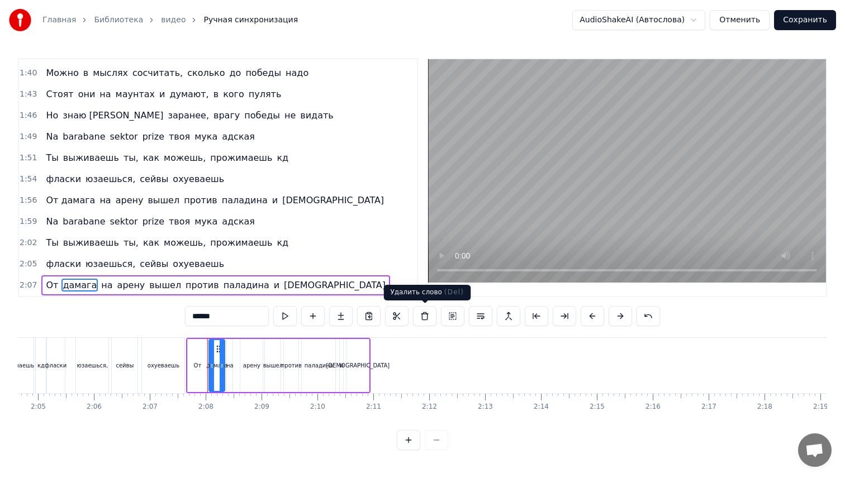
type input "******"
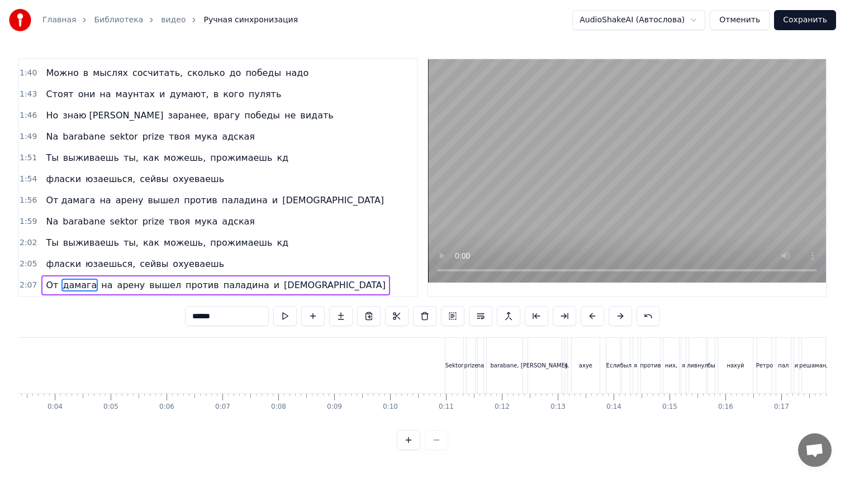
scroll to position [0, 0]
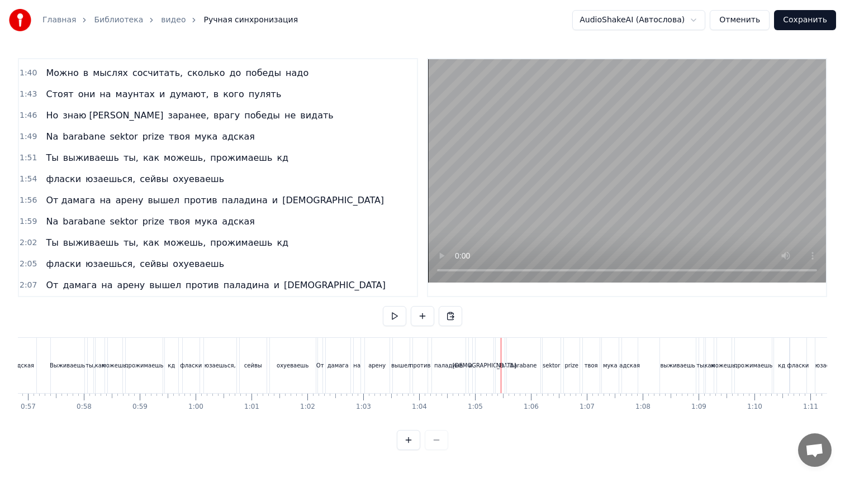
scroll to position [0, 3144]
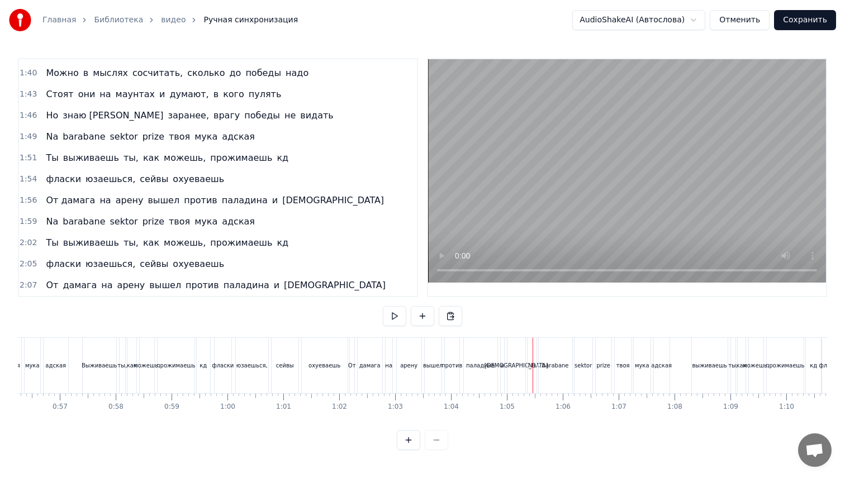
click at [206, 367] on div "кд" at bounding box center [203, 366] width 7 height 8
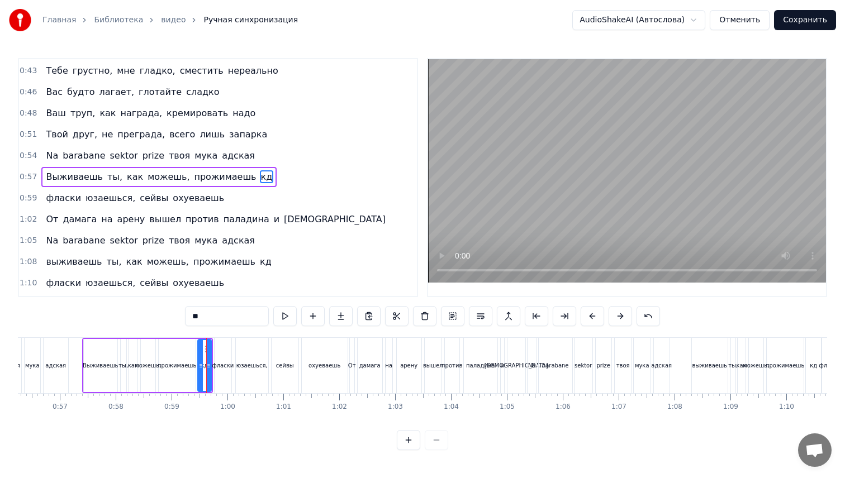
scroll to position [253, 0]
click at [206, 368] on div "Sektor prize na barabane, [PERSON_NAME], в ахуе Если был я против них, я ливнул…" at bounding box center [761, 366] width 7775 height 56
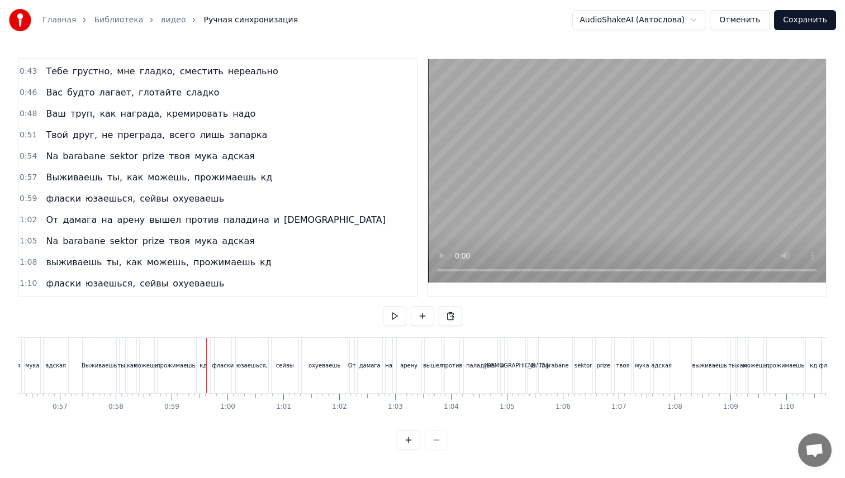
click at [202, 368] on div "кд" at bounding box center [203, 366] width 7 height 8
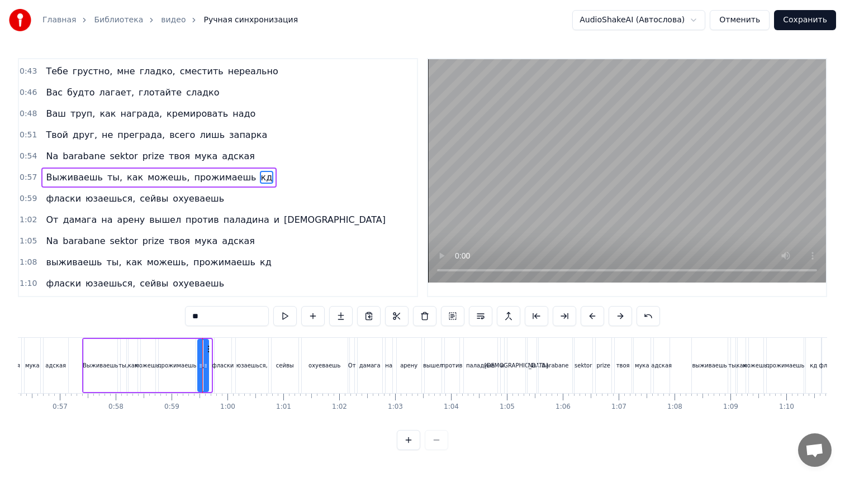
click at [206, 368] on icon at bounding box center [205, 366] width 4 height 9
click at [220, 364] on div "фласки" at bounding box center [223, 366] width 22 height 8
type input "******"
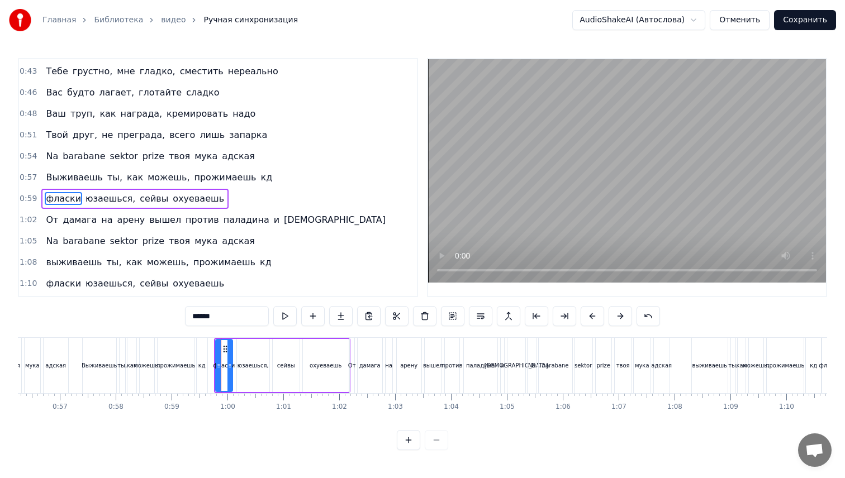
scroll to position [274, 0]
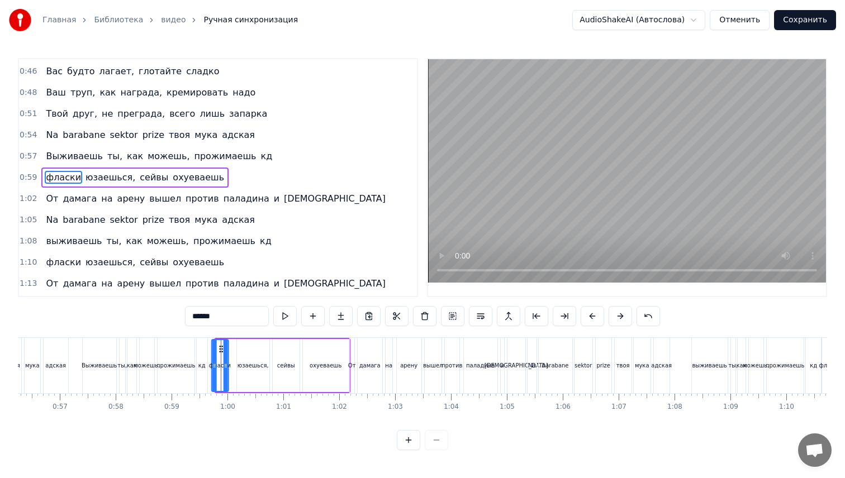
click at [220, 345] on div "Sektor prize na barabane, [PERSON_NAME], в ахуе Если был я против них, я ливнул…" at bounding box center [761, 366] width 7775 height 56
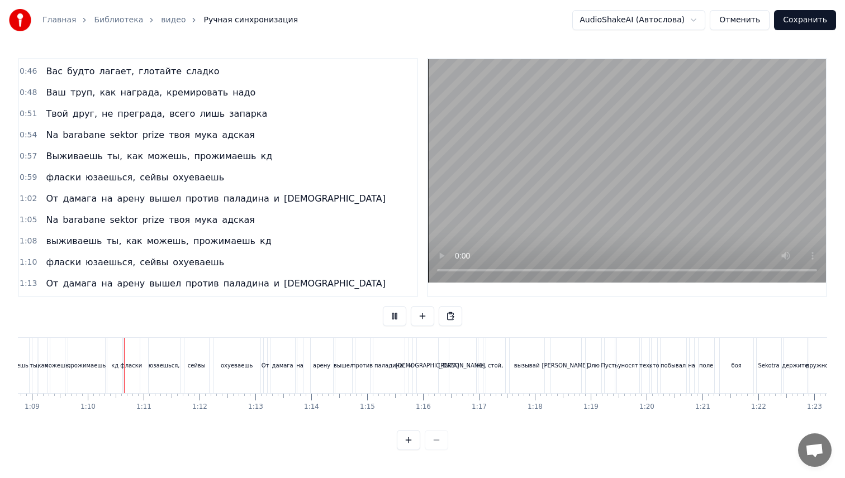
scroll to position [0, 3853]
click at [107, 372] on div "кд" at bounding box center [105, 365] width 16 height 55
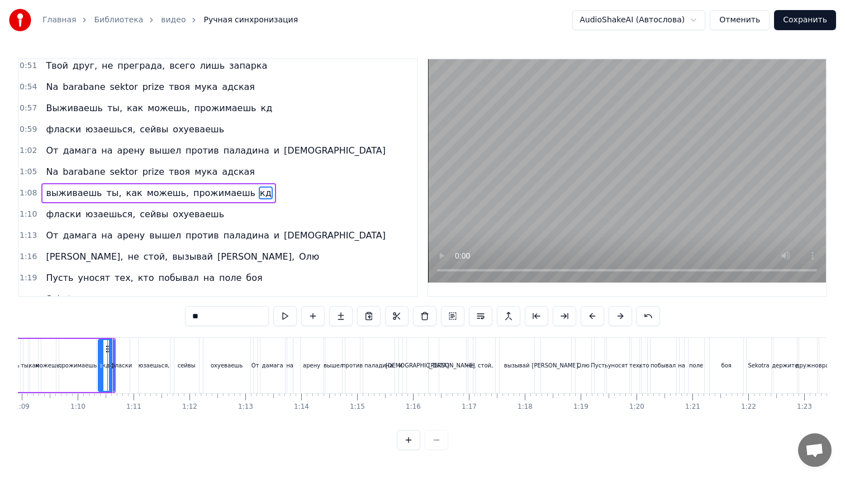
scroll to position [338, 0]
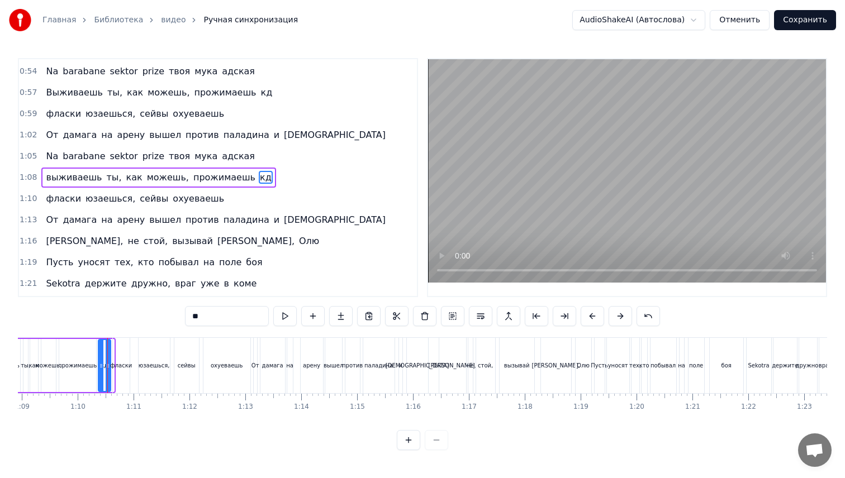
click at [107, 371] on div "Sektor prize na barabane, [PERSON_NAME], в ахуе Если был я против них, я ливнул…" at bounding box center [52, 366] width 7775 height 56
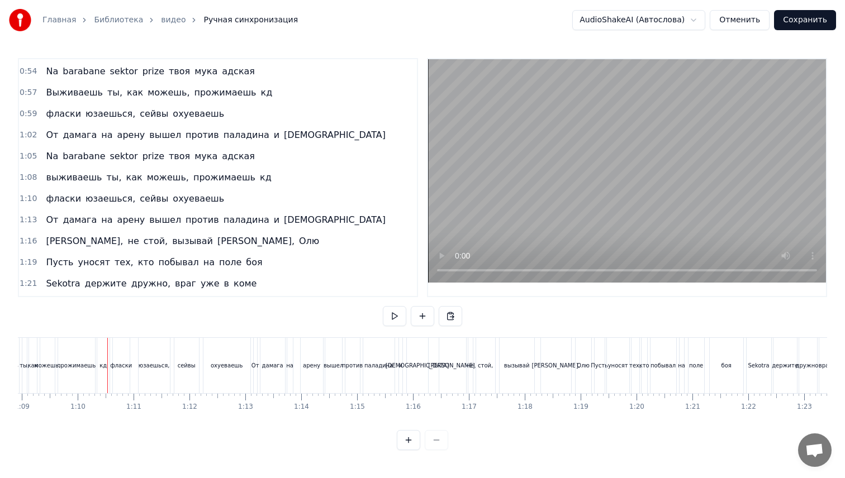
click at [124, 370] on div "фласки" at bounding box center [121, 365] width 17 height 55
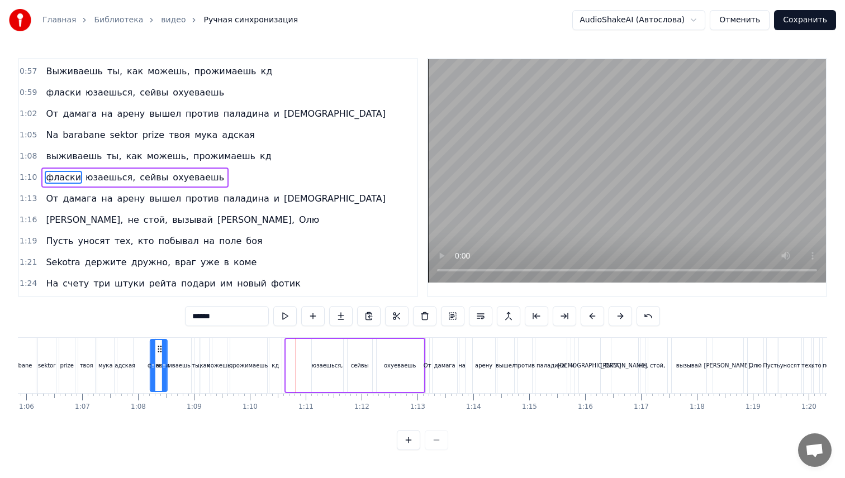
scroll to position [0, 3672]
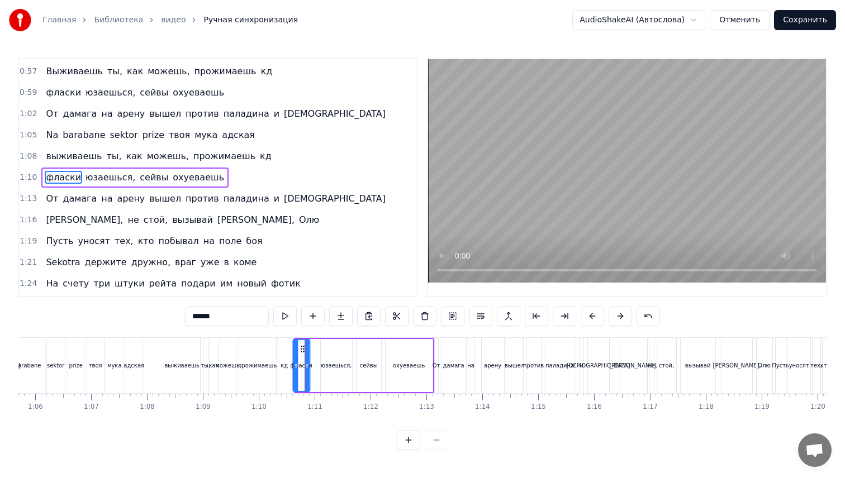
drag, startPoint x: 122, startPoint y: 350, endPoint x: 301, endPoint y: 378, distance: 180.5
click at [301, 378] on div "фласки" at bounding box center [301, 365] width 16 height 51
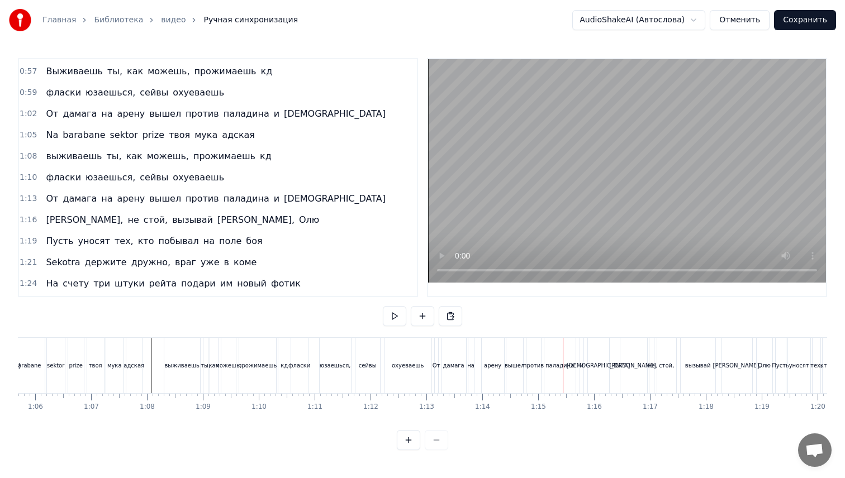
click at [326, 368] on div "юзаешься," at bounding box center [335, 366] width 31 height 8
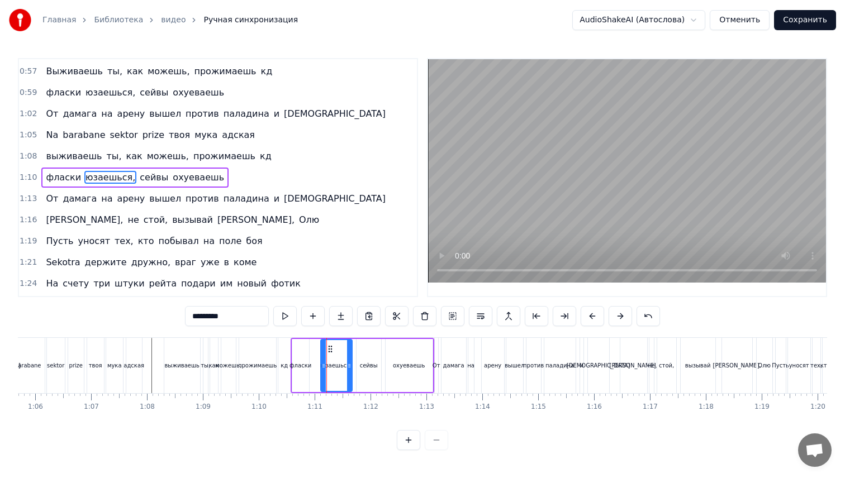
click at [238, 319] on input "*********" at bounding box center [227, 316] width 84 height 20
type input "**********"
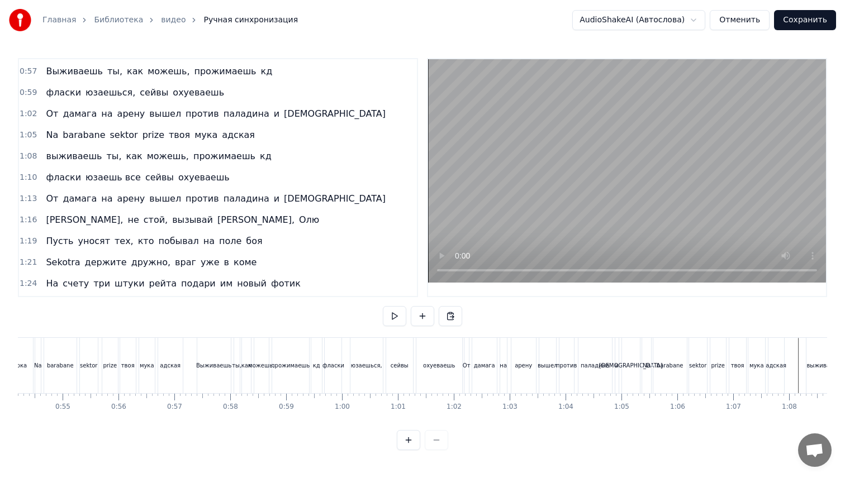
scroll to position [0, 3032]
click at [367, 368] on div "юзаешься," at bounding box center [364, 366] width 31 height 8
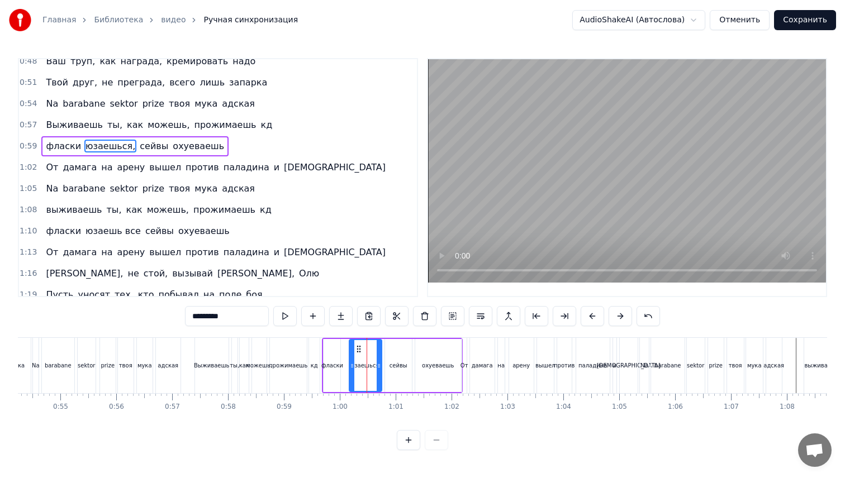
scroll to position [274, 0]
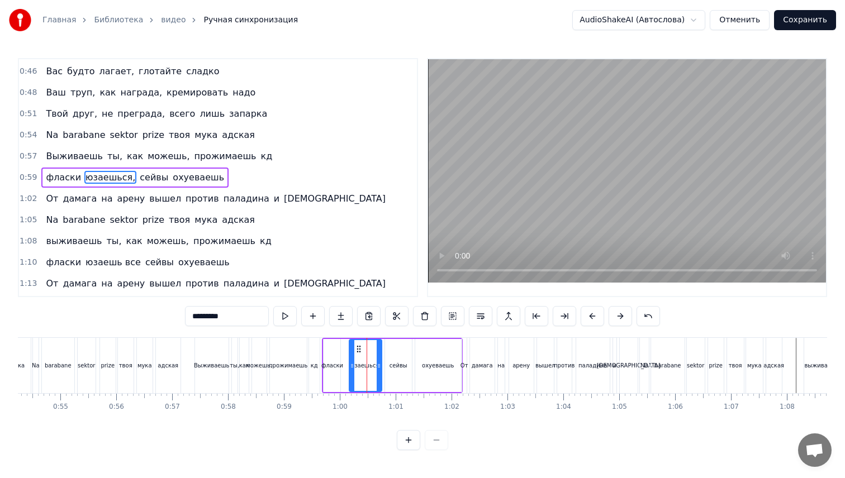
click at [245, 319] on input "*********" at bounding box center [227, 316] width 84 height 20
type input "**********"
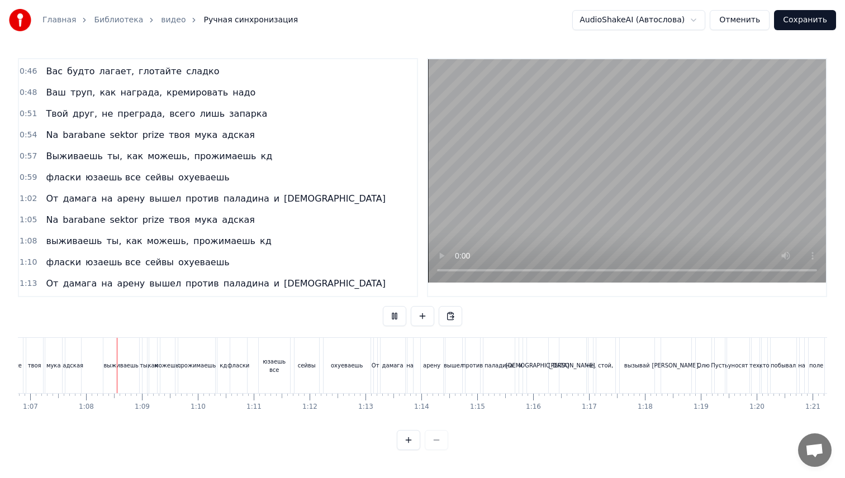
scroll to position [0, 3738]
click at [265, 361] on div "юзаешь все" at bounding box center [269, 366] width 31 height 17
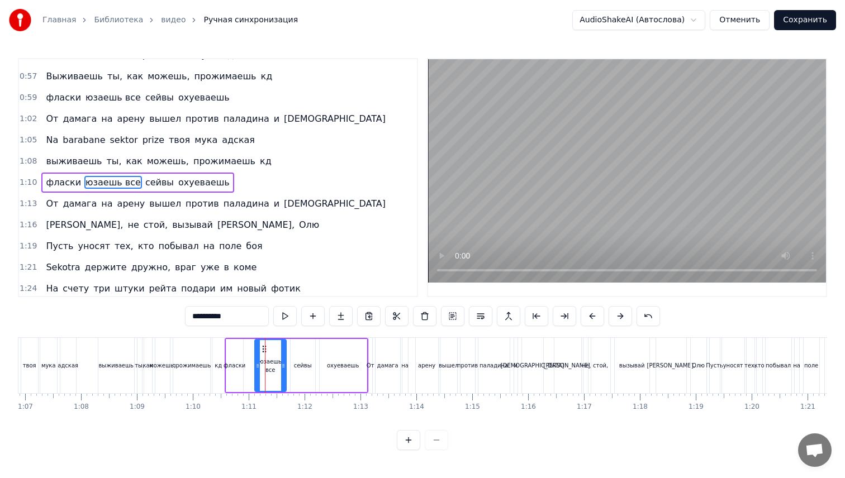
scroll to position [359, 0]
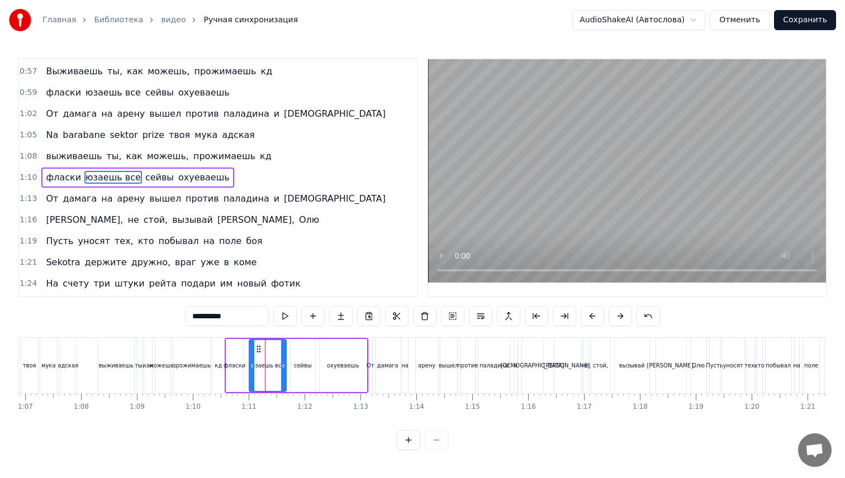
click at [250, 361] on div at bounding box center [252, 365] width 4 height 51
click at [229, 363] on div "фласки" at bounding box center [235, 366] width 22 height 8
type input "******"
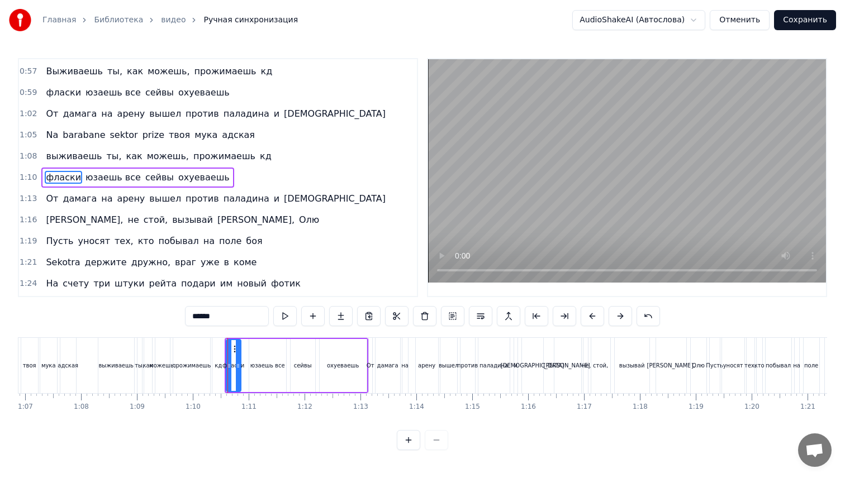
click at [238, 366] on icon at bounding box center [238, 366] width 4 height 9
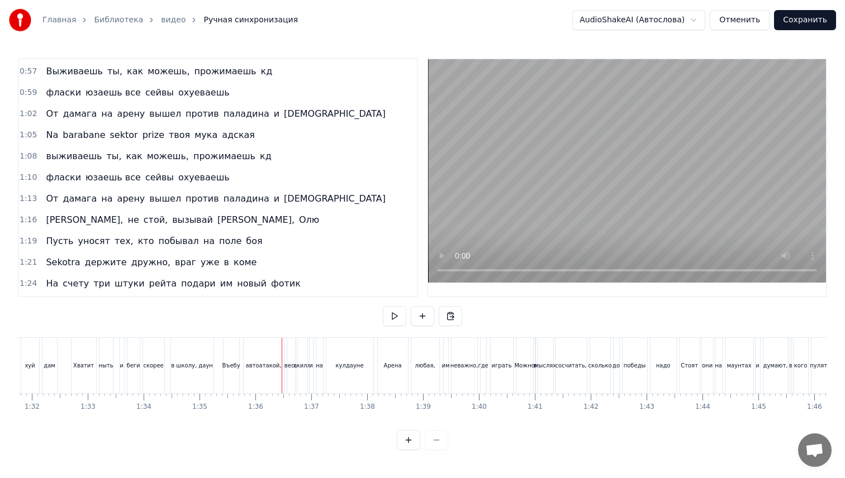
scroll to position [0, 5110]
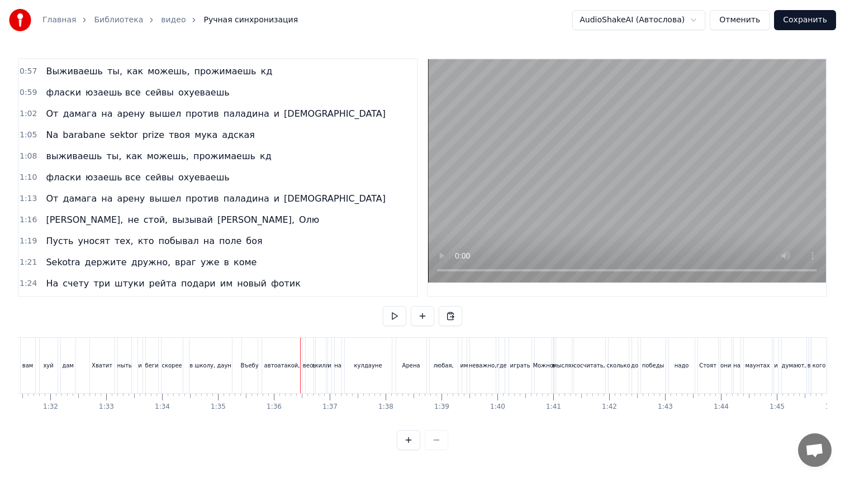
click at [212, 356] on div "в школу, даун" at bounding box center [210, 365] width 42 height 55
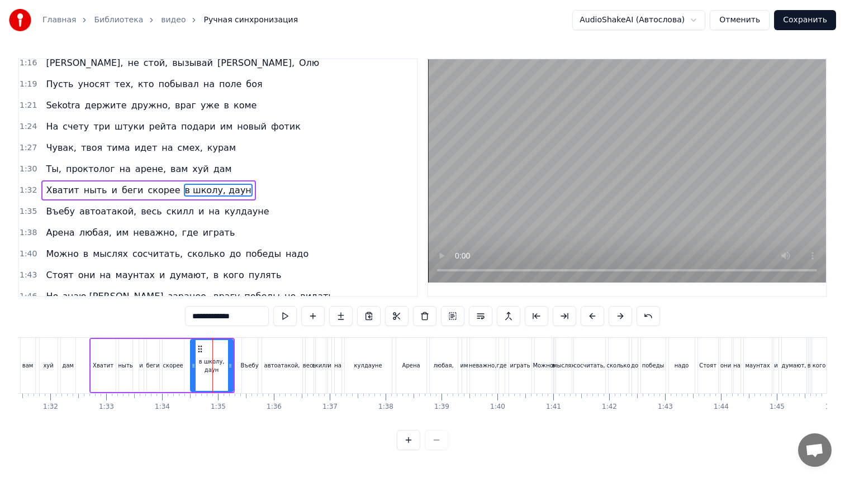
scroll to position [529, 0]
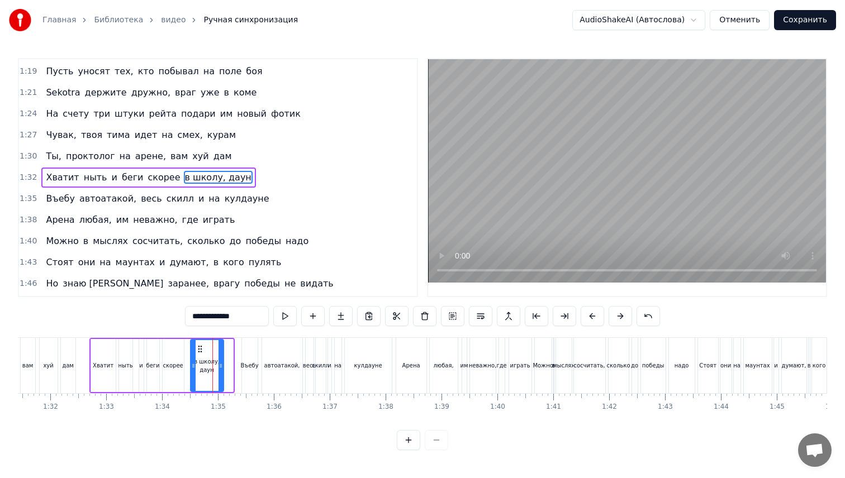
drag, startPoint x: 231, startPoint y: 363, endPoint x: 222, endPoint y: 366, distance: 9.4
click at [222, 366] on icon at bounding box center [221, 366] width 4 height 9
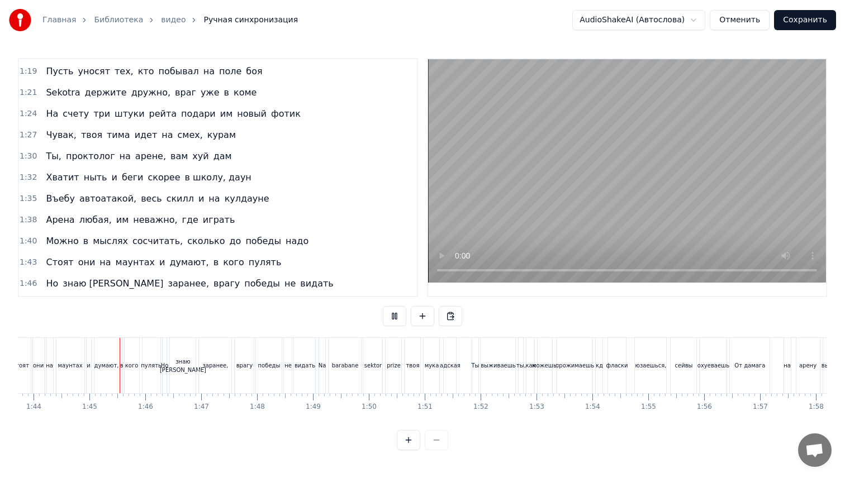
scroll to position [0, 5810]
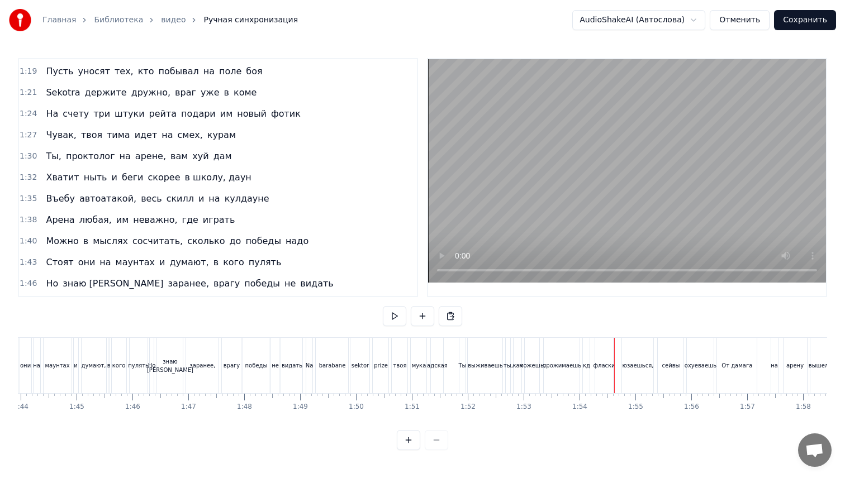
click at [596, 380] on div "фласки" at bounding box center [604, 365] width 18 height 55
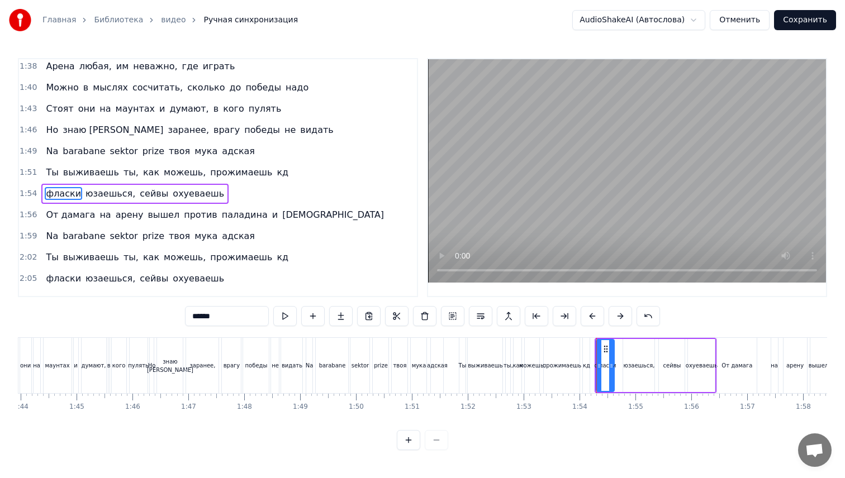
scroll to position [698, 0]
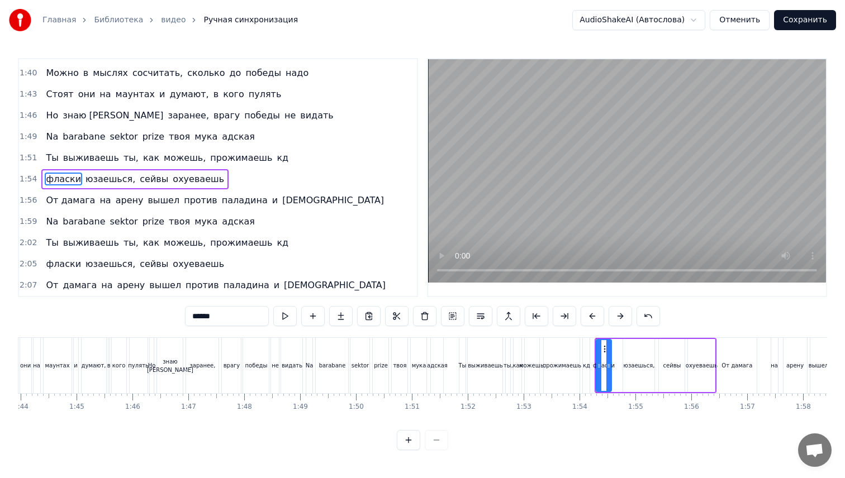
click at [606, 372] on div at bounding box center [608, 365] width 4 height 51
click at [633, 373] on div "юзаешься," at bounding box center [638, 365] width 31 height 53
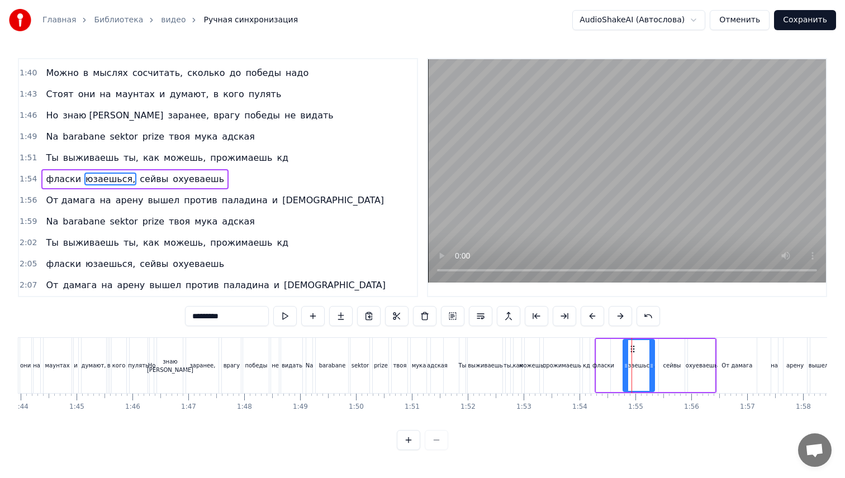
click at [234, 313] on input "*********" at bounding box center [227, 316] width 84 height 20
type input "**********"
click at [592, 364] on div "Ты выживаешь ты, как можешь, прожимаешь кд" at bounding box center [526, 365] width 134 height 55
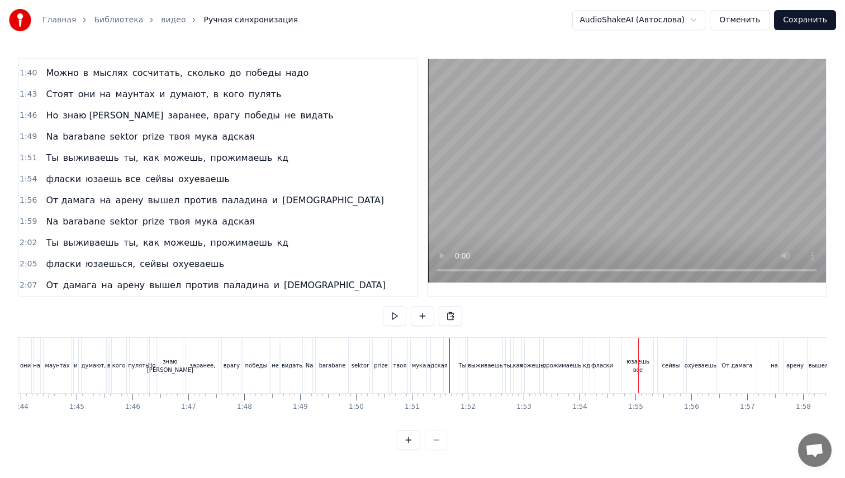
click at [600, 373] on div "фласки" at bounding box center [602, 365] width 15 height 55
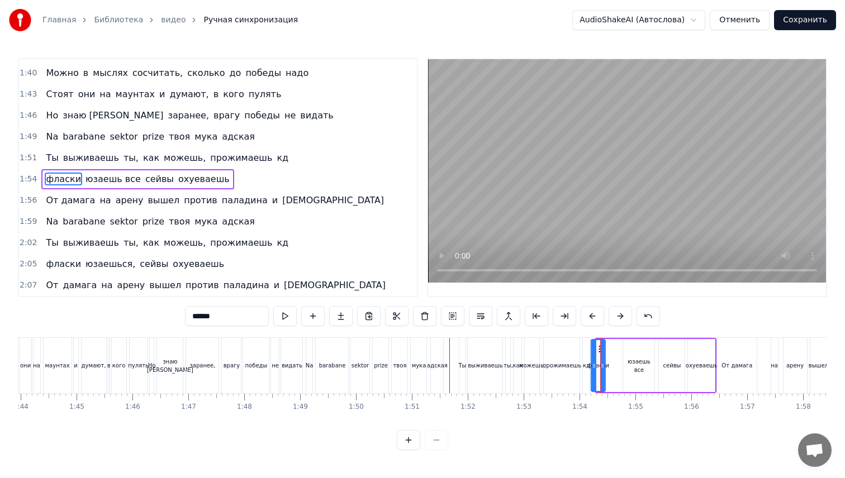
click at [600, 348] on icon at bounding box center [600, 349] width 9 height 9
click at [445, 364] on div "адская" at bounding box center [437, 366] width 21 height 8
type input "******"
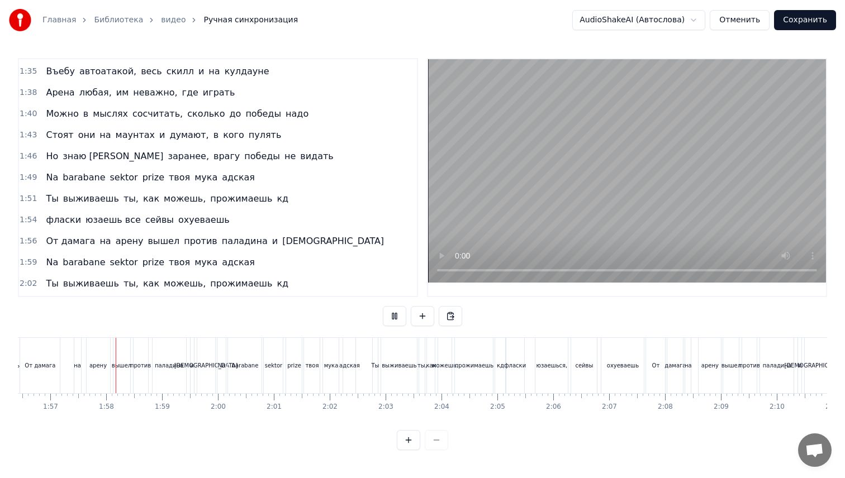
scroll to position [0, 6512]
click at [534, 358] on div "юзаешься," at bounding box center [546, 365] width 32 height 55
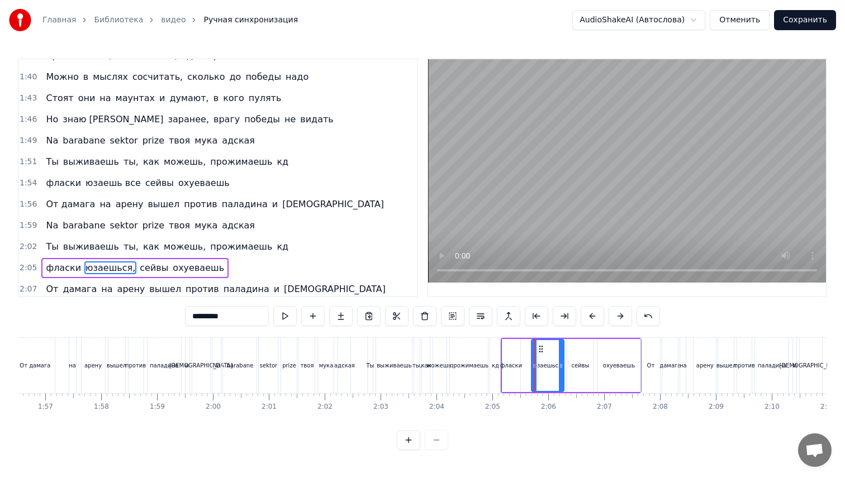
scroll to position [698, 0]
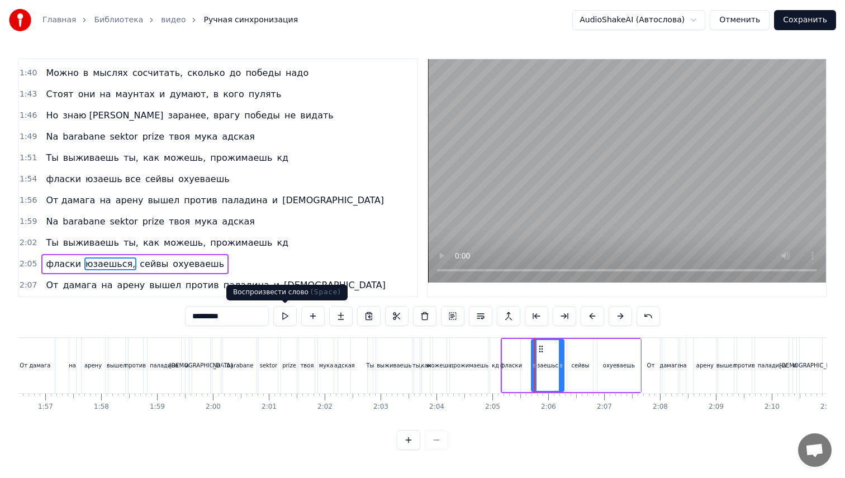
click at [260, 322] on input "*********" at bounding box center [227, 316] width 84 height 20
type input "**********"
click at [279, 367] on div "Na barabane sektor prize твоя мука адская" at bounding box center [283, 365] width 142 height 55
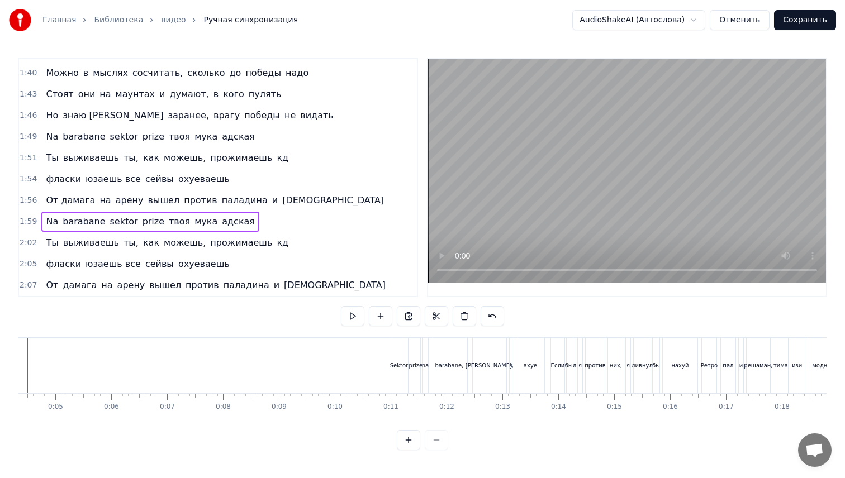
scroll to position [0, 196]
click at [795, 13] on button "Сохранить" at bounding box center [805, 20] width 62 height 20
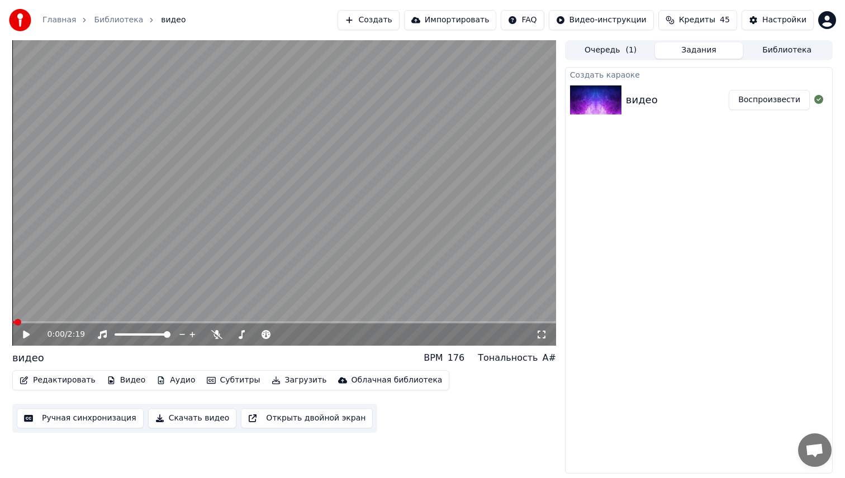
click at [70, 380] on button "Редактировать" at bounding box center [57, 381] width 85 height 16
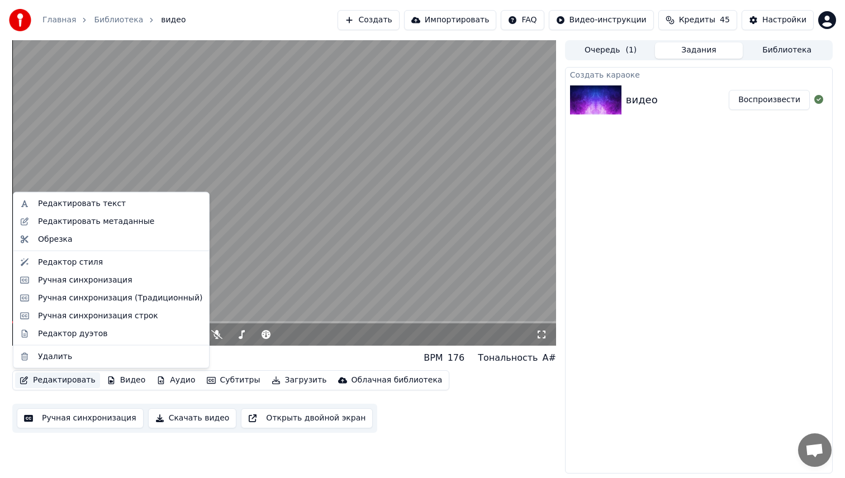
drag, startPoint x: 126, startPoint y: 207, endPoint x: 124, endPoint y: 223, distance: 16.3
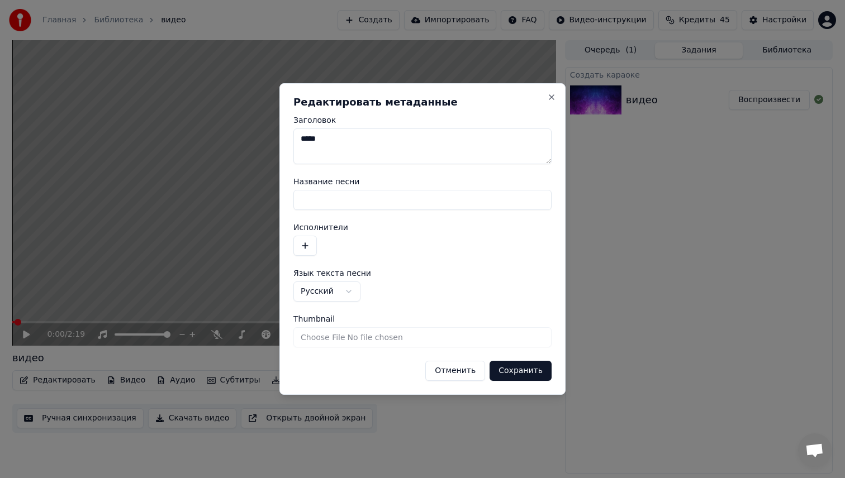
drag, startPoint x: 331, startPoint y: 143, endPoint x: 275, endPoint y: 142, distance: 55.9
click at [275, 142] on body "**********" at bounding box center [422, 239] width 845 height 478
type textarea "*"
type textarea "**********"
click at [522, 377] on button "Сохранить" at bounding box center [521, 371] width 62 height 20
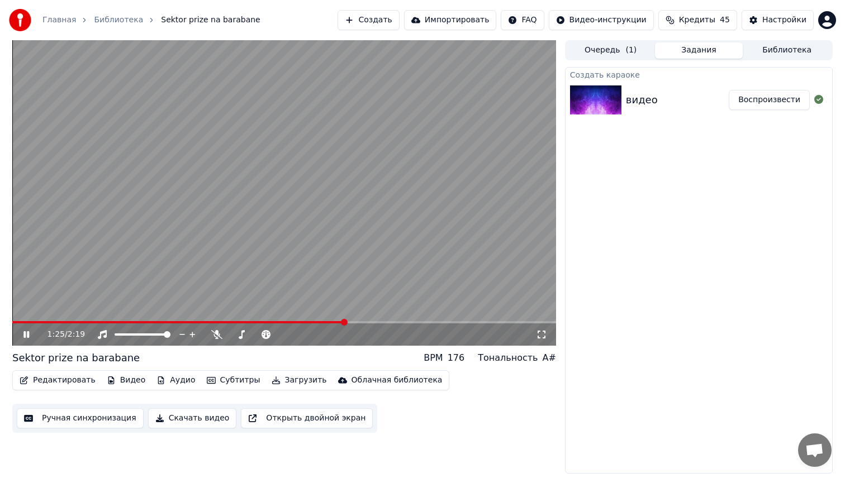
click at [60, 385] on button "Редактировать" at bounding box center [57, 381] width 85 height 16
click at [111, 410] on button "Ручная синхронизация" at bounding box center [80, 419] width 127 height 20
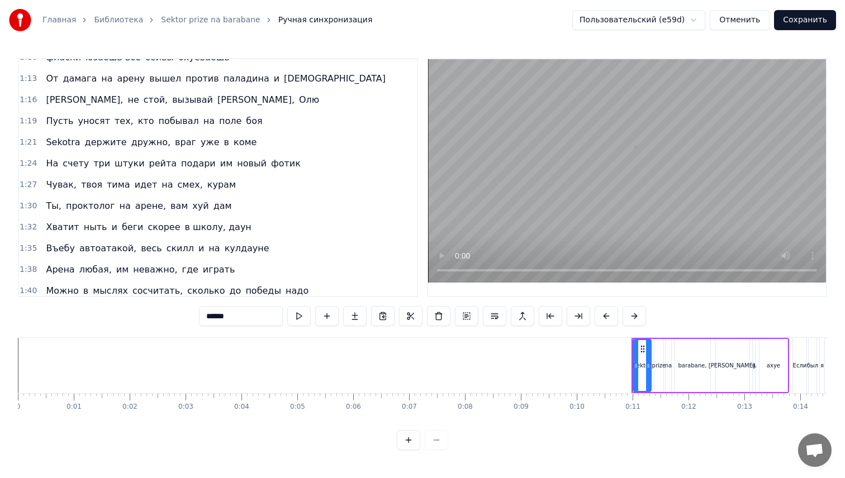
scroll to position [477, 0]
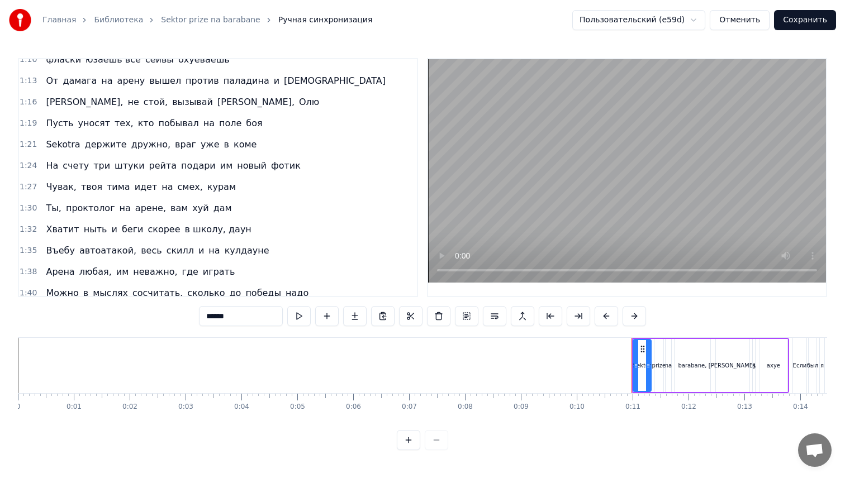
click at [68, 148] on span "Sekotra" at bounding box center [63, 144] width 36 height 13
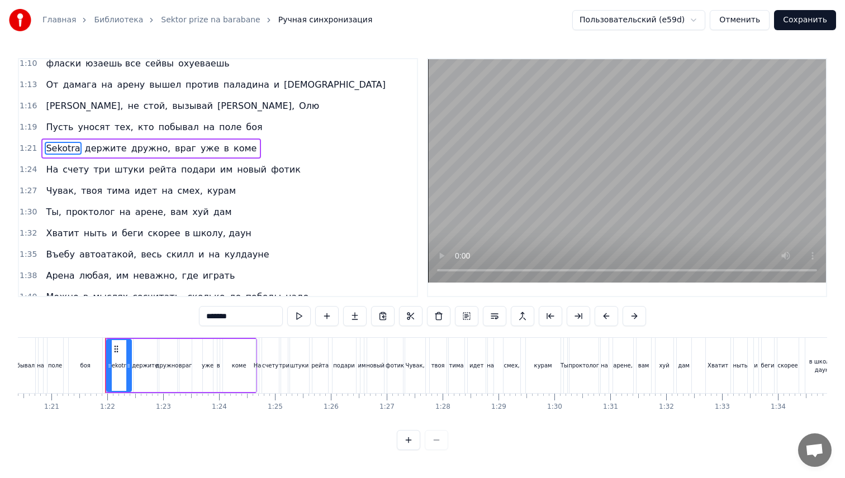
scroll to position [0, 4525]
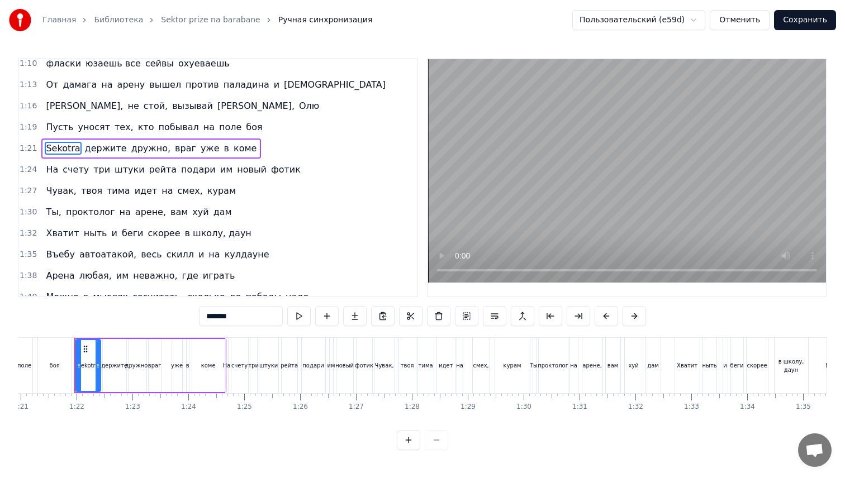
click at [222, 317] on input "*******" at bounding box center [241, 316] width 84 height 20
type input "*******"
click at [808, 18] on button "Сохранить" at bounding box center [805, 20] width 62 height 20
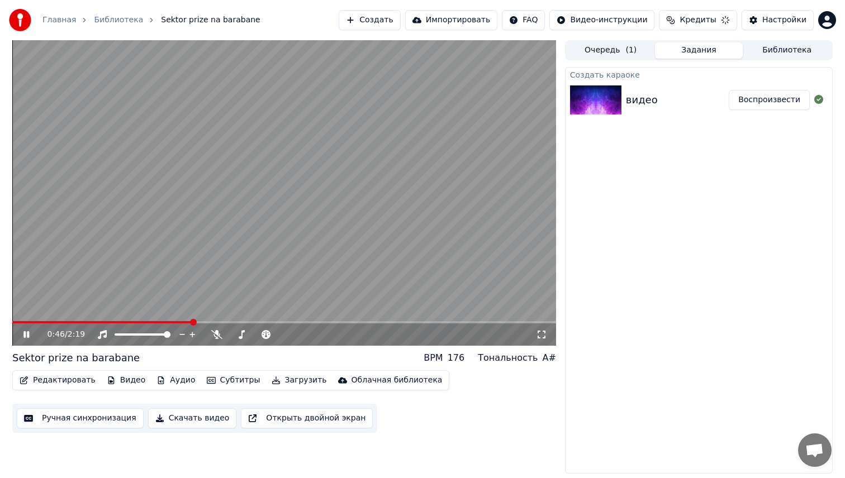
click at [193, 323] on span at bounding box center [284, 322] width 544 height 2
click at [335, 257] on video at bounding box center [284, 193] width 544 height 306
click at [94, 422] on button "Ручная синхронизация" at bounding box center [80, 419] width 127 height 20
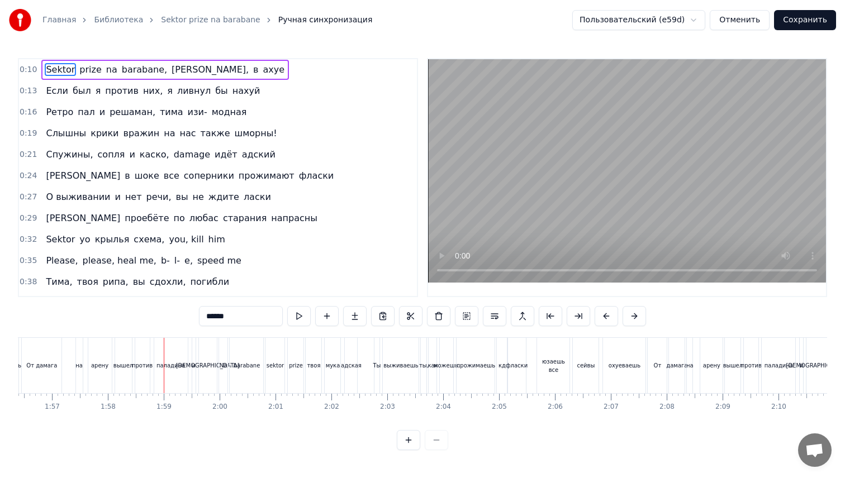
scroll to position [0, 6595]
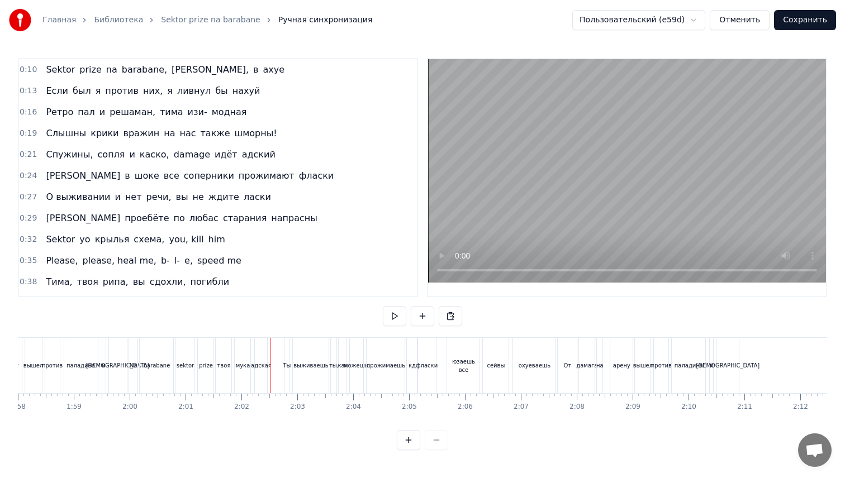
click at [139, 368] on div "Na barabane sektor prize твоя мука адская" at bounding box center [200, 365] width 142 height 55
click at [287, 366] on div "Ты" at bounding box center [287, 366] width 8 height 8
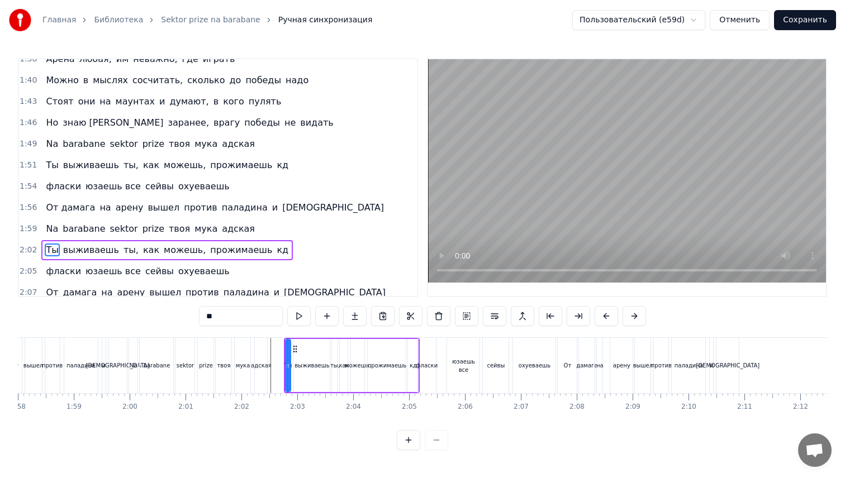
type input "*********"
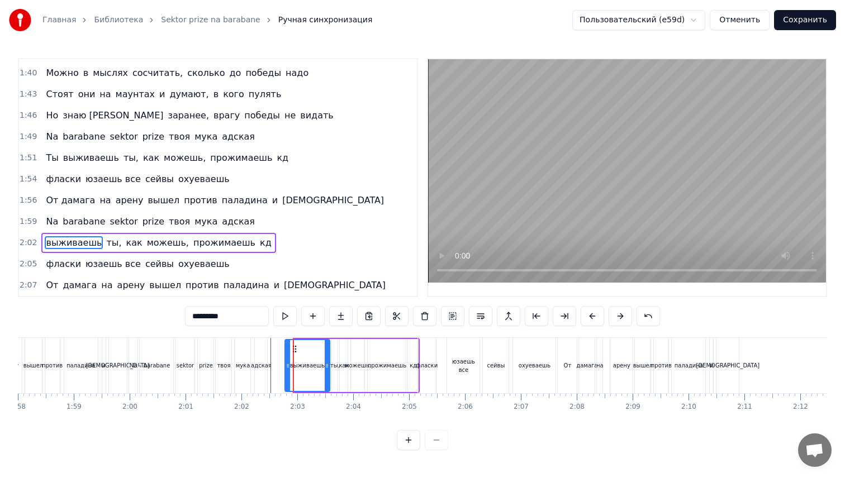
drag, startPoint x: 297, startPoint y: 352, endPoint x: 287, endPoint y: 352, distance: 10.1
click at [287, 352] on div at bounding box center [288, 365] width 4 height 51
click at [324, 361] on div at bounding box center [325, 365] width 4 height 51
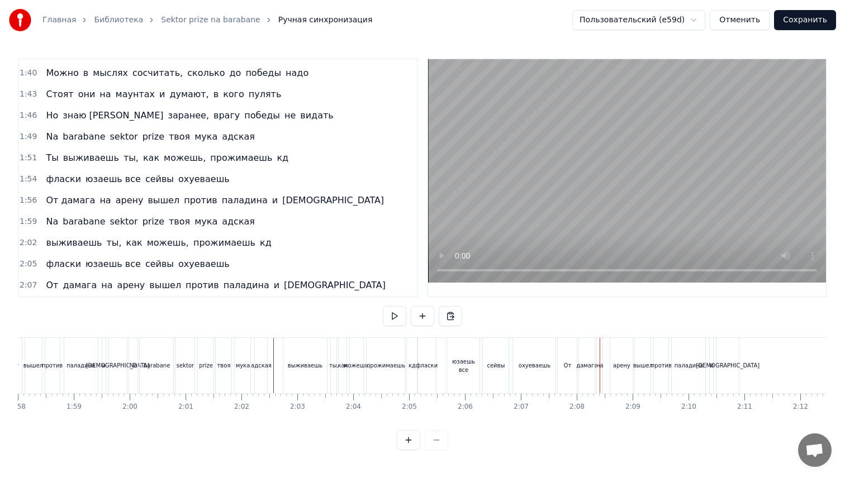
click at [566, 362] on div "От" at bounding box center [568, 366] width 8 height 8
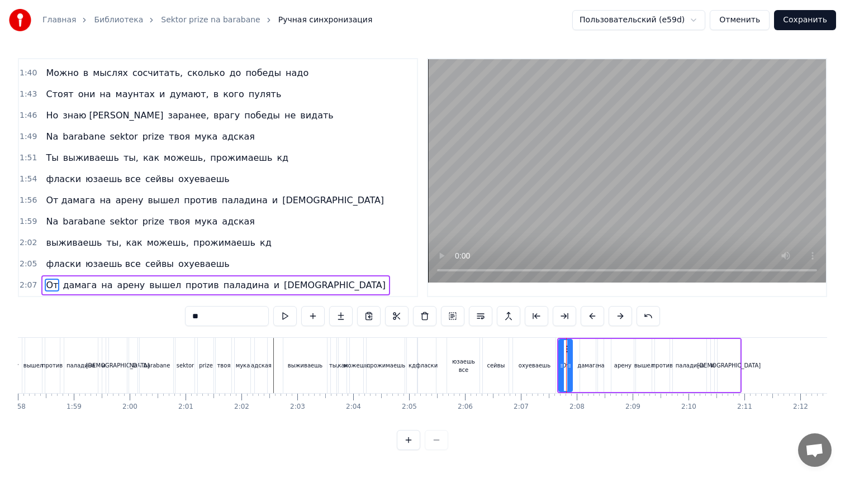
drag, startPoint x: 576, startPoint y: 364, endPoint x: 570, endPoint y: 364, distance: 5.6
click at [570, 364] on icon at bounding box center [569, 366] width 4 height 9
click at [584, 369] on div "дамага" at bounding box center [587, 366] width 21 height 8
type input "******"
drag, startPoint x: 584, startPoint y: 355, endPoint x: 576, endPoint y: 360, distance: 9.0
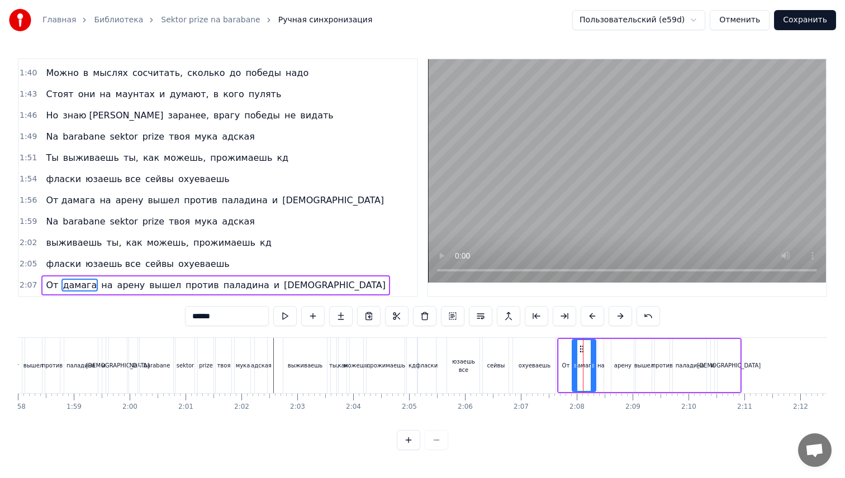
click at [576, 360] on div at bounding box center [575, 365] width 4 height 51
click at [592, 369] on icon at bounding box center [590, 366] width 4 height 9
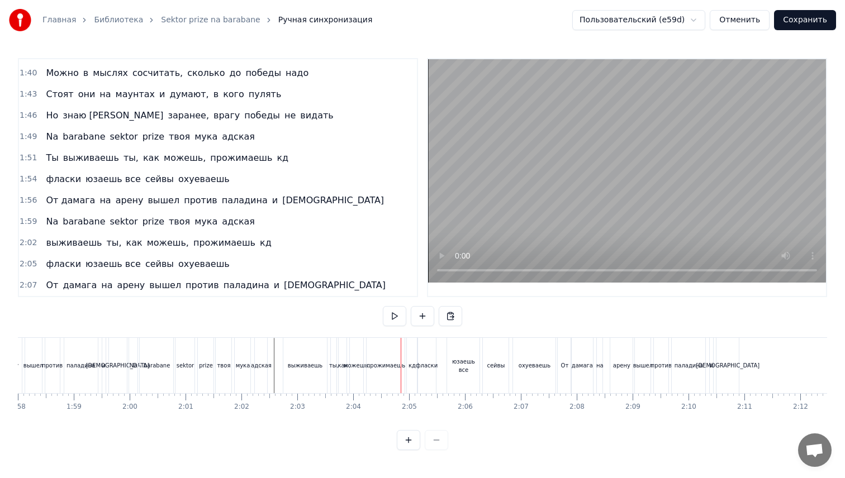
click at [283, 366] on div "выживаешь" at bounding box center [305, 365] width 45 height 55
click at [313, 355] on div "выживаешь" at bounding box center [305, 365] width 44 height 55
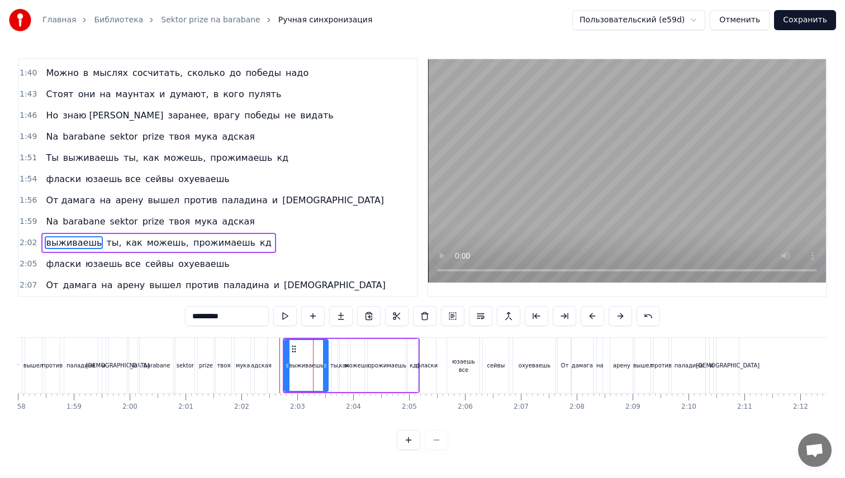
click at [328, 360] on div "выживаешь" at bounding box center [306, 365] width 45 height 53
click at [322, 359] on div at bounding box center [320, 365] width 4 height 51
click at [333, 364] on div "ты," at bounding box center [335, 366] width 10 height 8
type input "***"
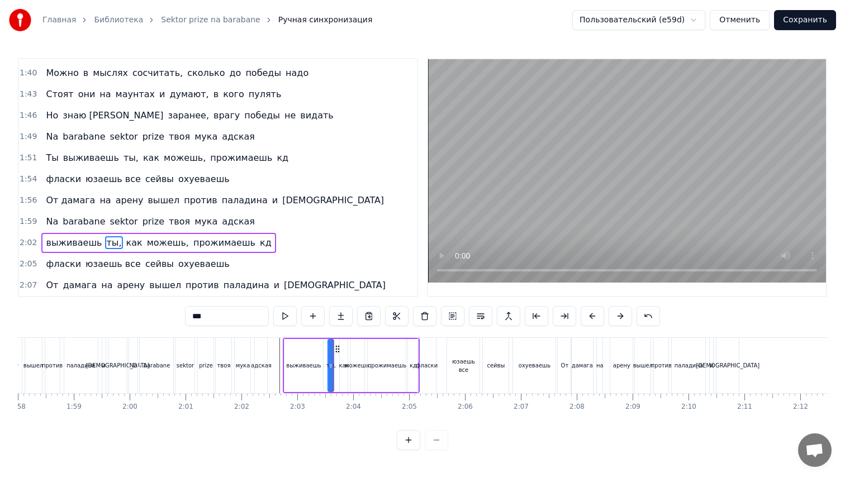
click at [336, 349] on icon at bounding box center [337, 349] width 9 height 9
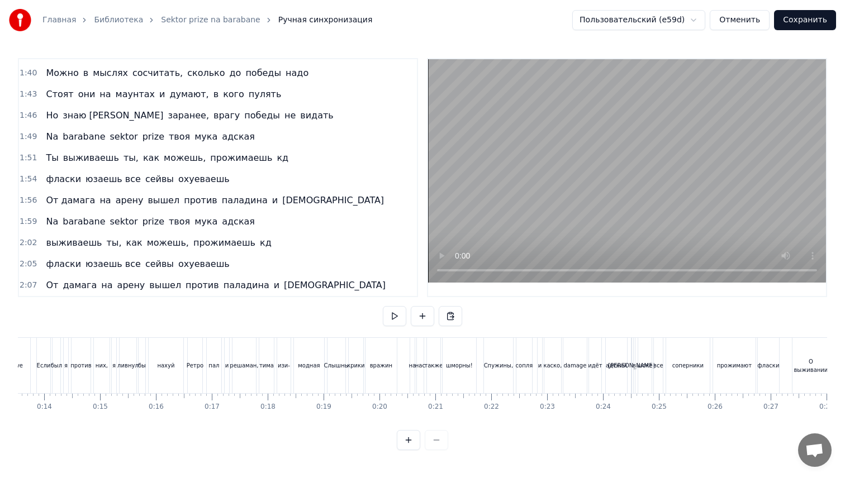
scroll to position [0, 70]
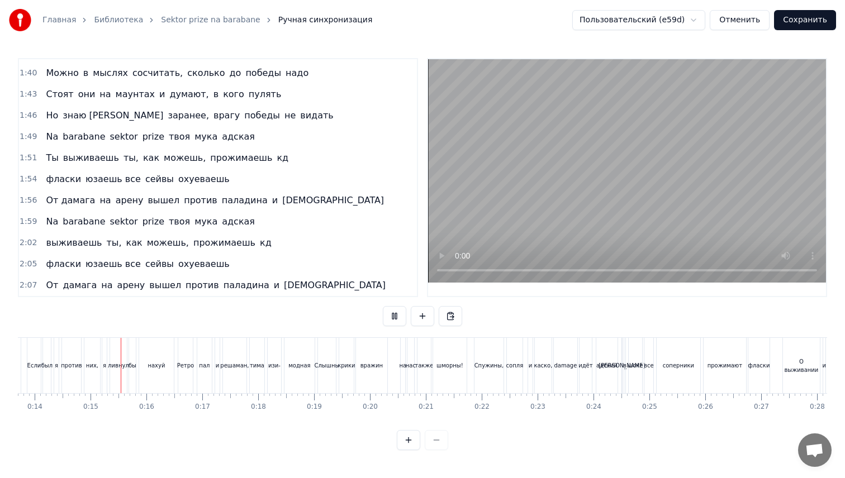
scroll to position [0, 771]
click at [492, 373] on div "Спужины," at bounding box center [484, 365] width 29 height 55
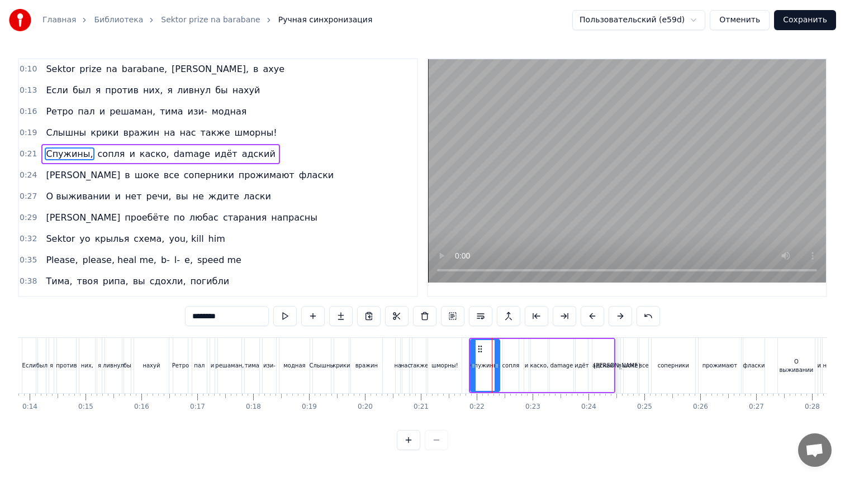
scroll to position [0, 0]
click at [208, 318] on input "********" at bounding box center [227, 316] width 84 height 20
type input "*********"
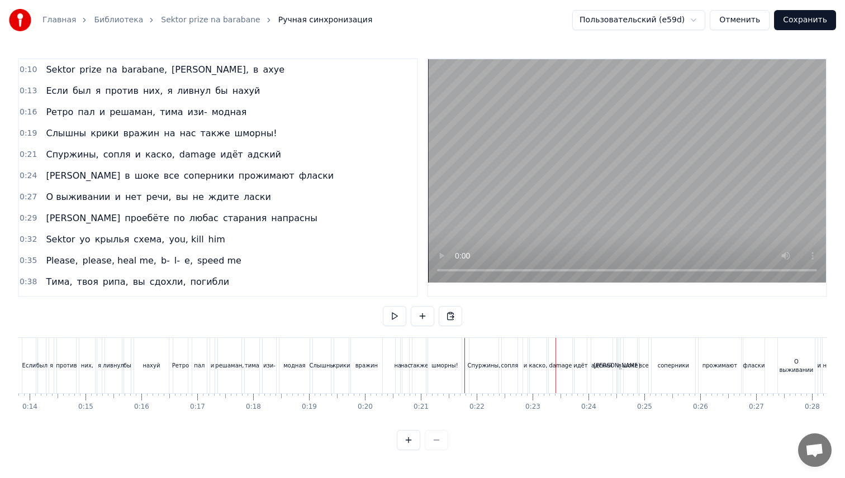
click at [538, 358] on div "каско," at bounding box center [538, 365] width 17 height 55
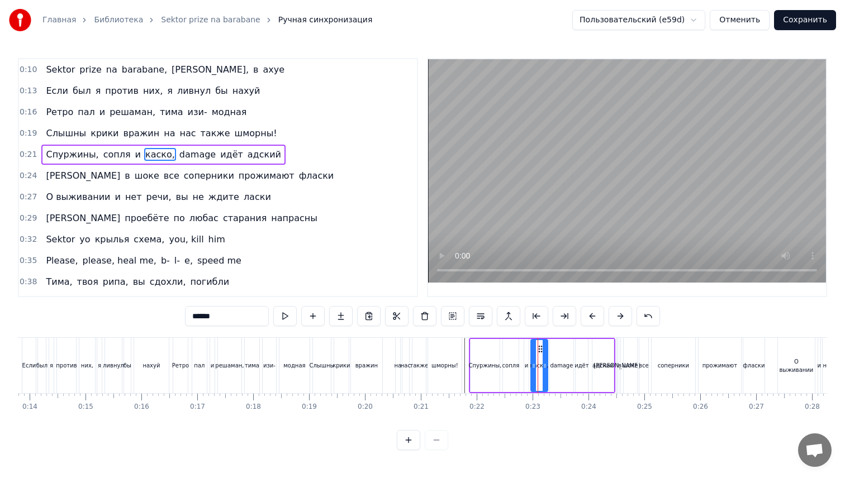
click at [212, 319] on input "******" at bounding box center [227, 316] width 84 height 20
type input "******"
click at [462, 369] on div "Слышны крики вражин на нас также шморны!" at bounding box center [388, 365] width 152 height 55
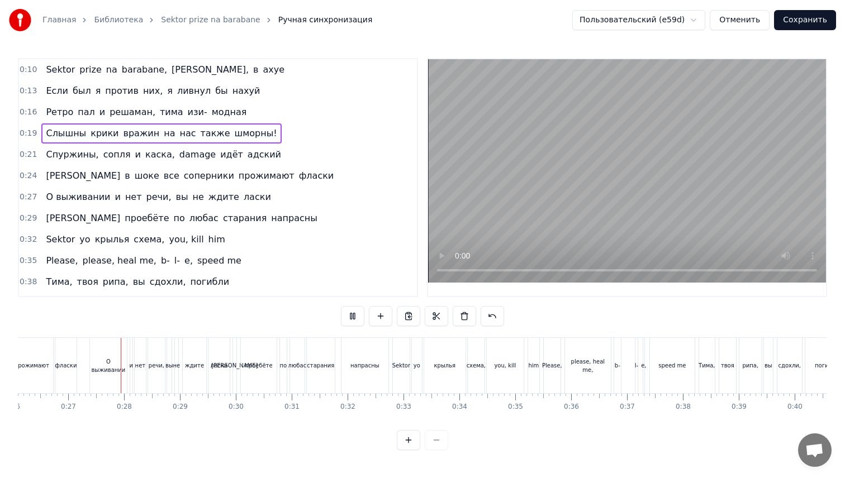
scroll to position [0, 1468]
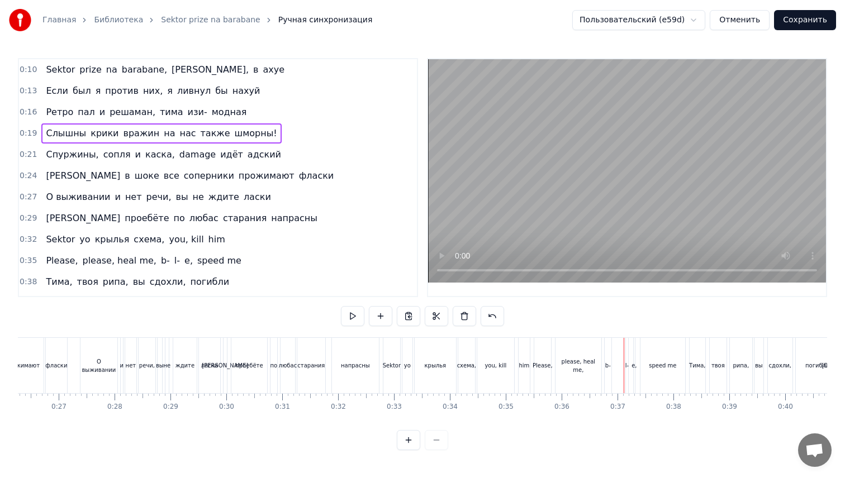
click at [404, 362] on div "yo" at bounding box center [407, 366] width 7 height 8
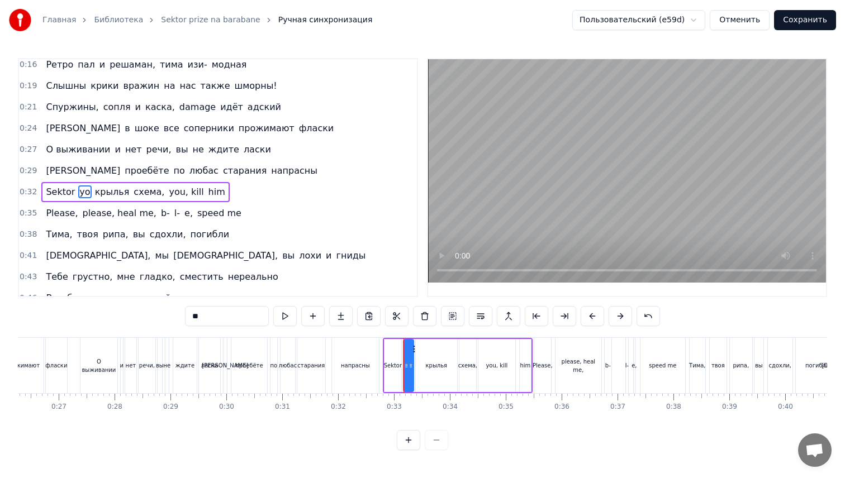
scroll to position [62, 0]
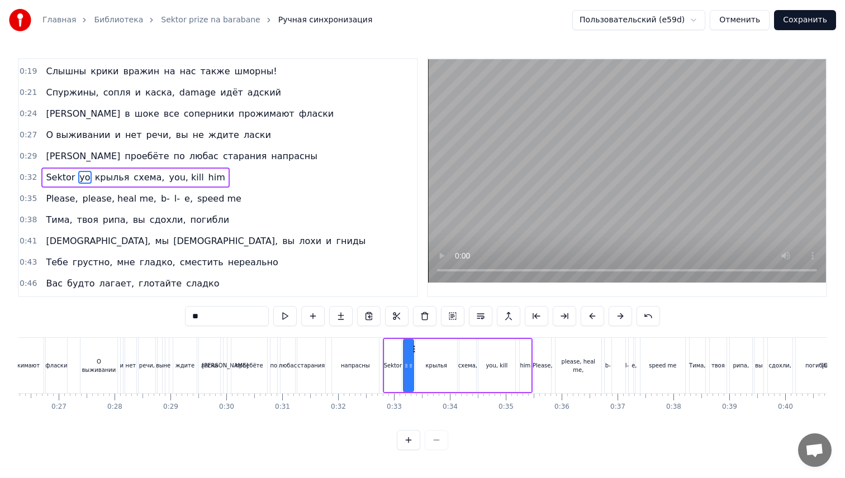
drag, startPoint x: 229, startPoint y: 317, endPoint x: 174, endPoint y: 316, distance: 55.3
click at [174, 316] on div "0:10 Sektor prize na barabane, [PERSON_NAME], в ахуе 0:13 Если был я против них…" at bounding box center [422, 254] width 809 height 392
type input "***"
click at [380, 371] on div "И проебёте по любас старания напрасны" at bounding box center [302, 365] width 159 height 55
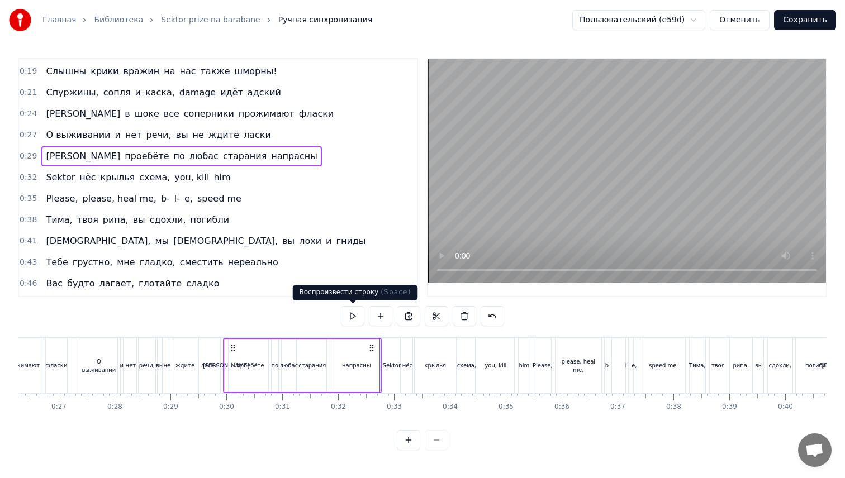
click at [352, 315] on button at bounding box center [352, 316] width 23 height 20
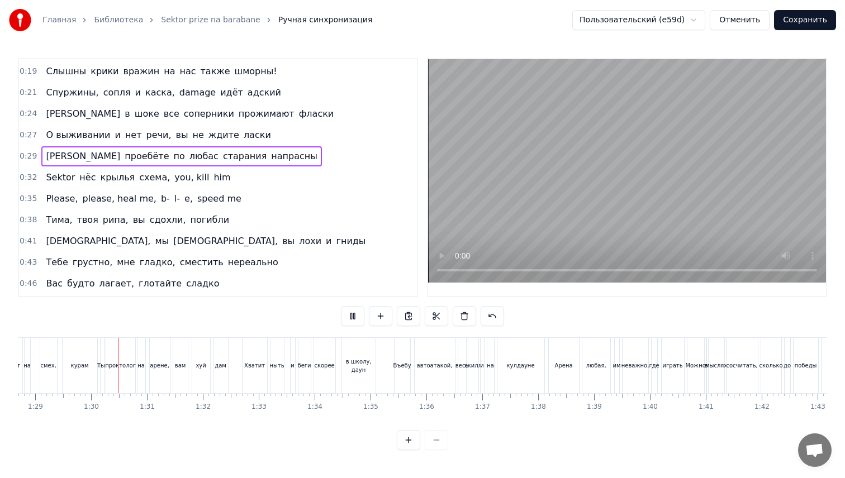
scroll to position [0, 4962]
click at [456, 354] on div "весь" at bounding box center [458, 365] width 8 height 55
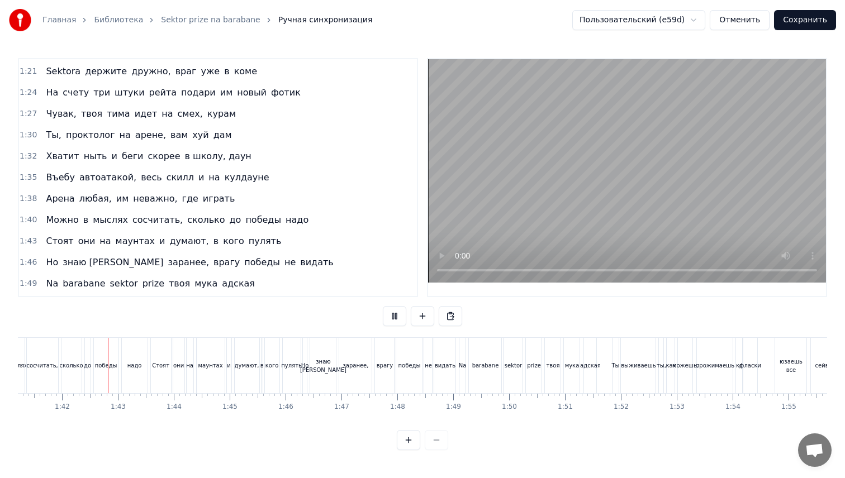
scroll to position [0, 5661]
click at [612, 371] on div "Ты" at bounding box center [611, 365] width 7 height 55
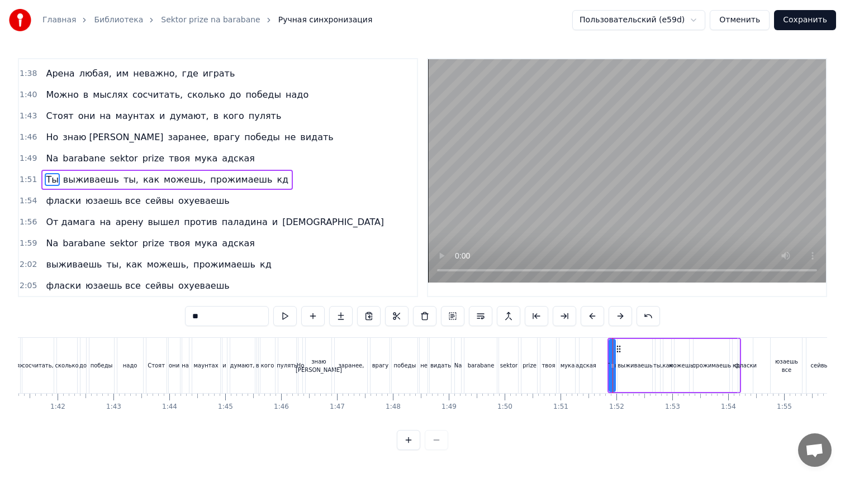
scroll to position [678, 0]
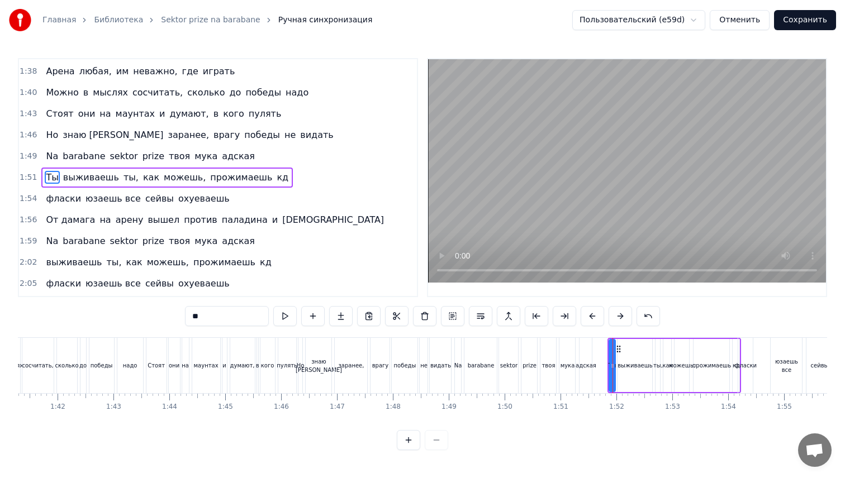
type input "*********"
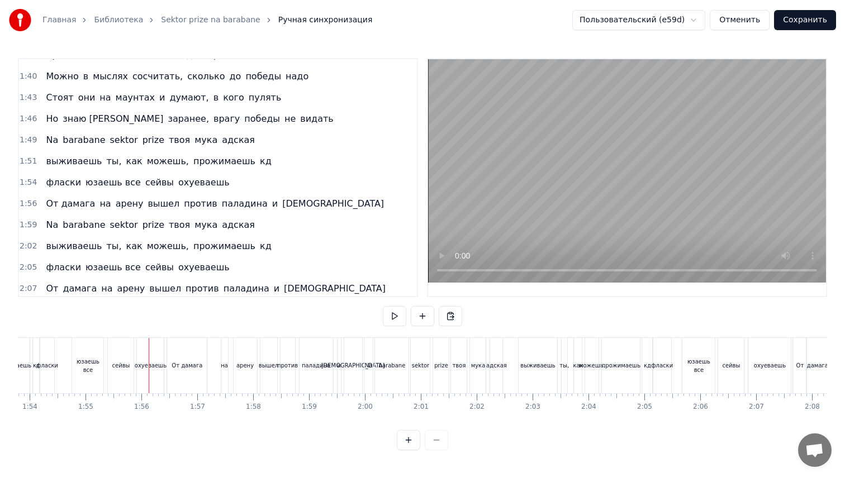
scroll to position [698, 0]
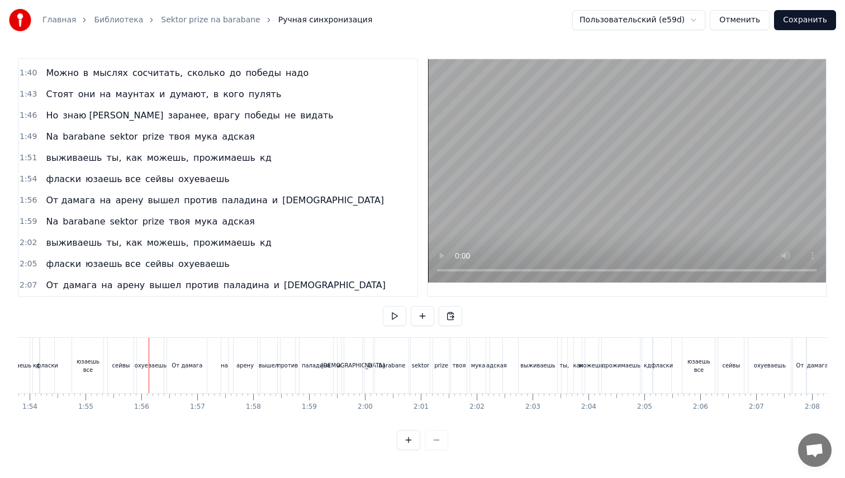
click at [783, 21] on button "Сохранить" at bounding box center [805, 20] width 62 height 20
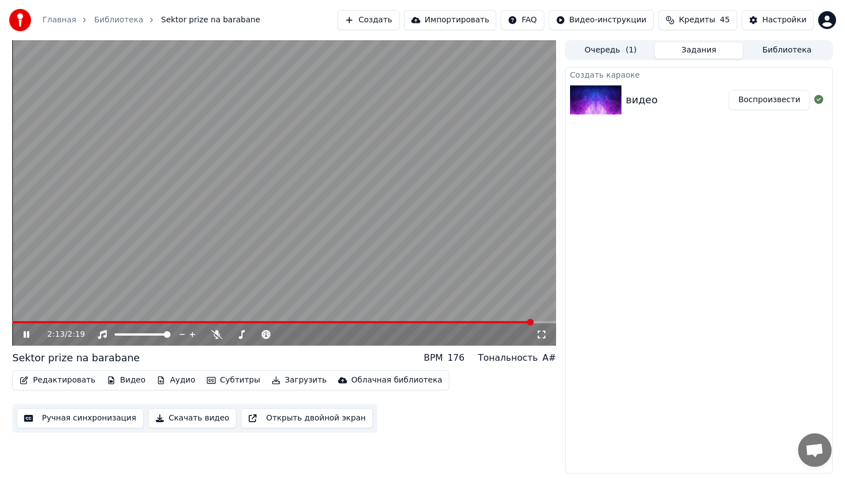
click at [452, 126] on video at bounding box center [284, 193] width 544 height 306
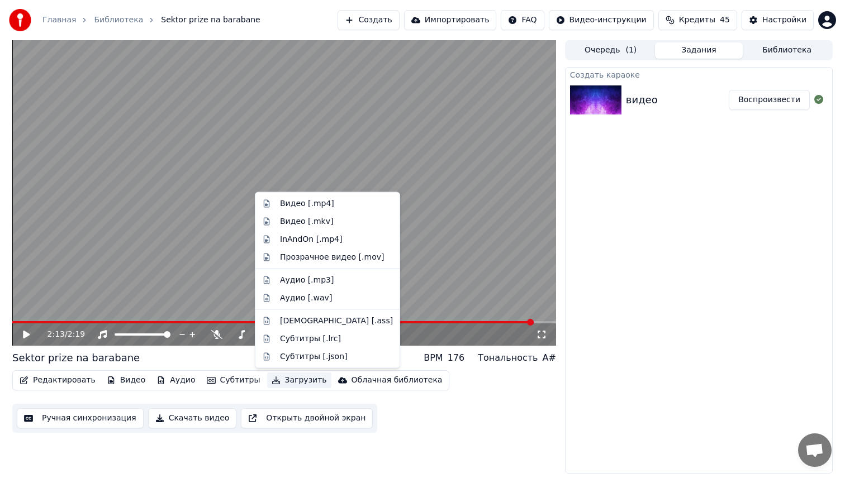
click at [272, 381] on icon "button" at bounding box center [276, 381] width 9 height 8
drag, startPoint x: 335, startPoint y: 212, endPoint x: 335, endPoint y: 206, distance: 6.1
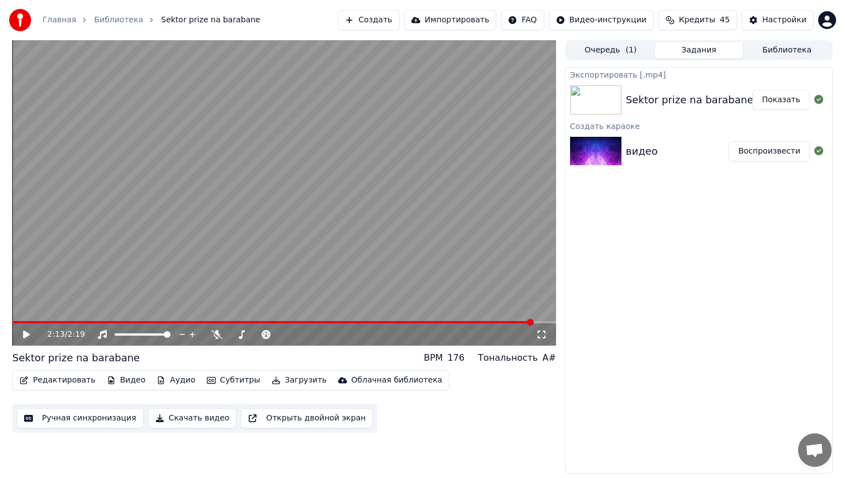
click at [788, 97] on button "Показать" at bounding box center [781, 100] width 58 height 20
